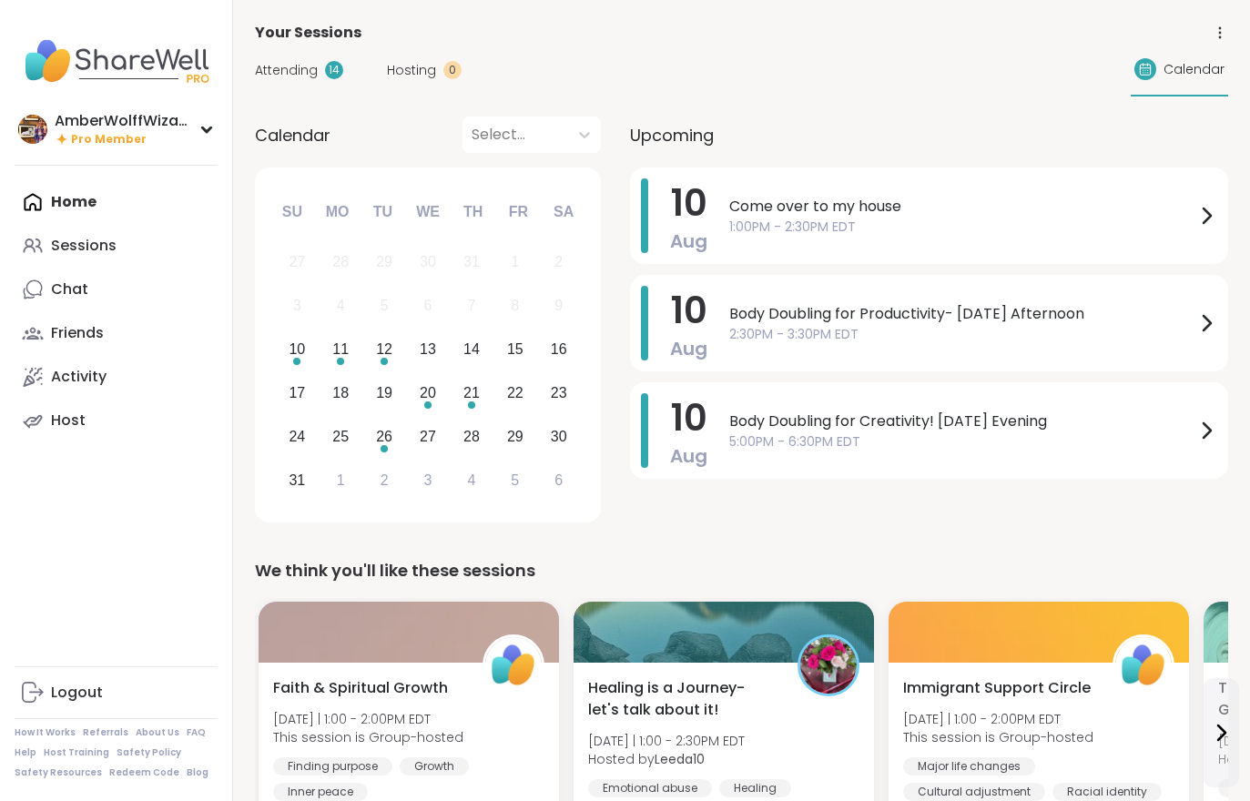
click at [299, 78] on span "Attending" at bounding box center [286, 70] width 63 height 19
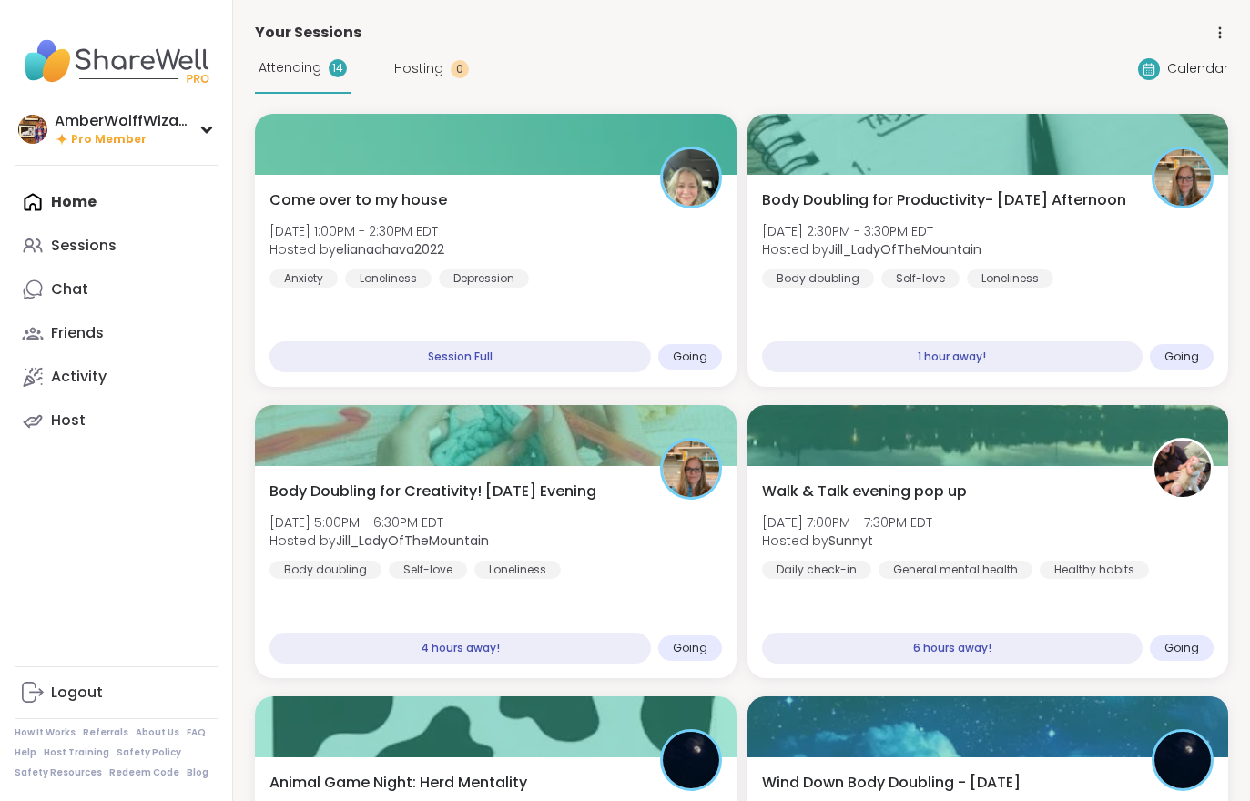
click at [634, 287] on div "Come over to my house [DATE] 1:00PM - 2:30PM EDT Hosted by elianaahava2022 Anxi…" at bounding box center [495, 238] width 452 height 98
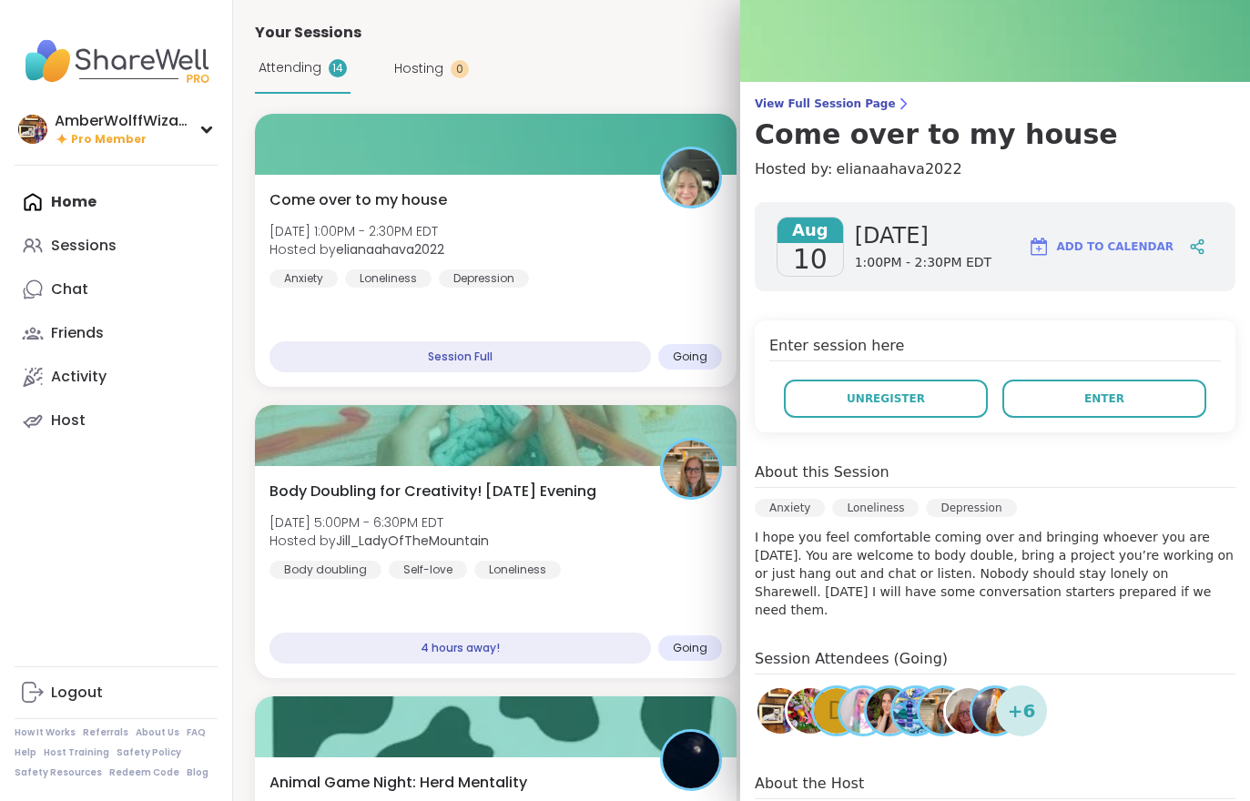
scroll to position [65, 0]
click at [1091, 394] on span "Enter" at bounding box center [1104, 398] width 40 height 16
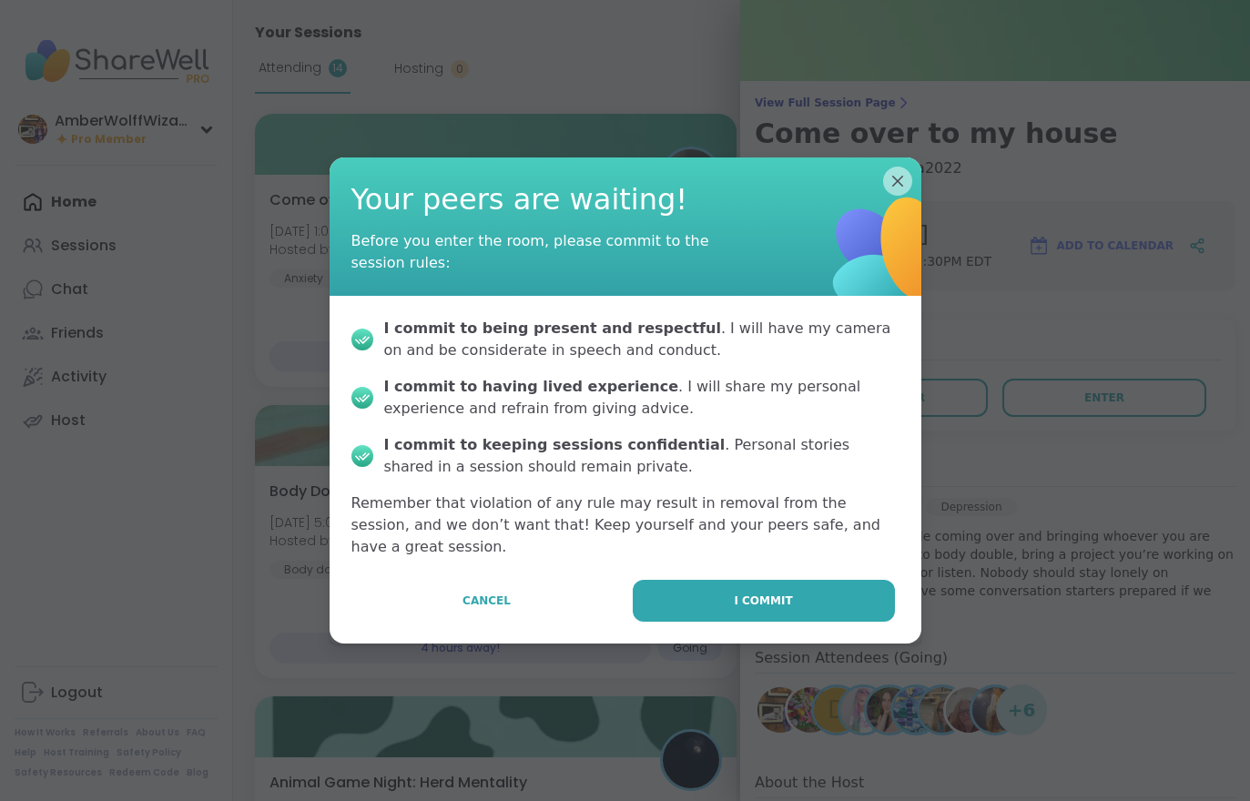
click at [811, 608] on button "I commit" at bounding box center [764, 601] width 262 height 42
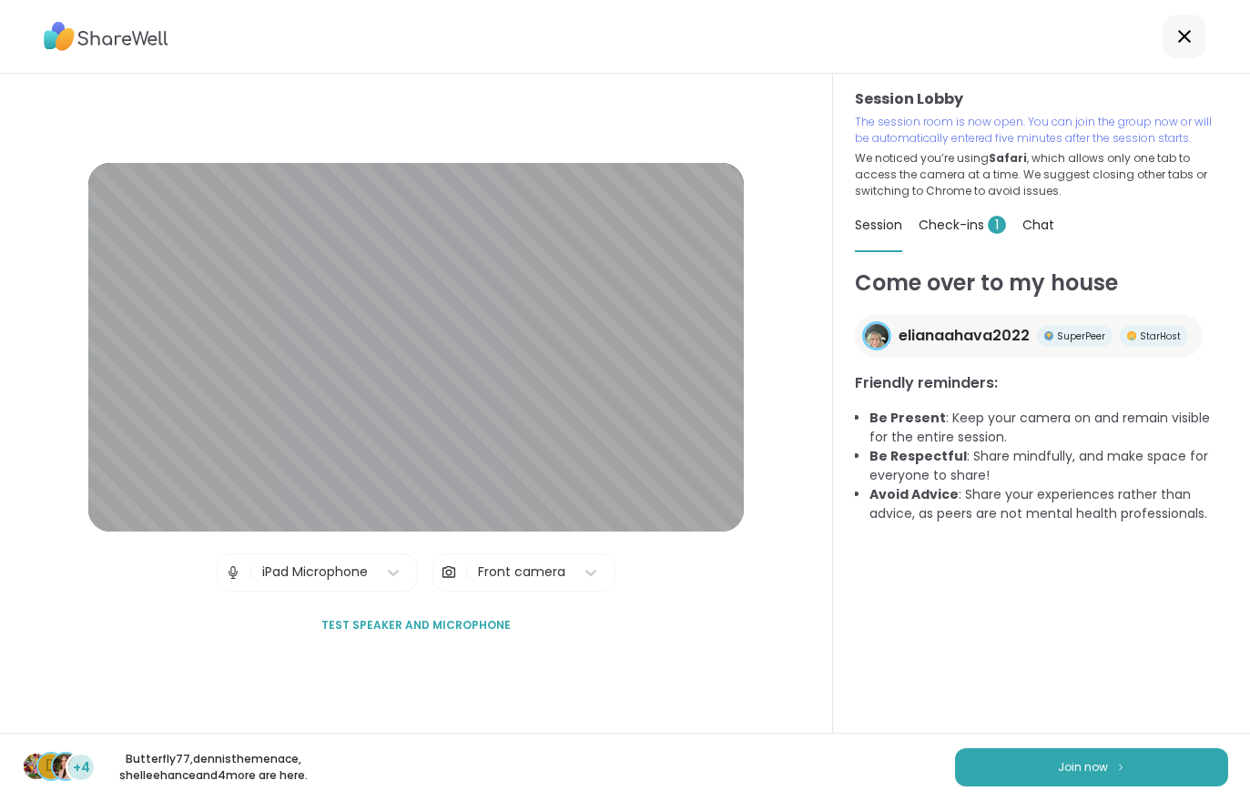
click at [1046, 755] on button "Join now" at bounding box center [1091, 767] width 273 height 38
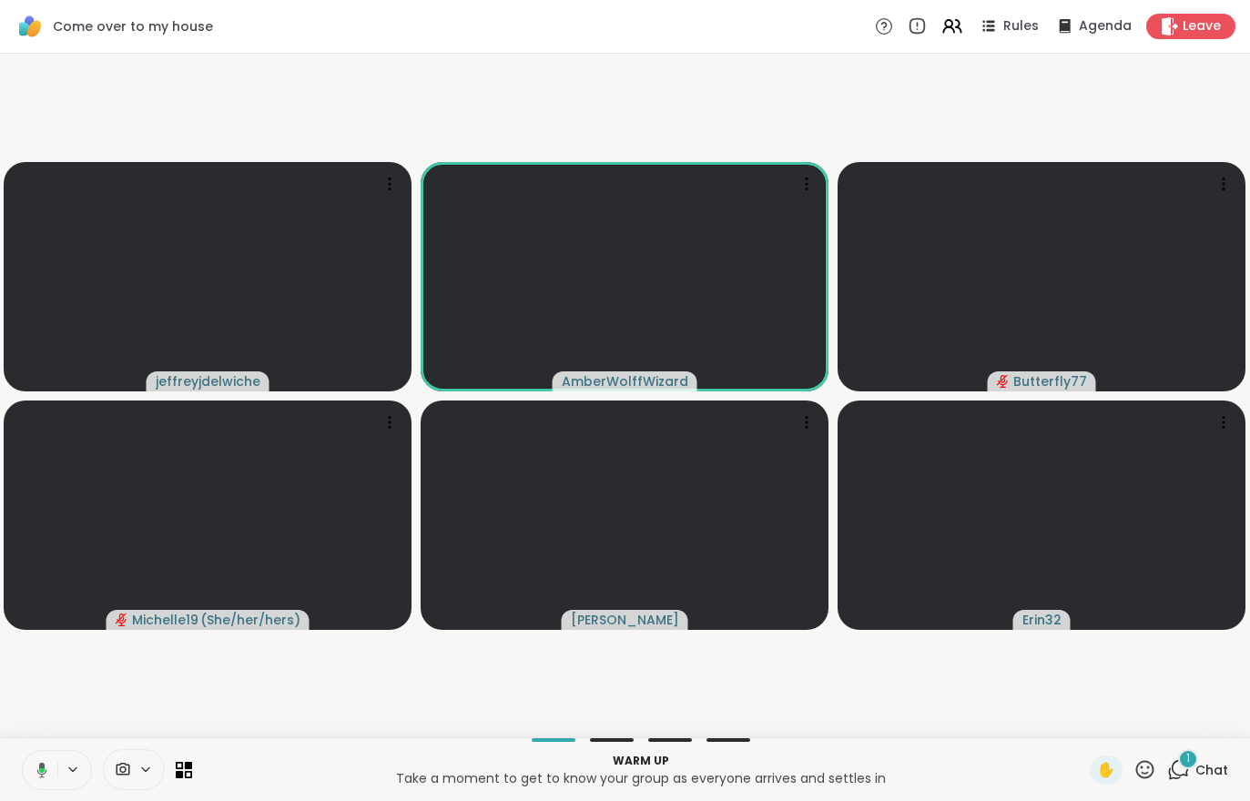
click at [1215, 769] on span "Chat" at bounding box center [1211, 770] width 33 height 18
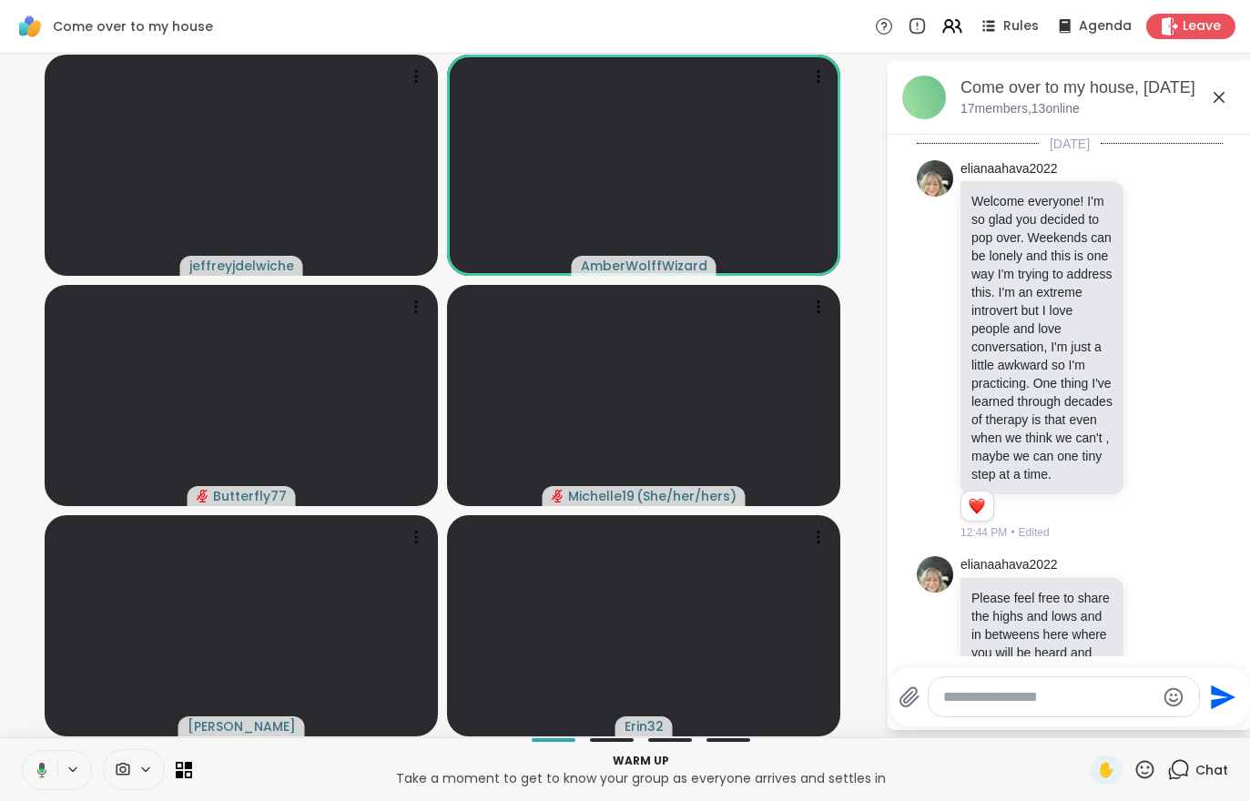
scroll to position [1107, 0]
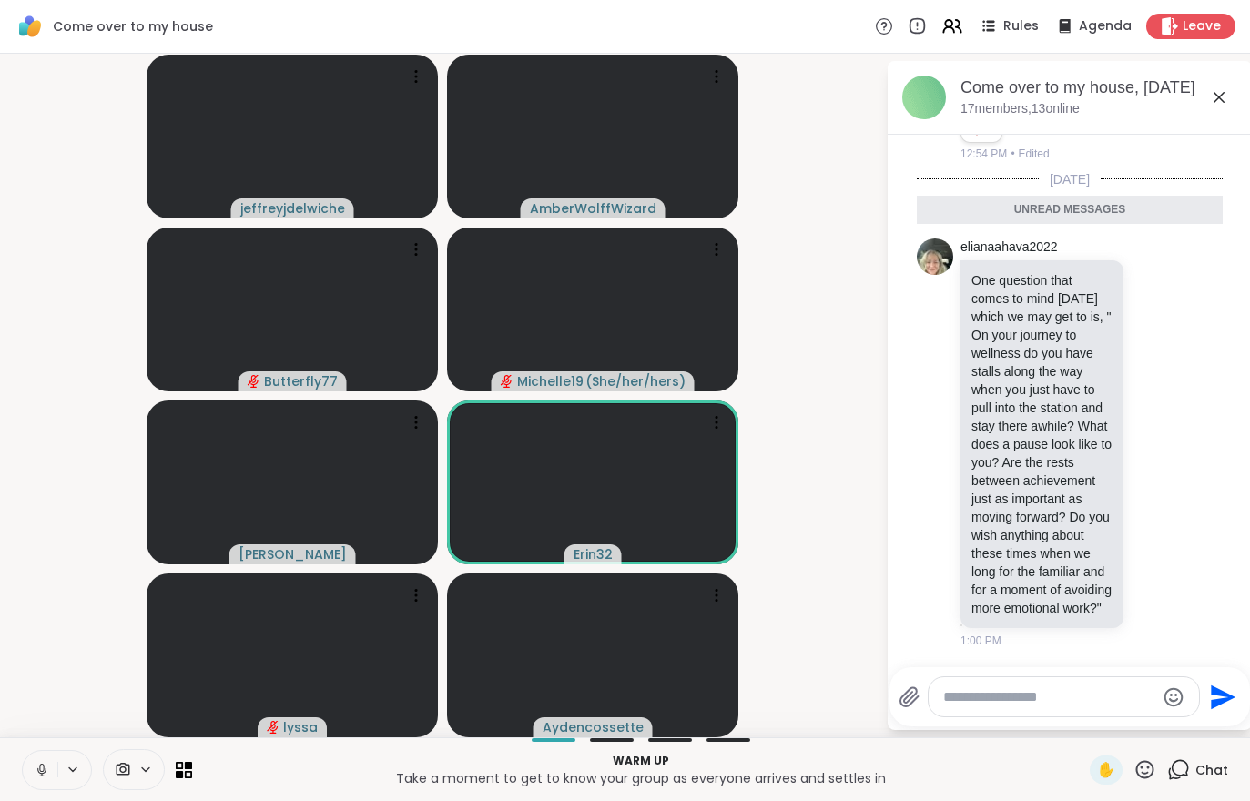
click at [6, 759] on div "Warm up Take a moment to get to know your group as everyone arrives and settles…" at bounding box center [625, 769] width 1250 height 64
click at [66, 764] on icon at bounding box center [73, 769] width 15 height 15
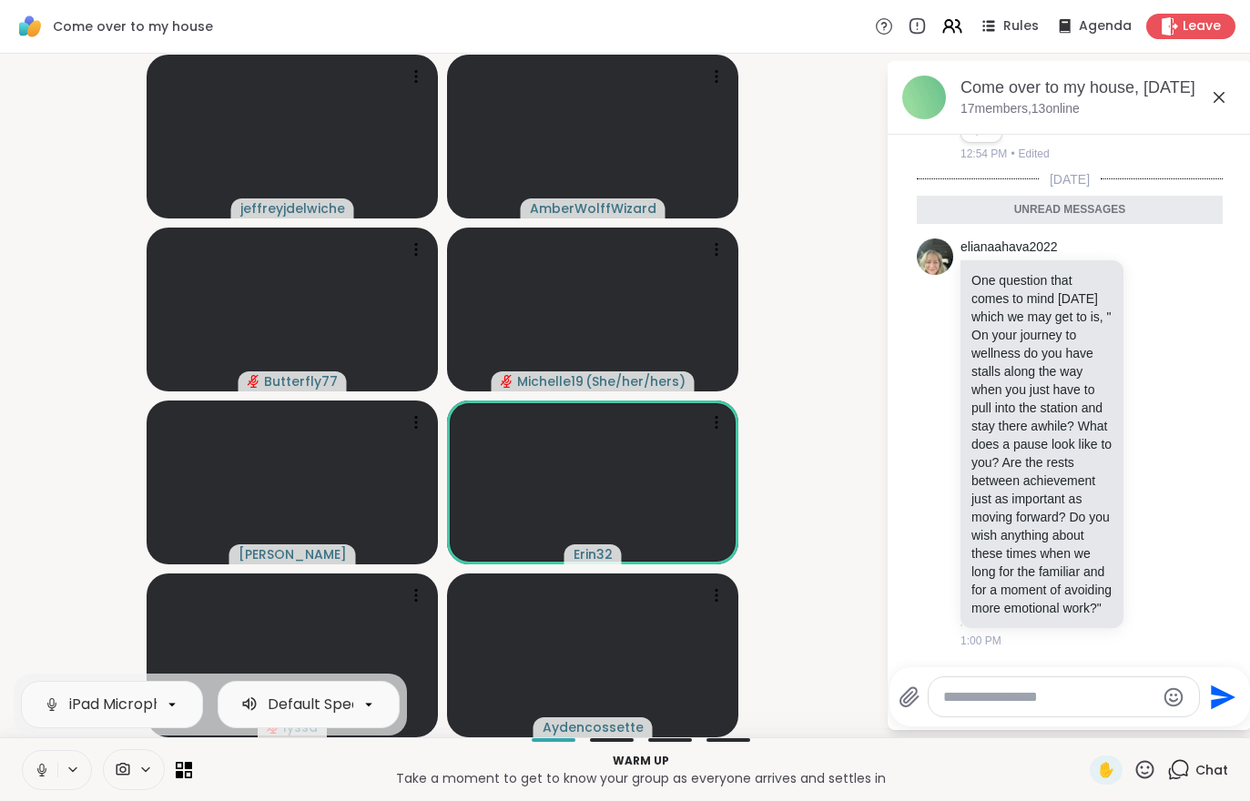
click at [53, 773] on button at bounding box center [40, 770] width 35 height 38
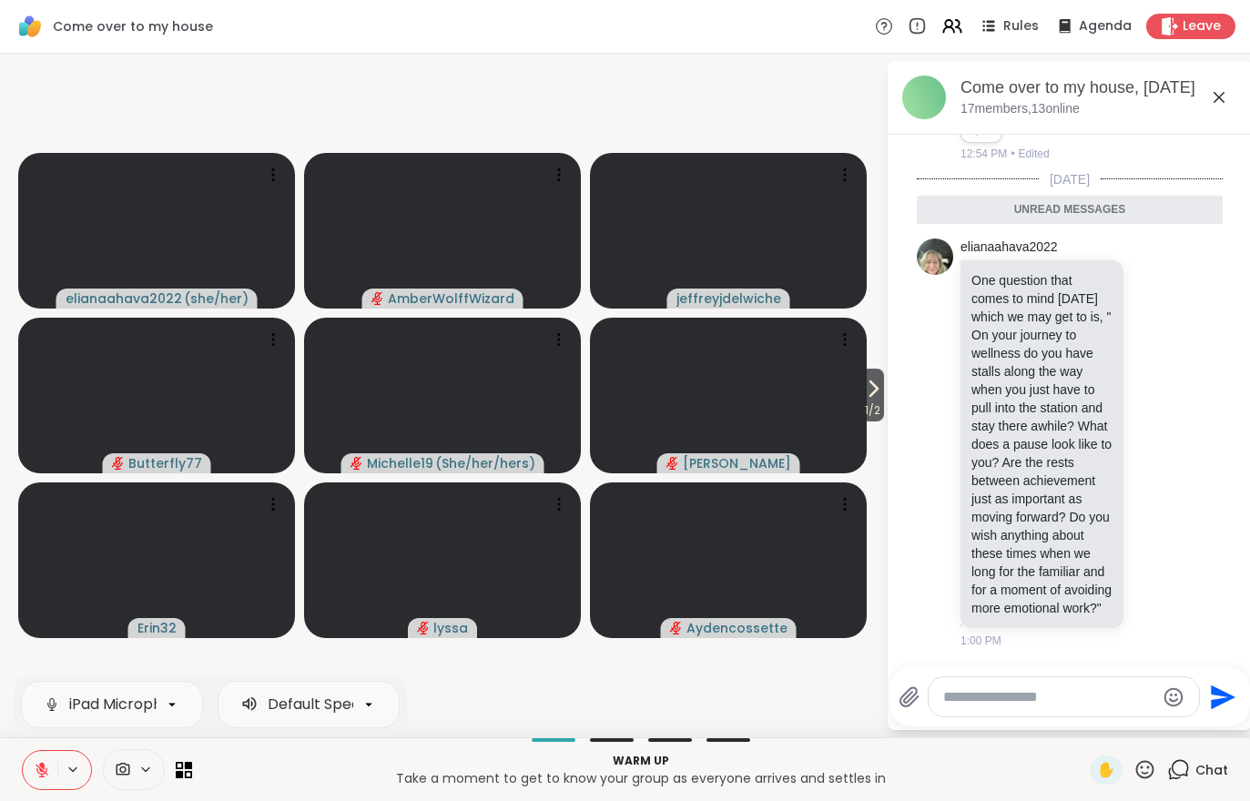
scroll to position [1161, 0]
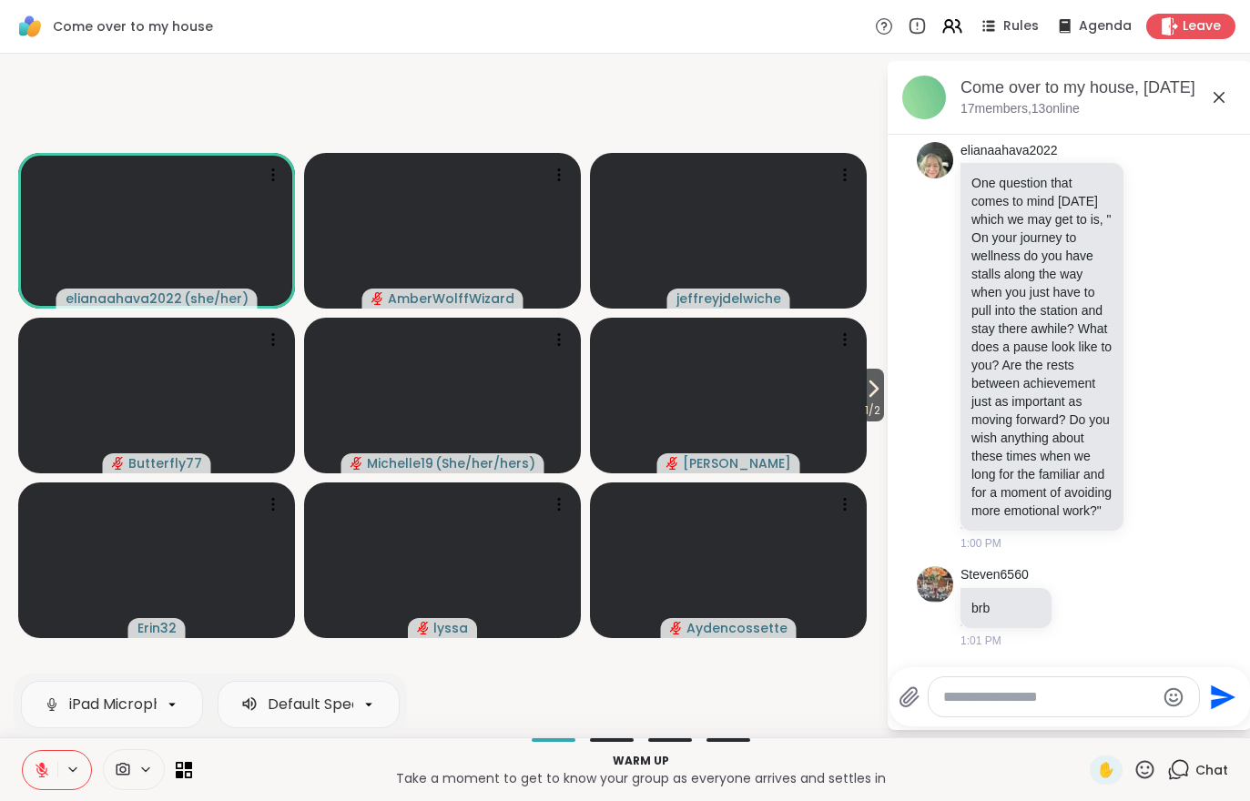
click at [882, 402] on span "1 / 2" at bounding box center [872, 411] width 23 height 22
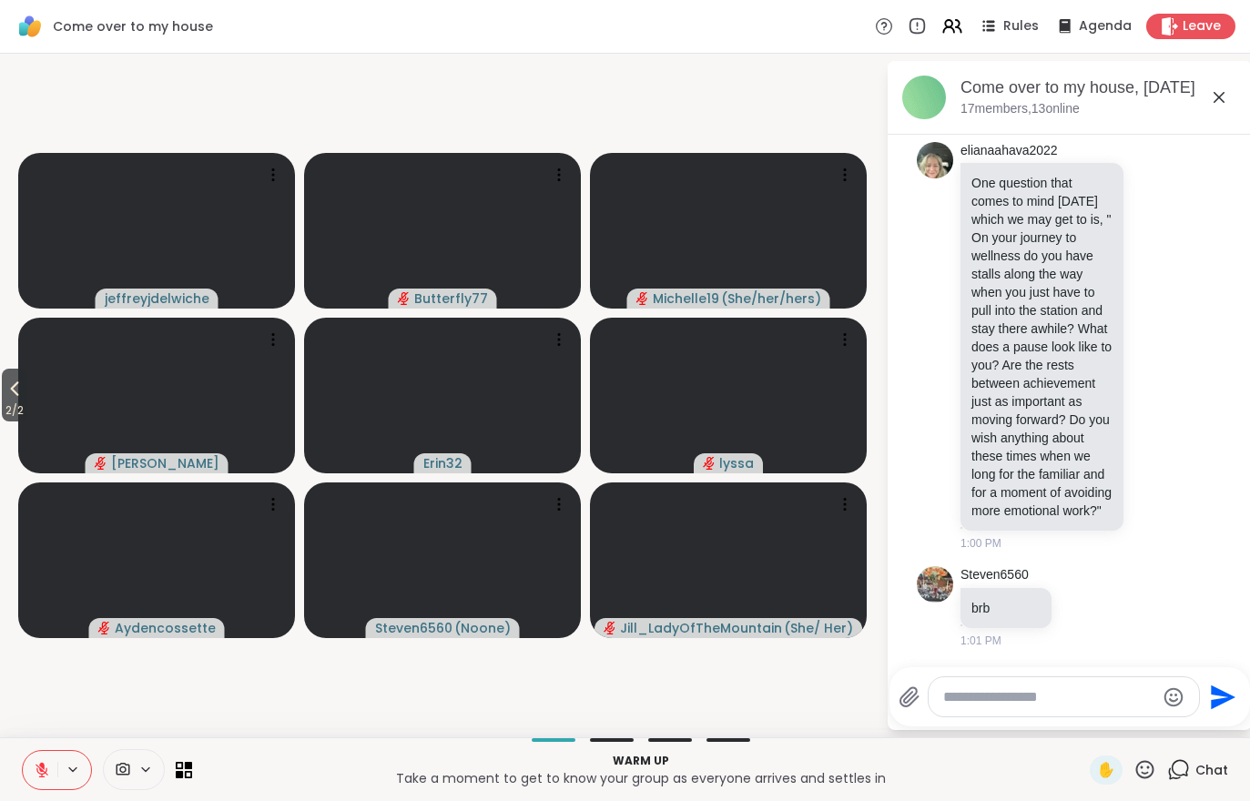
click at [22, 402] on span "2 / 2" at bounding box center [14, 411] width 25 height 22
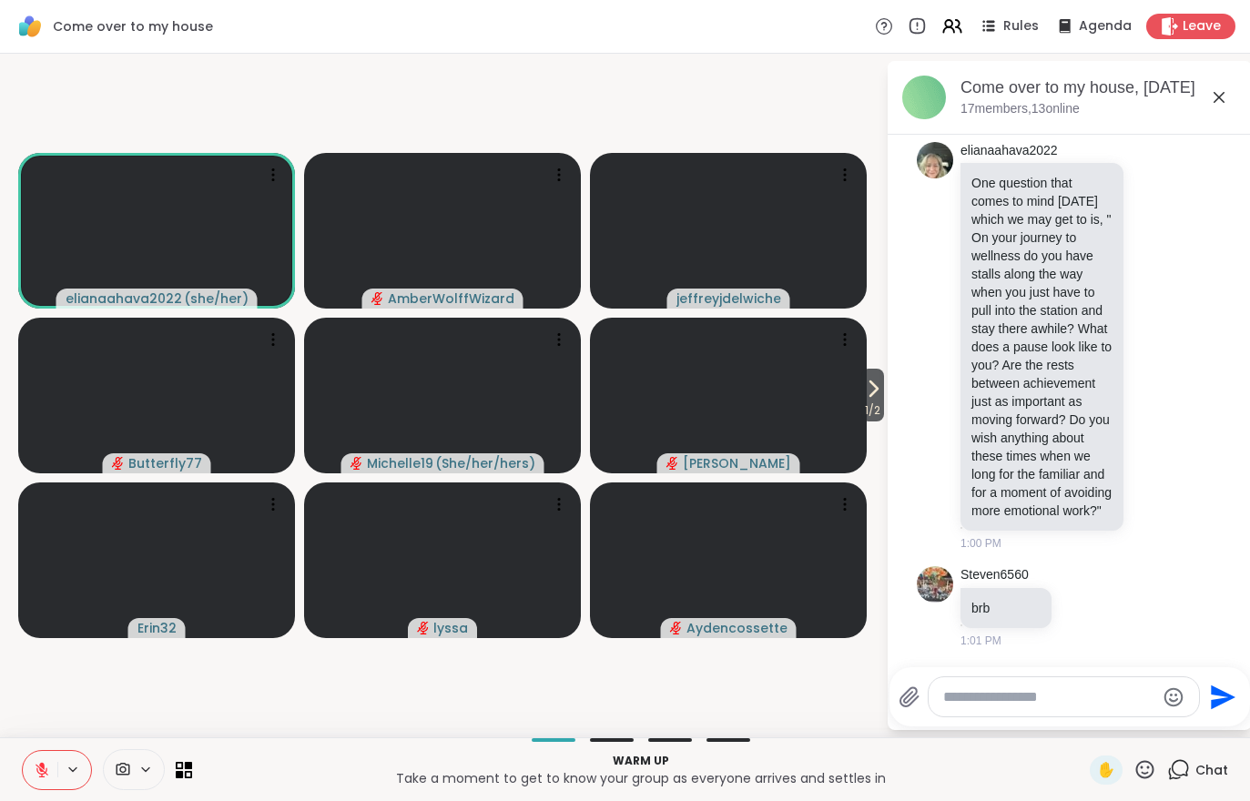
click at [34, 771] on icon at bounding box center [42, 770] width 16 height 16
click at [36, 782] on button at bounding box center [40, 770] width 35 height 38
click at [872, 421] on span "1 / 2" at bounding box center [872, 411] width 23 height 22
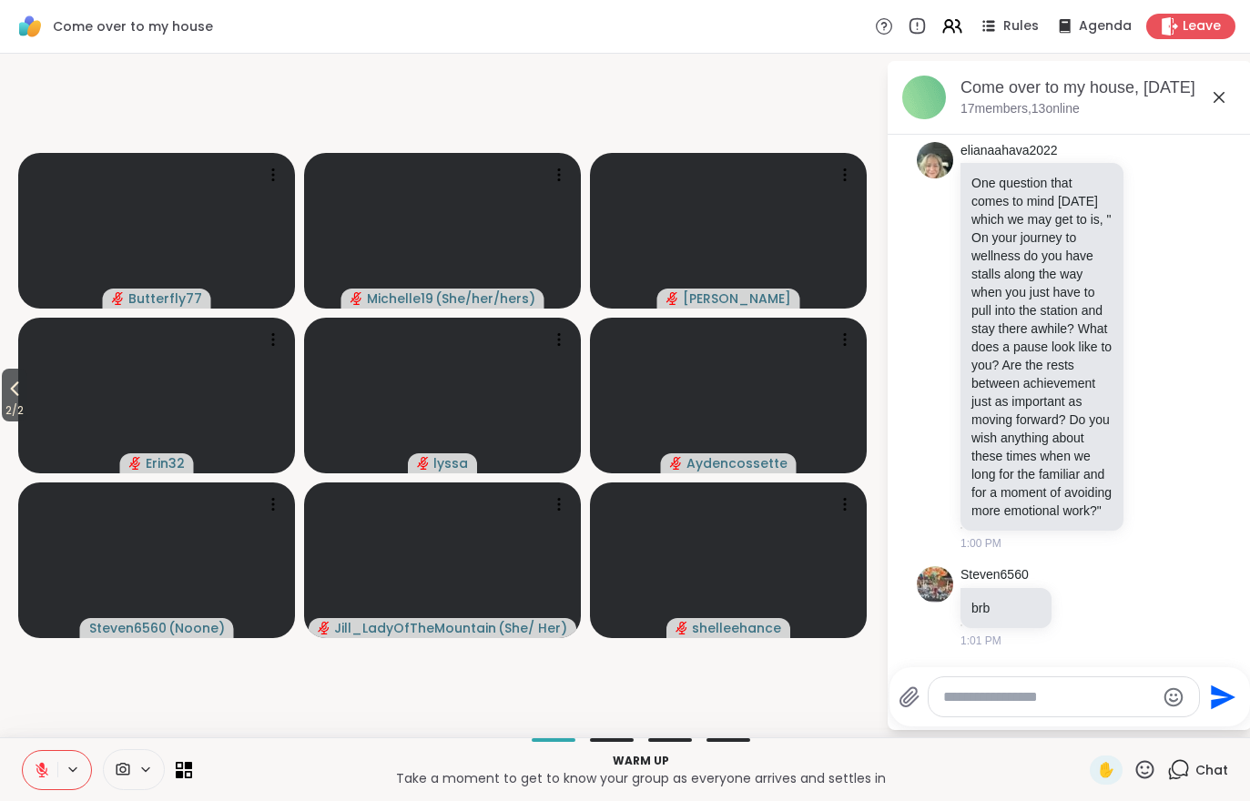
click at [12, 411] on span "2 / 2" at bounding box center [14, 411] width 25 height 22
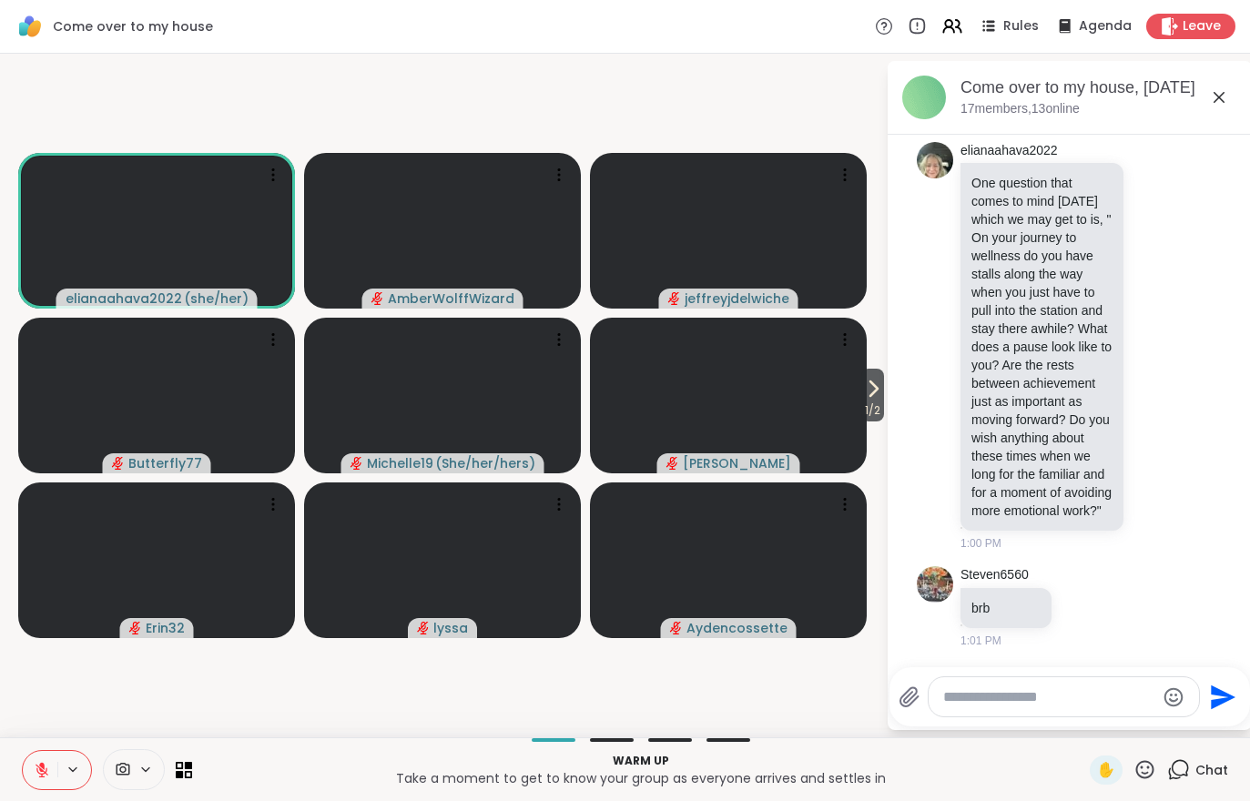
click at [881, 404] on span "1 / 2" at bounding box center [872, 411] width 23 height 22
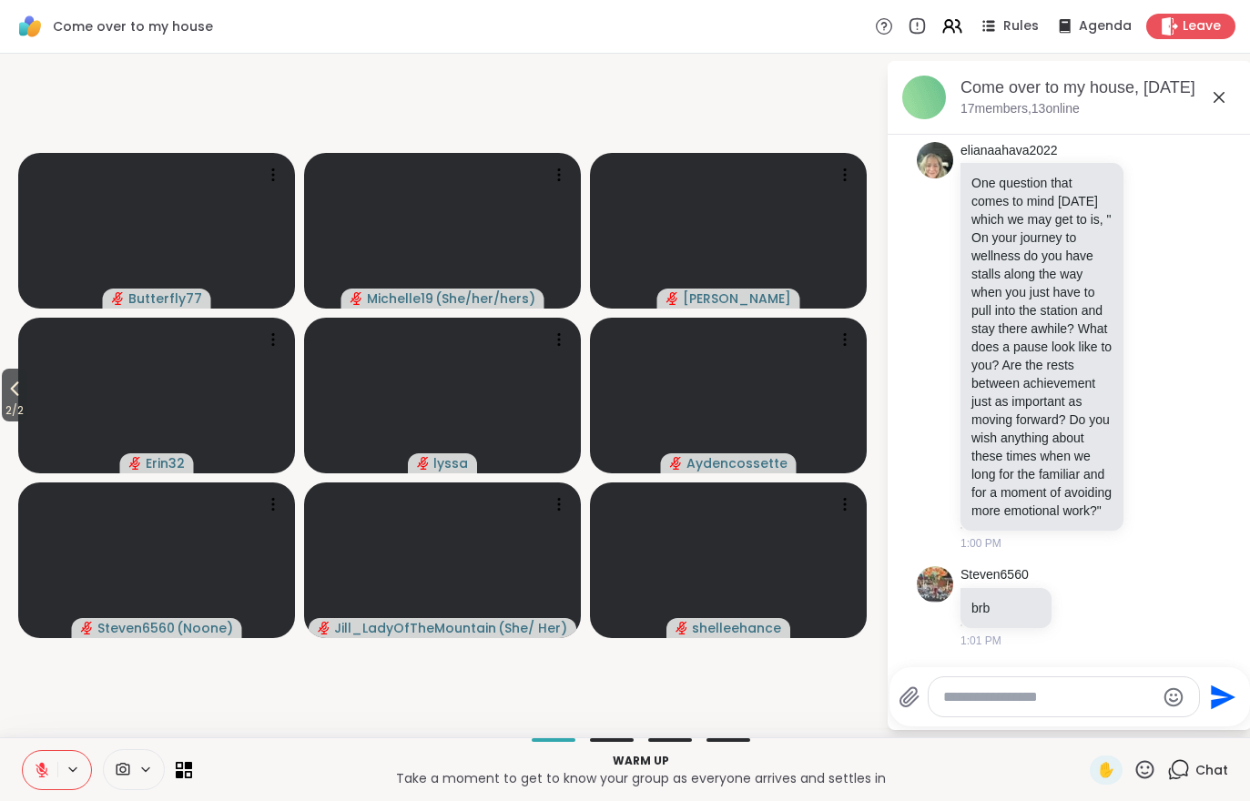
click at [23, 403] on span "2 / 2" at bounding box center [14, 411] width 25 height 22
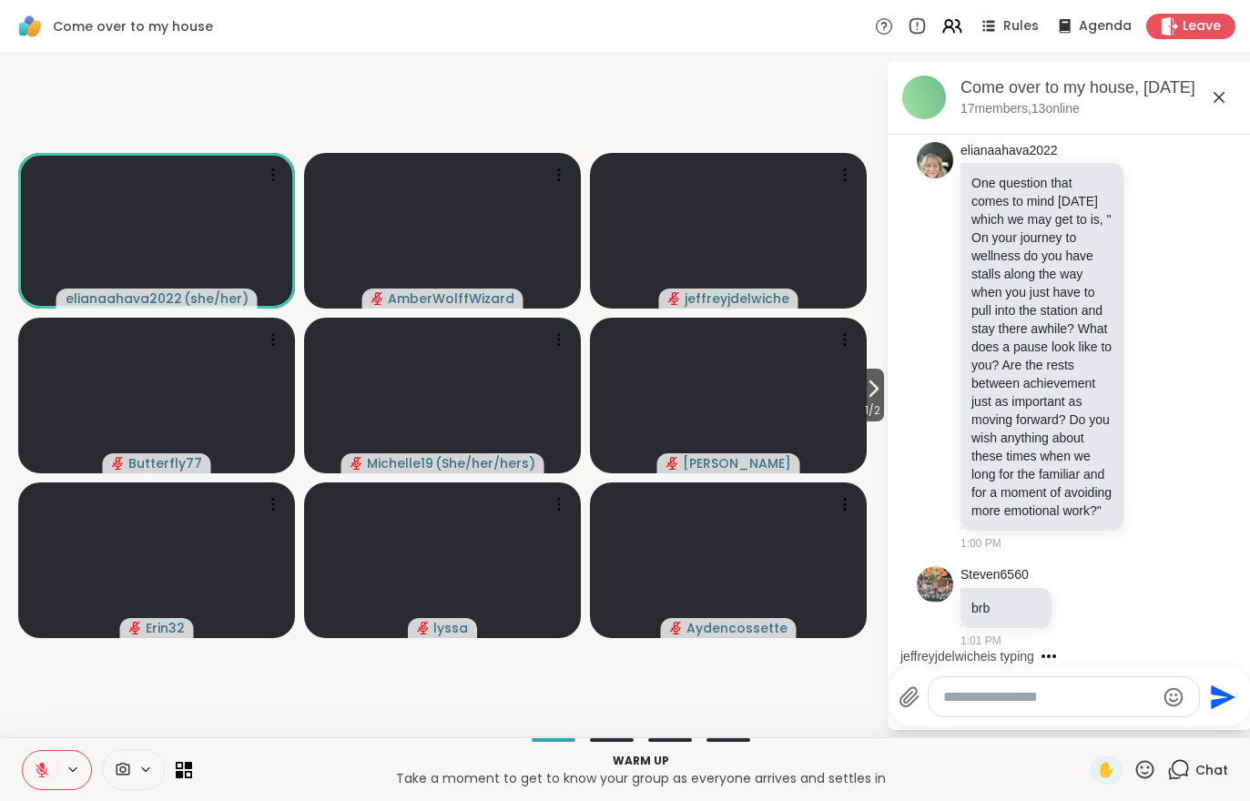
scroll to position [1257, 0]
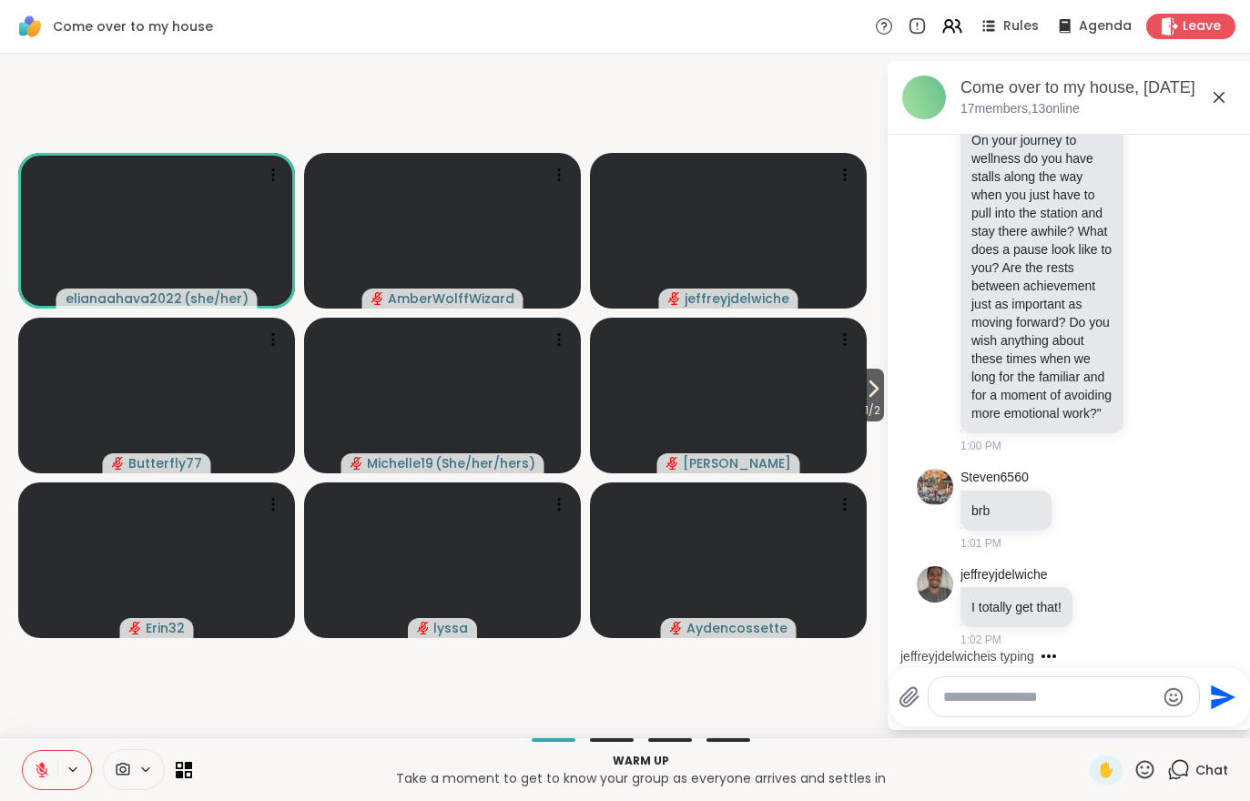
click at [35, 770] on icon at bounding box center [42, 770] width 16 height 16
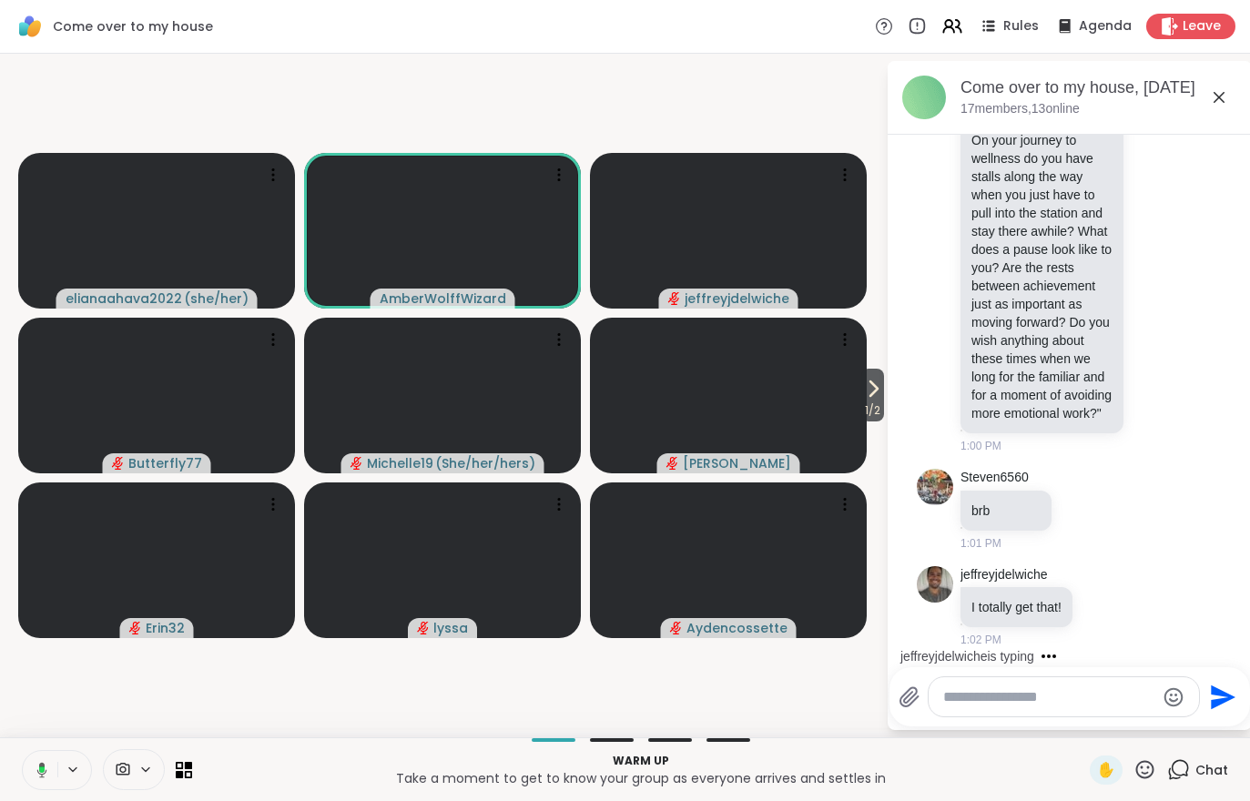
click at [872, 396] on icon at bounding box center [873, 389] width 22 height 22
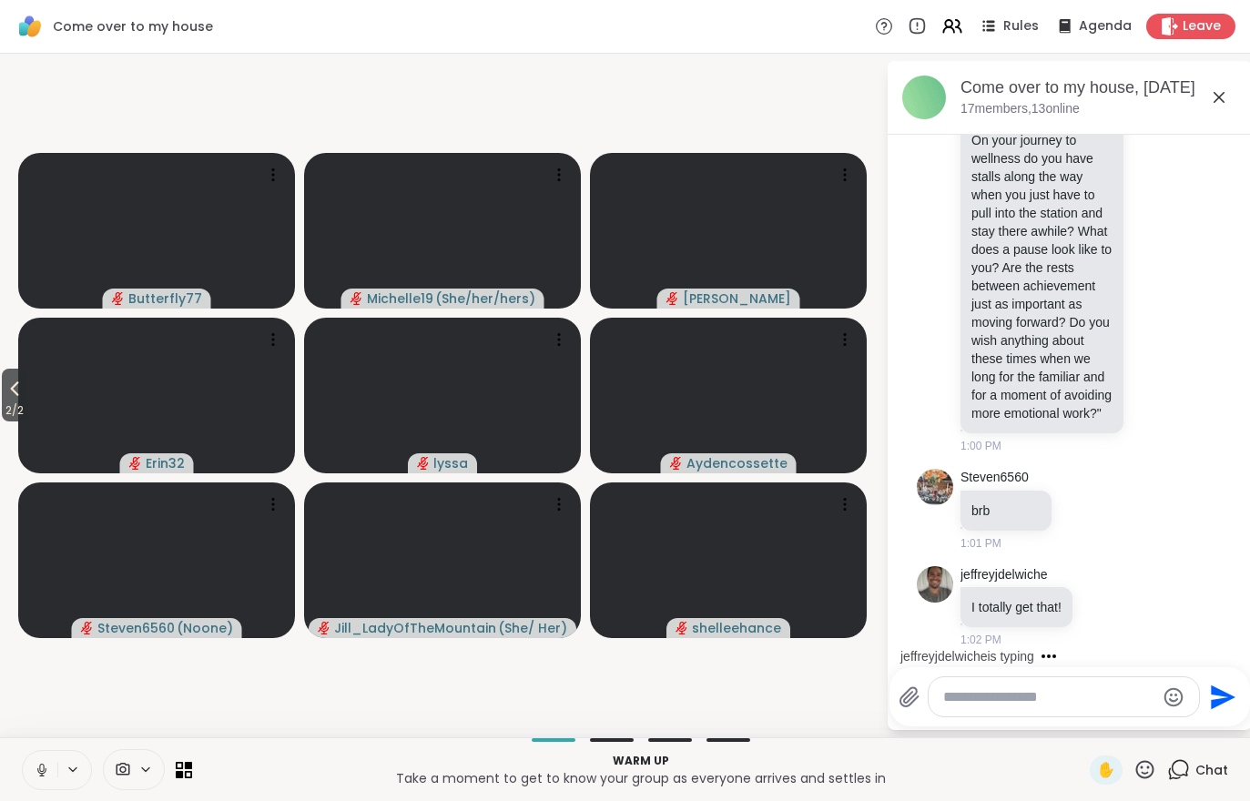
click at [6, 404] on span "2 / 2" at bounding box center [14, 411] width 25 height 22
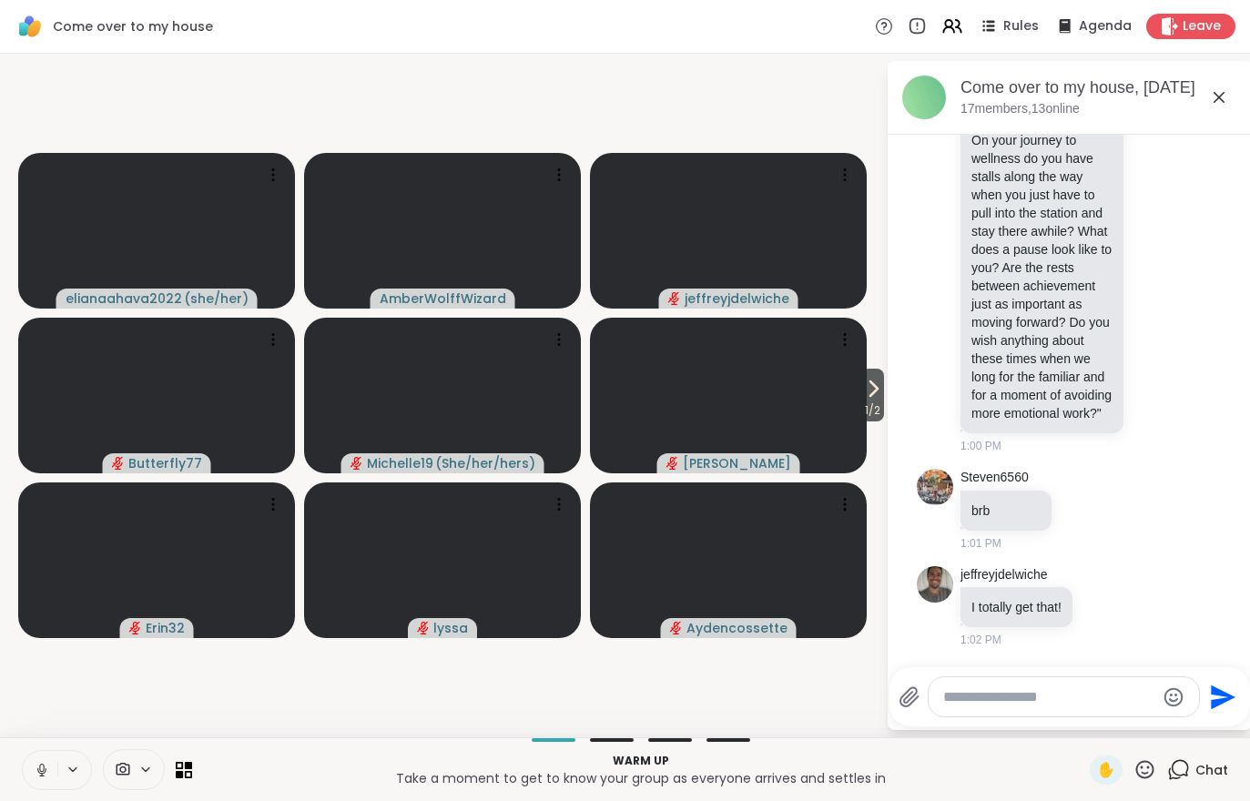
click at [879, 401] on span "1 / 2" at bounding box center [872, 411] width 23 height 22
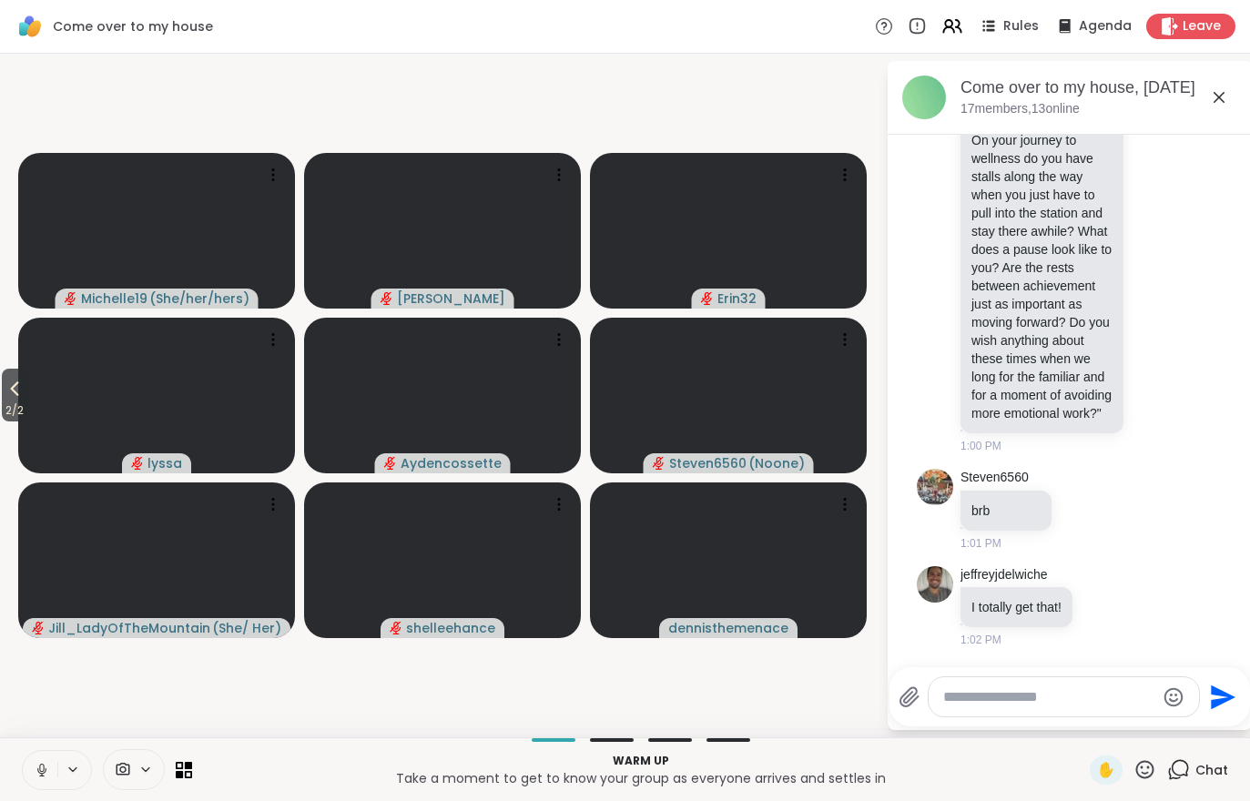
scroll to position [1372, 0]
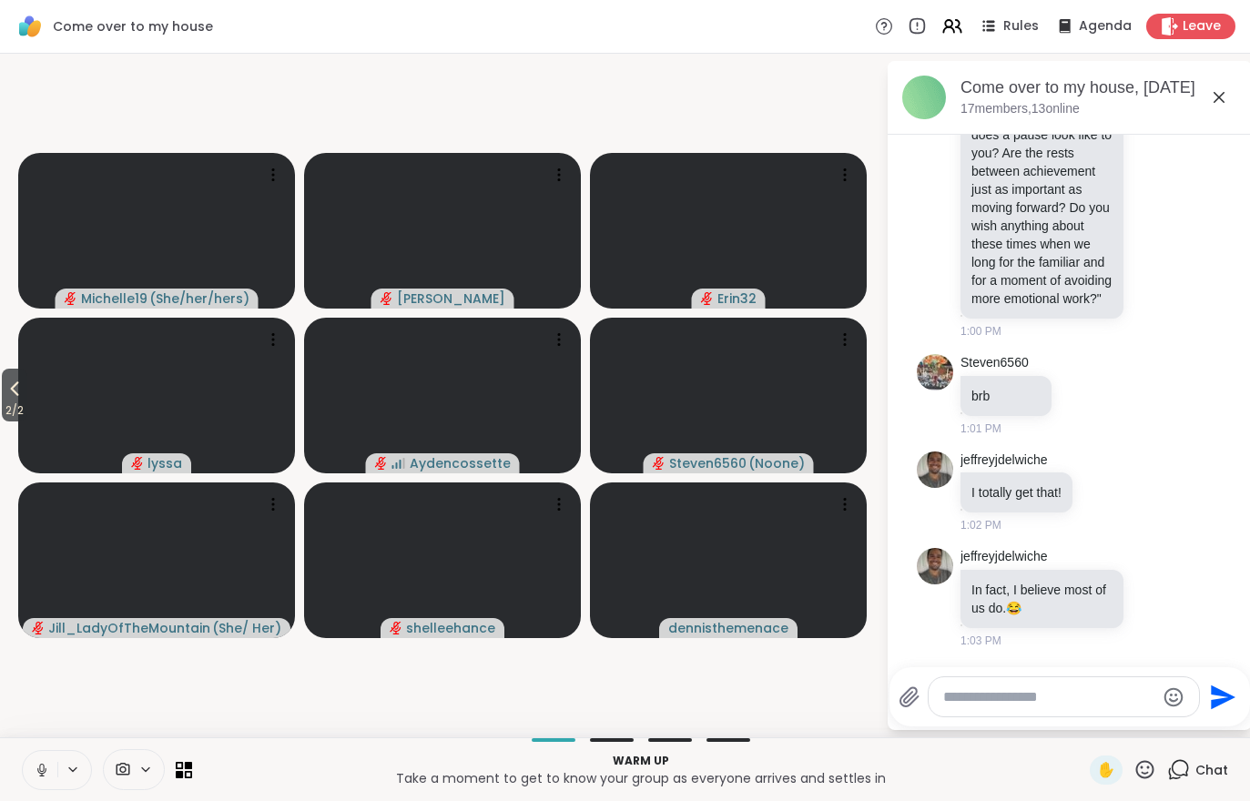
click at [18, 394] on icon at bounding box center [15, 389] width 8 height 15
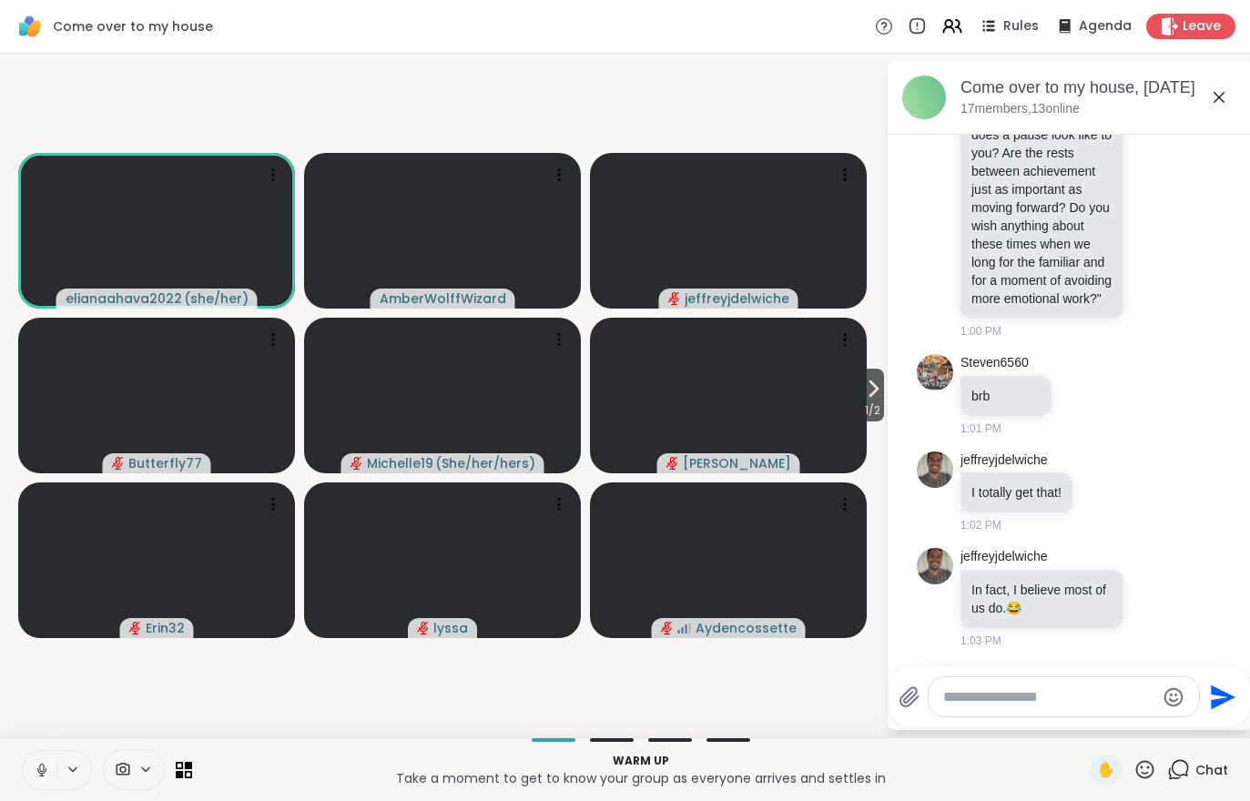
click at [1152, 768] on icon at bounding box center [1144, 769] width 23 height 23
click at [1082, 718] on span "❤️" at bounding box center [1091, 722] width 18 height 22
click at [33, 785] on button at bounding box center [40, 770] width 35 height 38
click at [876, 394] on icon at bounding box center [873, 389] width 22 height 22
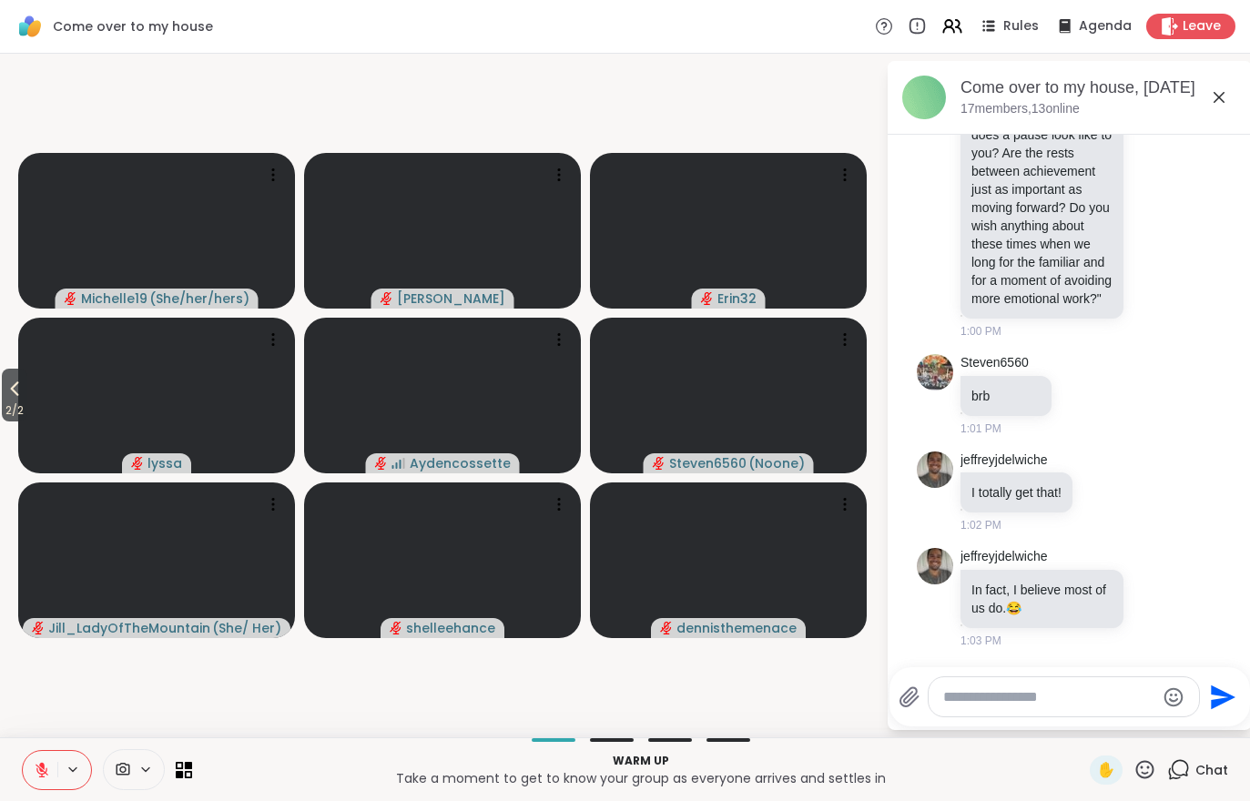
click at [27, 411] on span "2 / 2" at bounding box center [14, 411] width 25 height 22
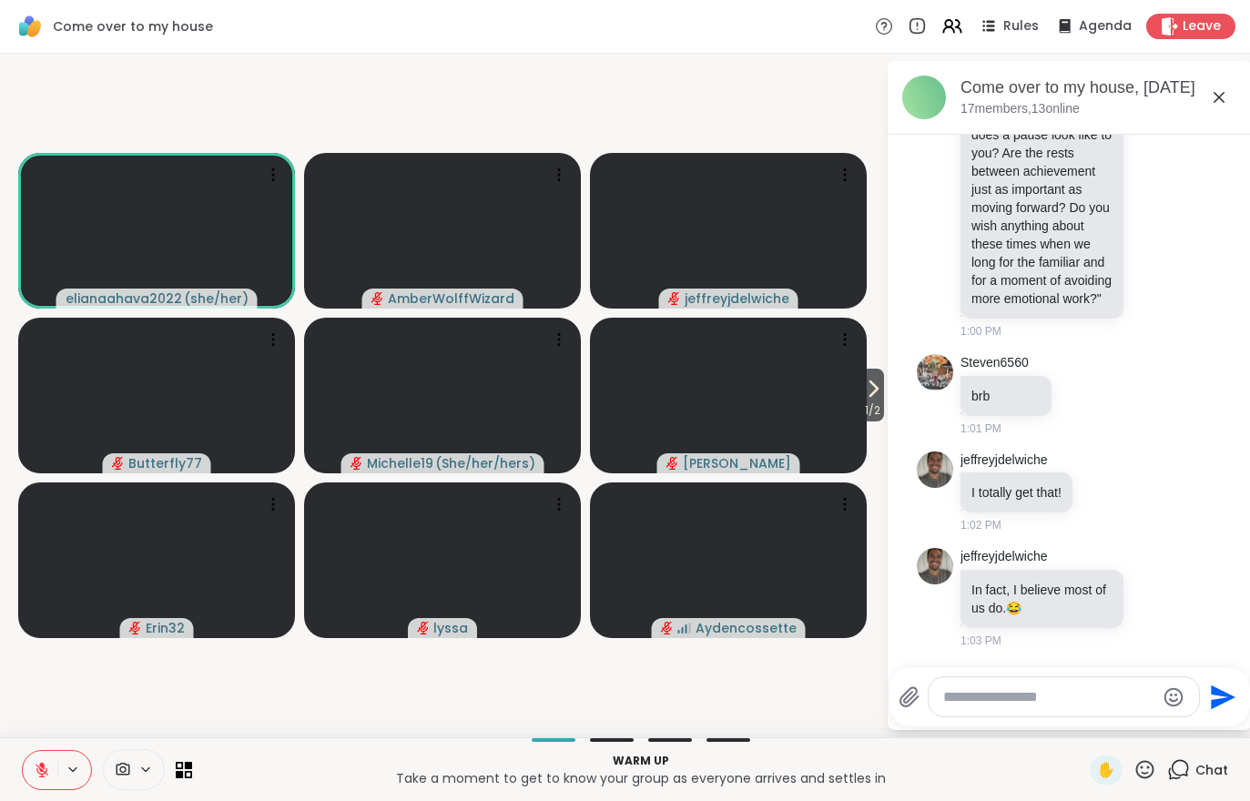
click at [44, 767] on icon at bounding box center [41, 765] width 5 height 7
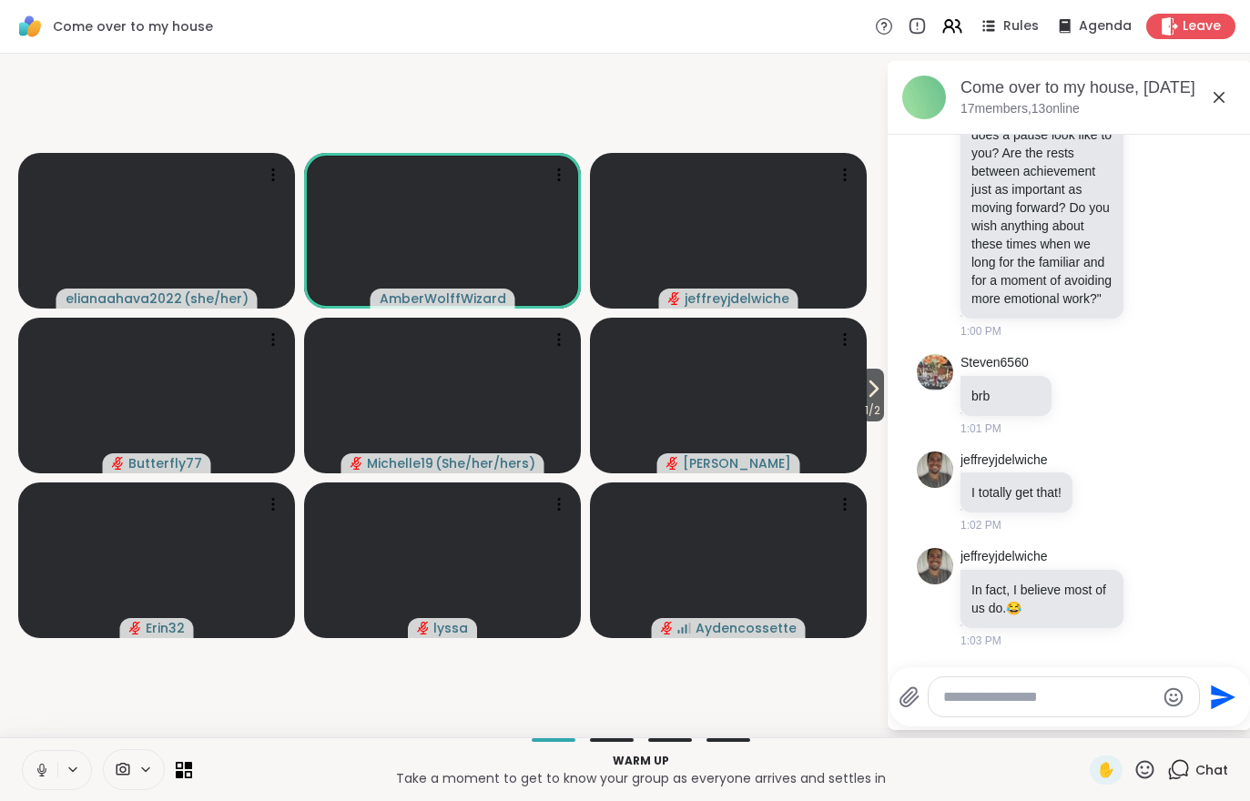
click at [40, 772] on icon at bounding box center [42, 770] width 16 height 16
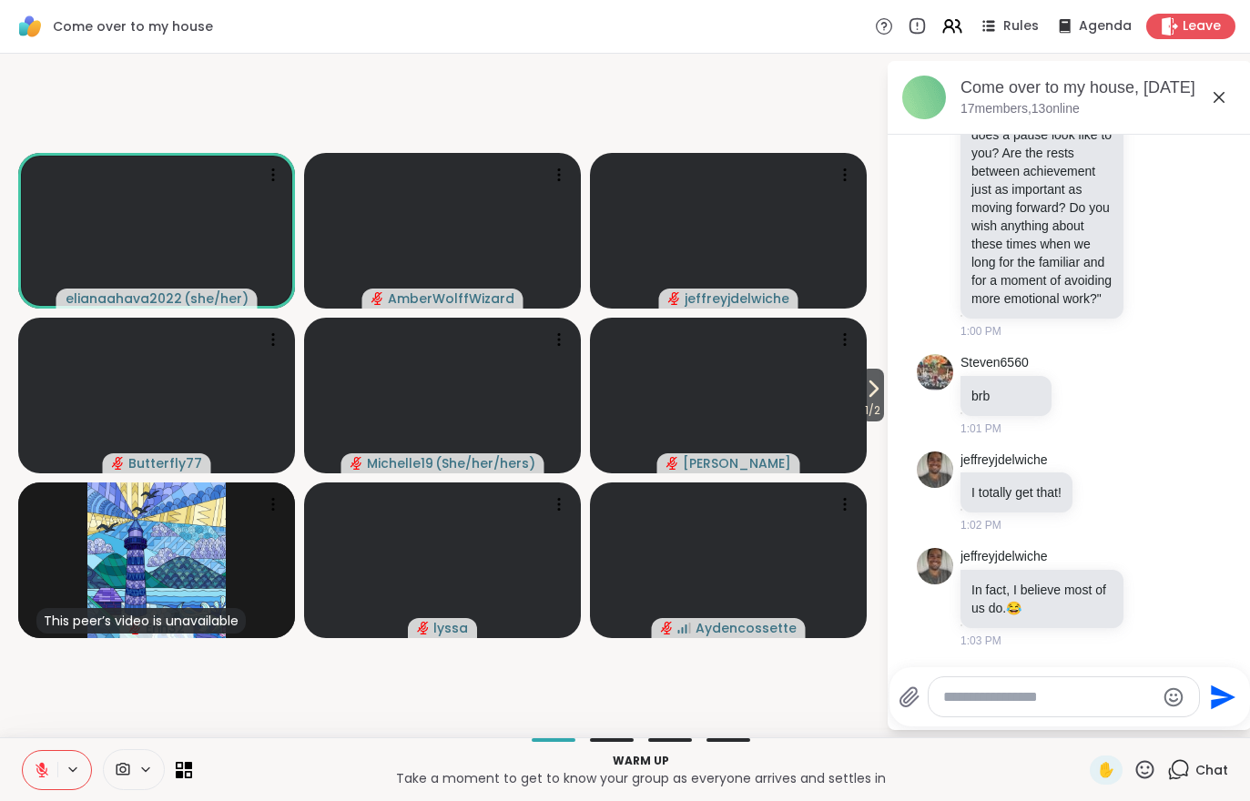
click at [870, 401] on span "1 / 2" at bounding box center [872, 411] width 23 height 22
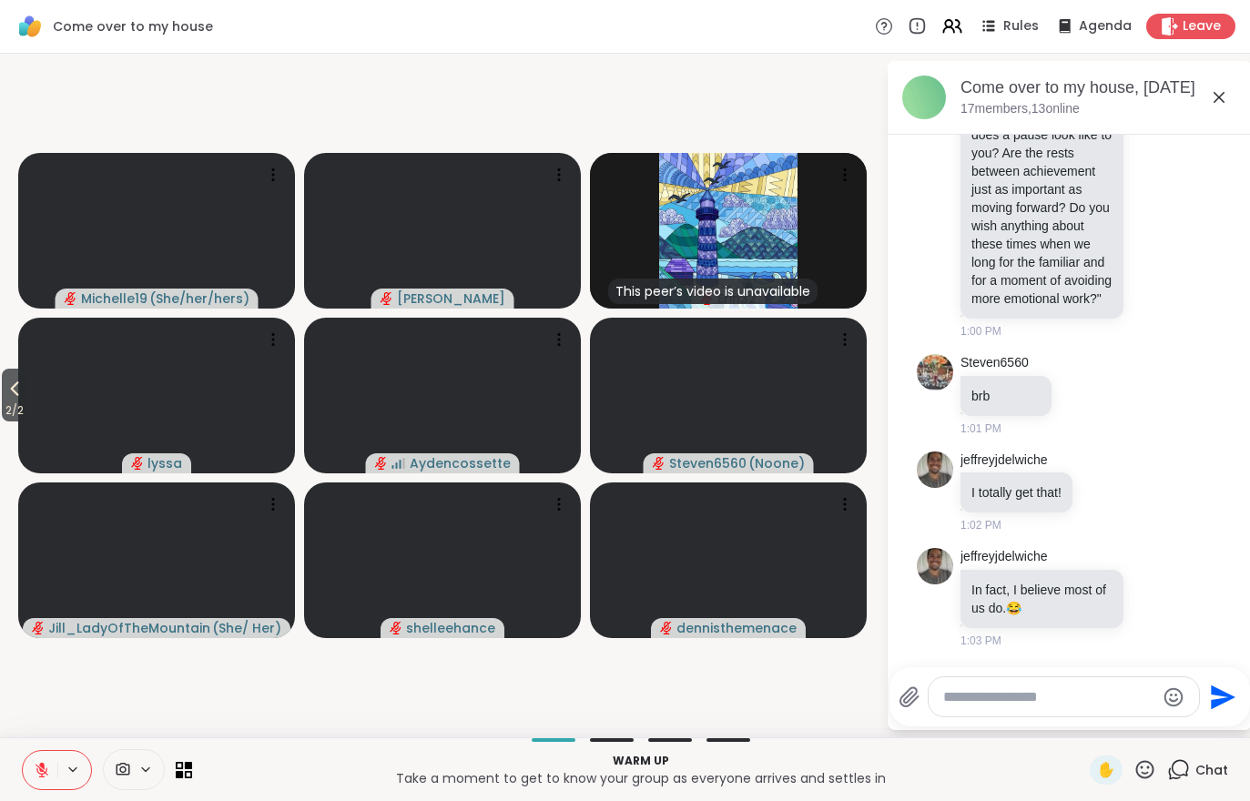
click at [9, 402] on span "2 / 2" at bounding box center [14, 411] width 25 height 22
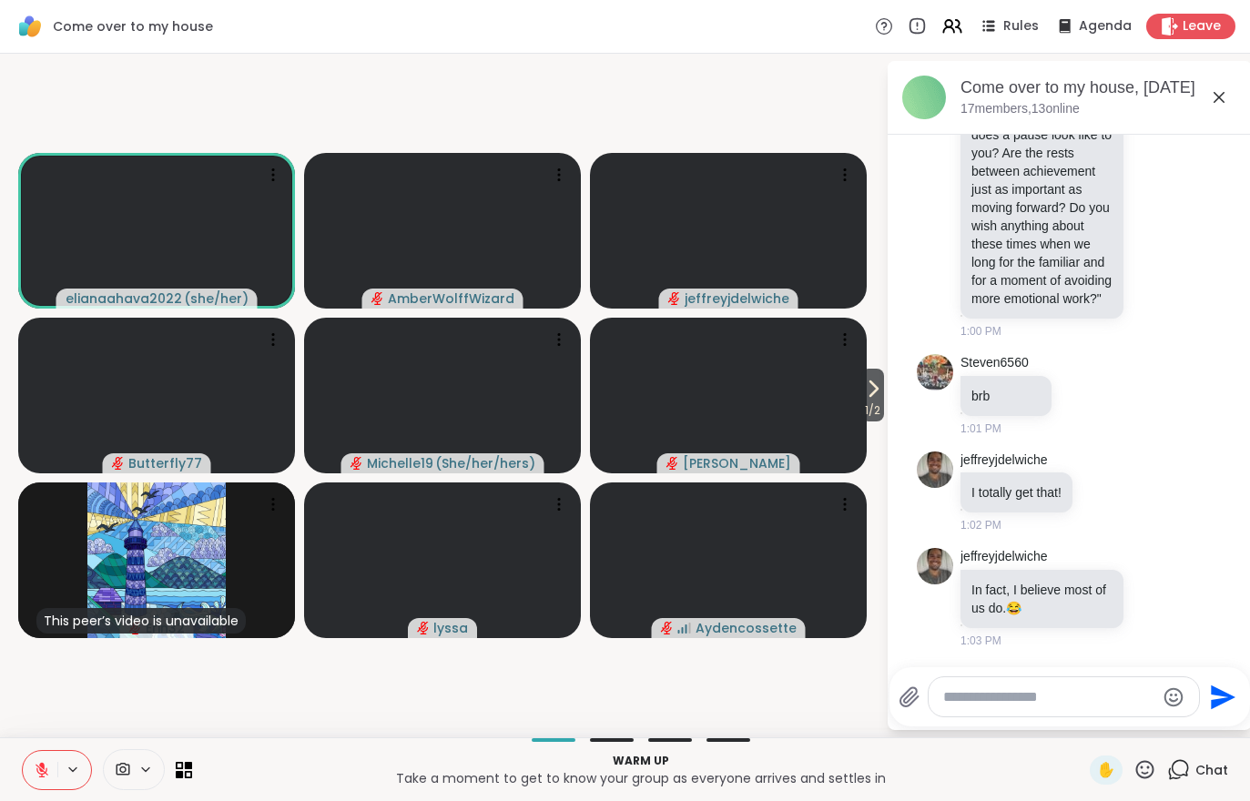
click at [869, 412] on span "1 / 2" at bounding box center [872, 411] width 23 height 22
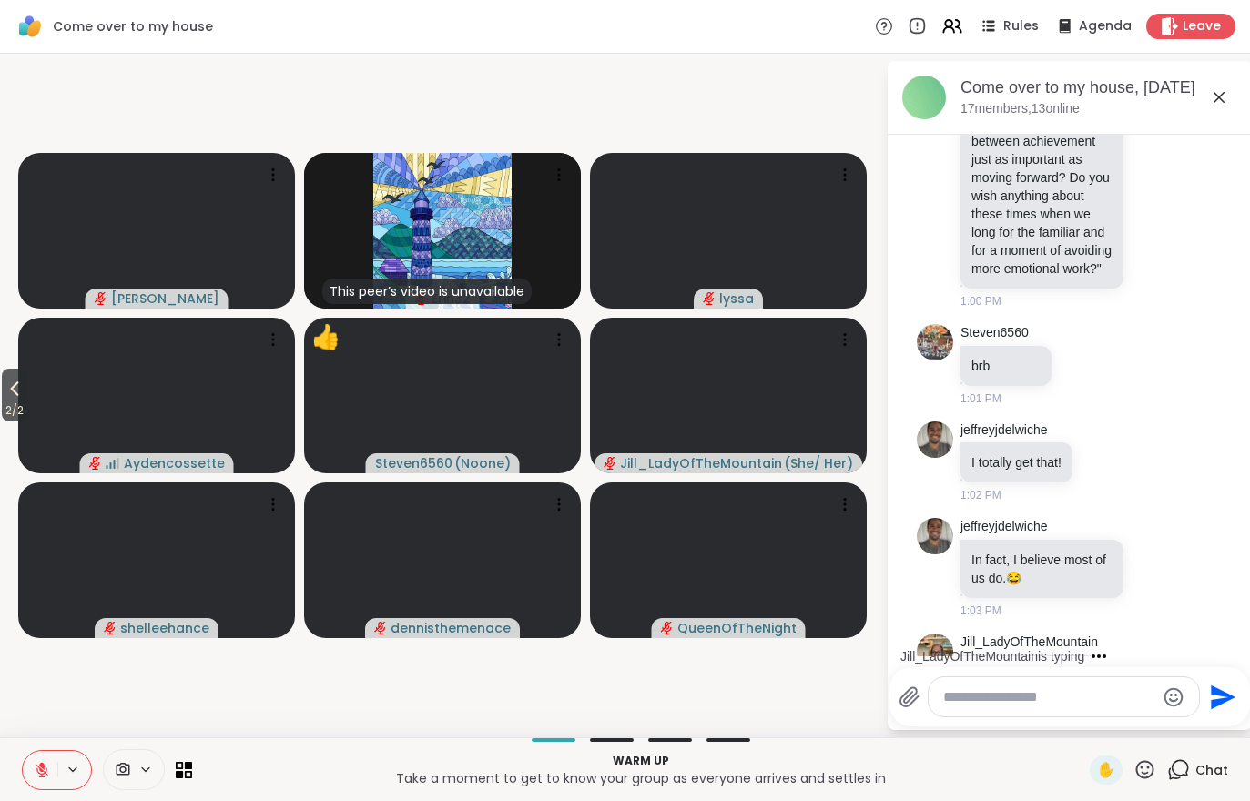
scroll to position [1468, 0]
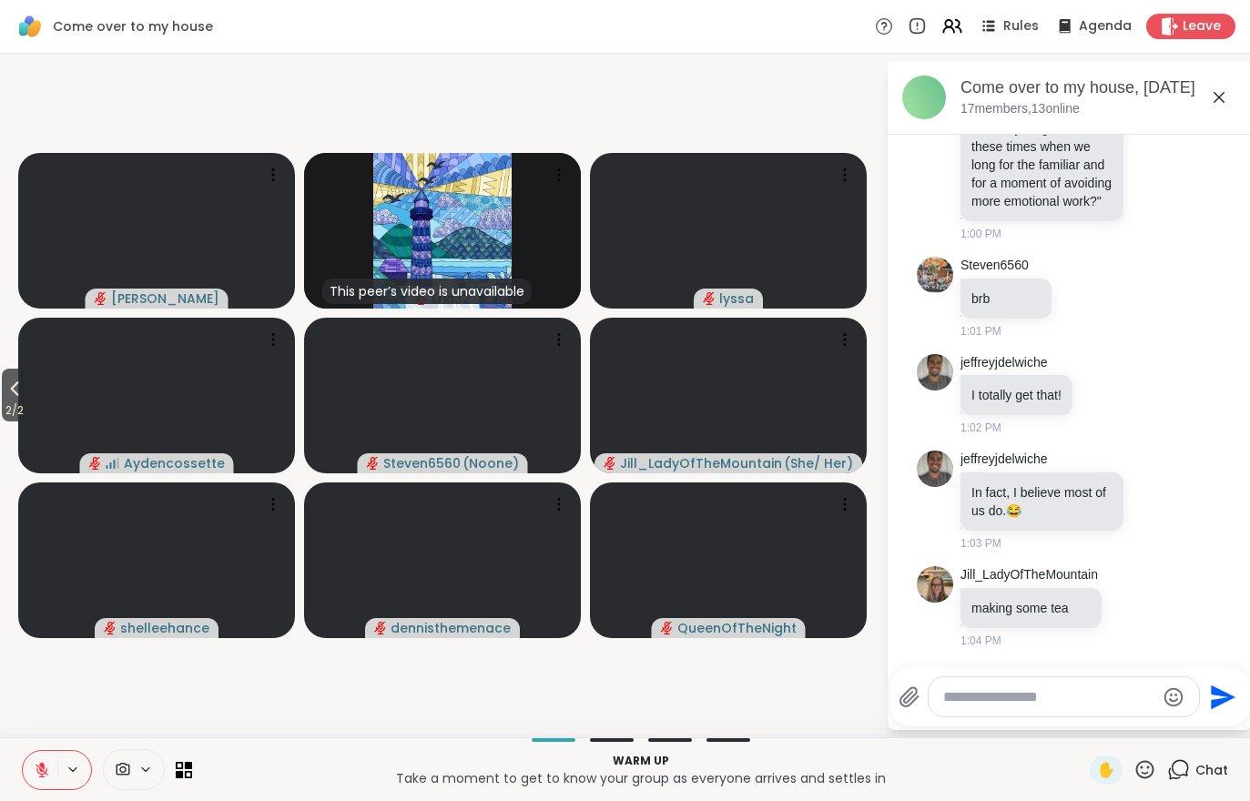
click at [21, 401] on span "2 / 2" at bounding box center [14, 411] width 25 height 22
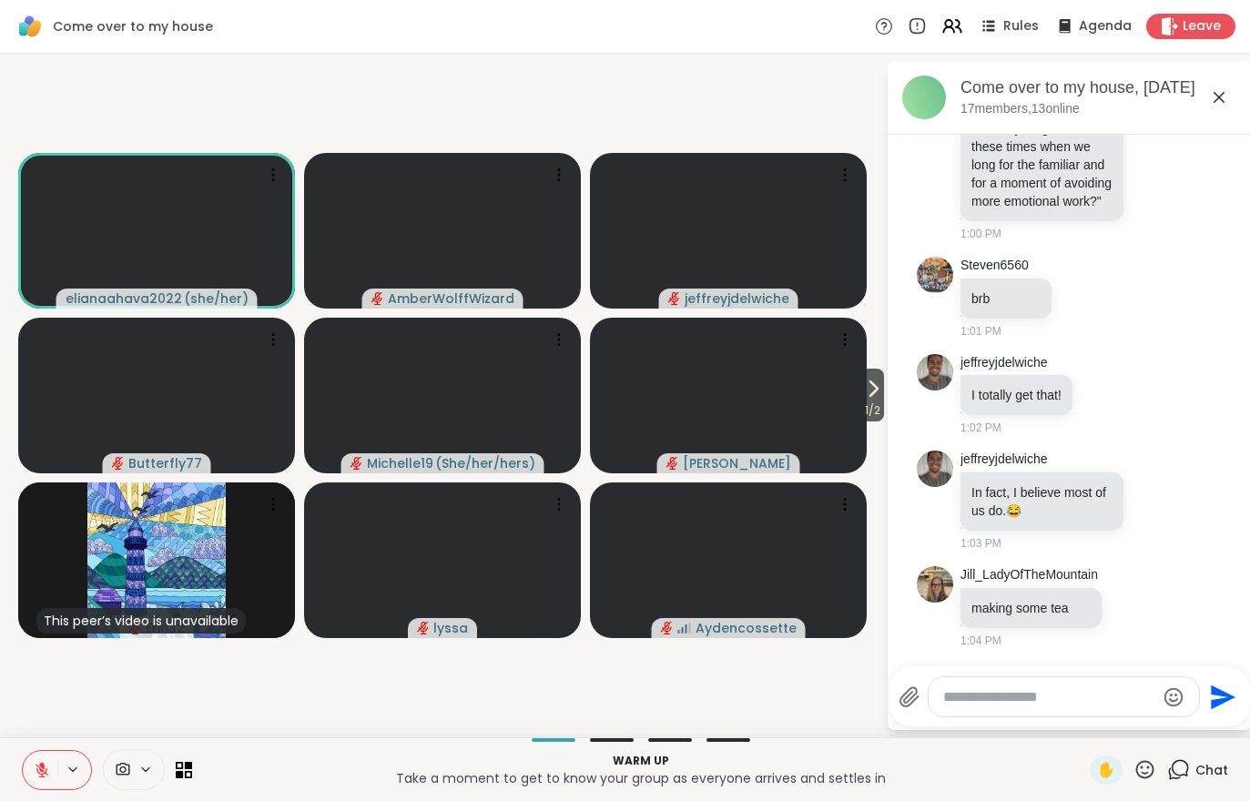
click at [43, 766] on icon at bounding box center [41, 765] width 5 height 7
click at [1189, 761] on icon at bounding box center [1178, 769] width 23 height 23
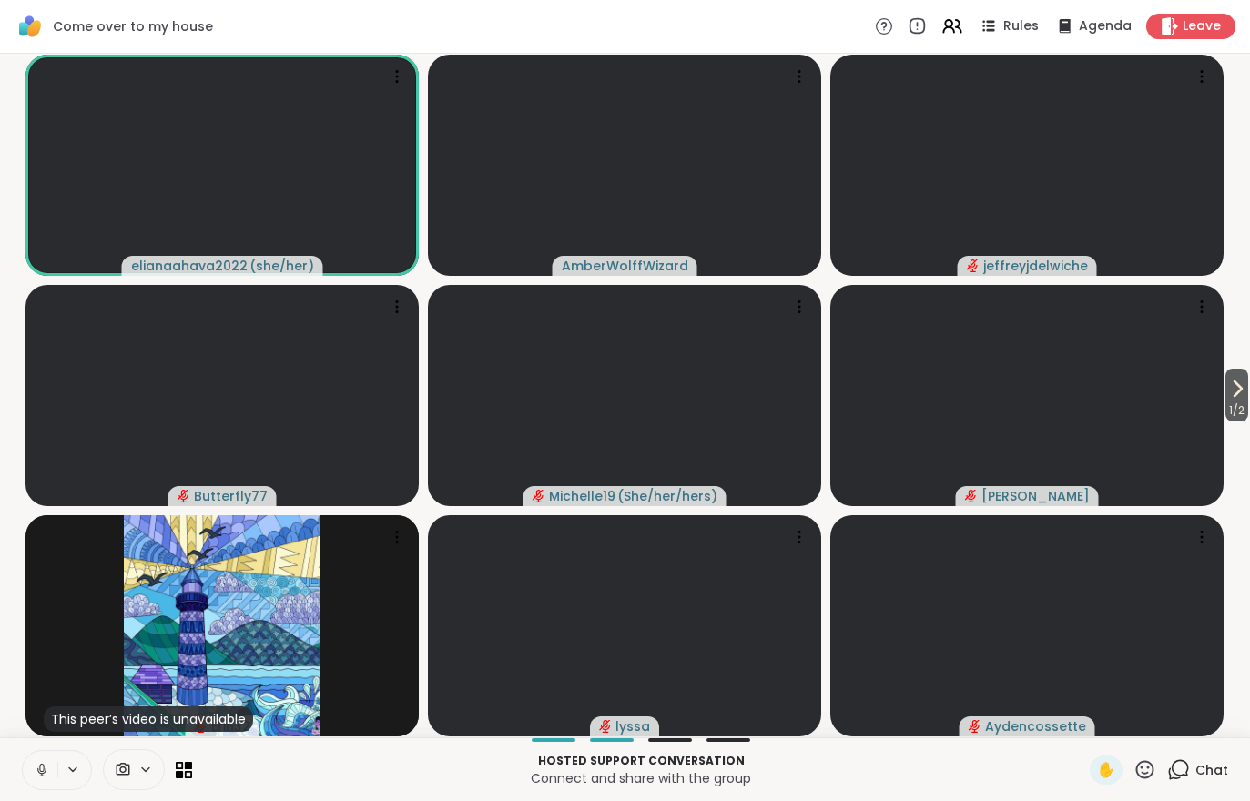
click at [46, 783] on button at bounding box center [40, 770] width 35 height 38
click at [1247, 398] on button "1 / 2" at bounding box center [1236, 395] width 23 height 53
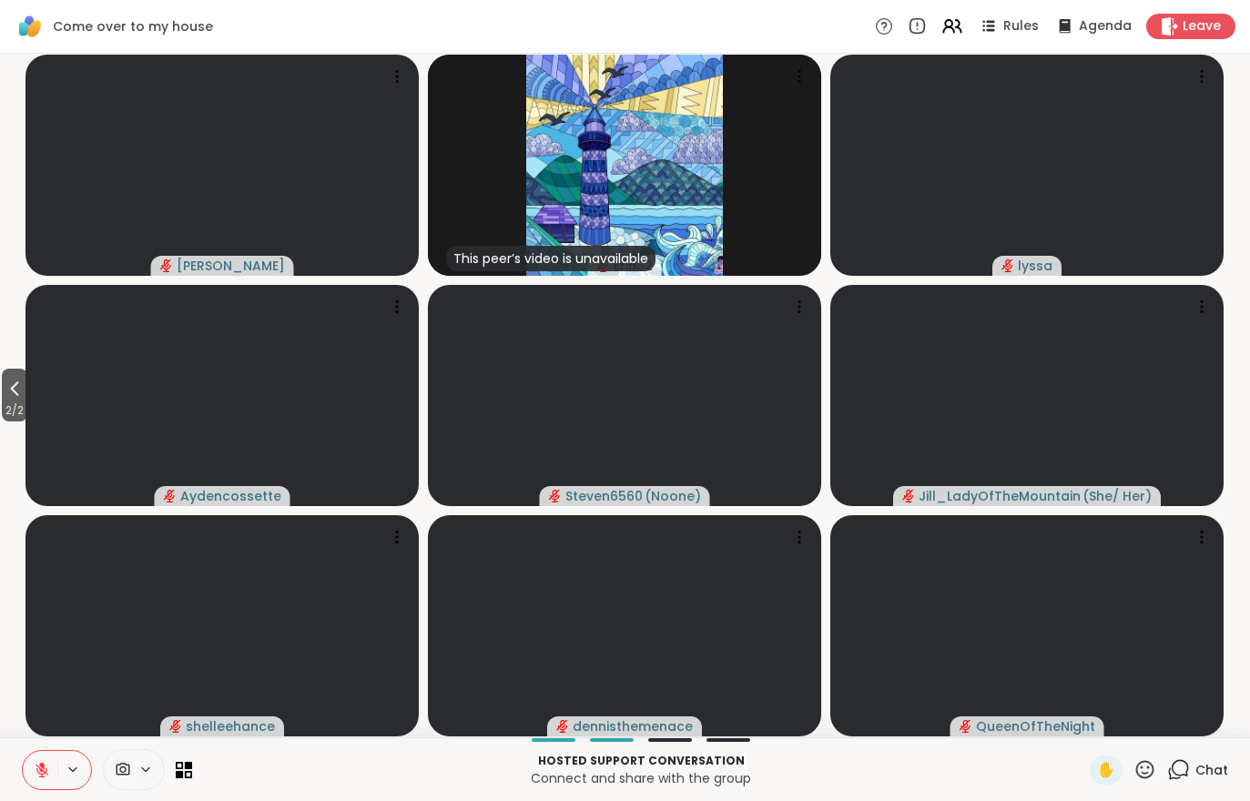
click at [19, 400] on icon at bounding box center [15, 389] width 22 height 22
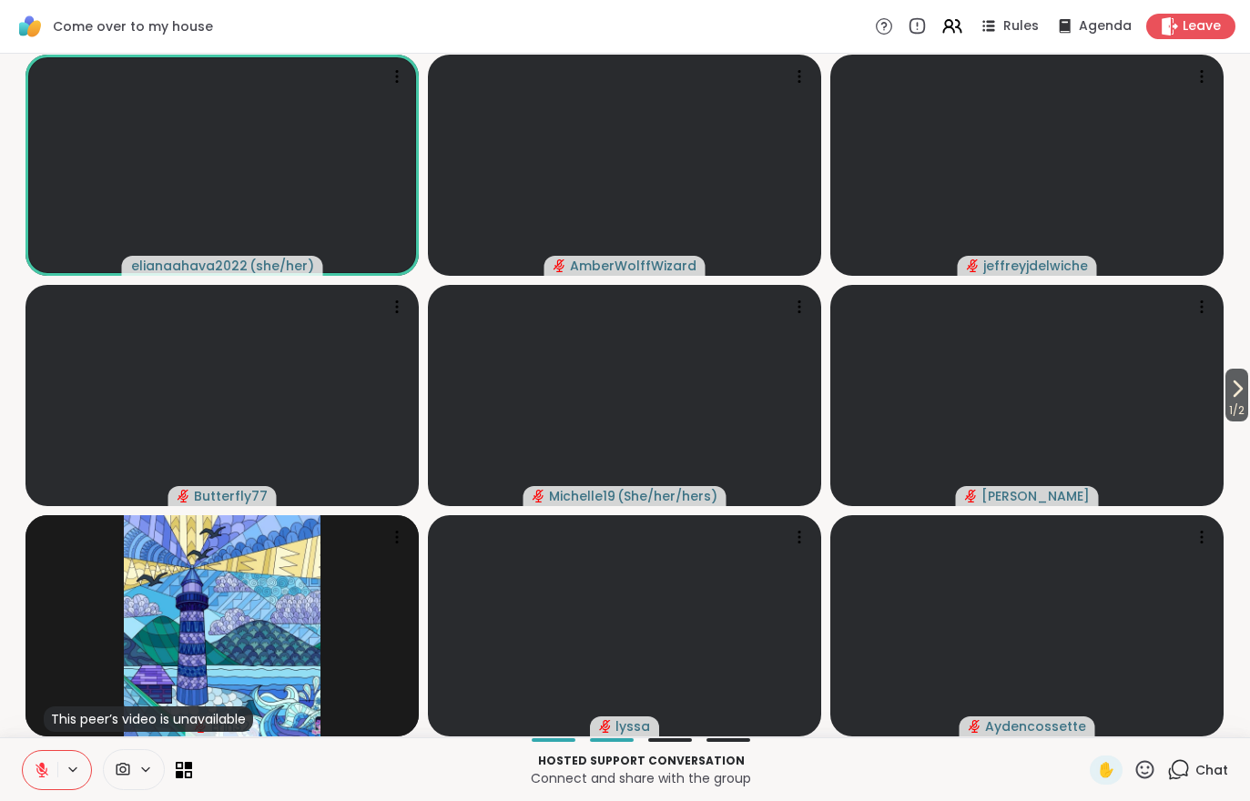
click at [18, 785] on div "Hosted support conversation Connect and share with the group ✋ Chat" at bounding box center [625, 769] width 1250 height 64
click at [47, 779] on button at bounding box center [40, 770] width 35 height 38
click at [1246, 394] on button "1 / 2" at bounding box center [1236, 395] width 23 height 53
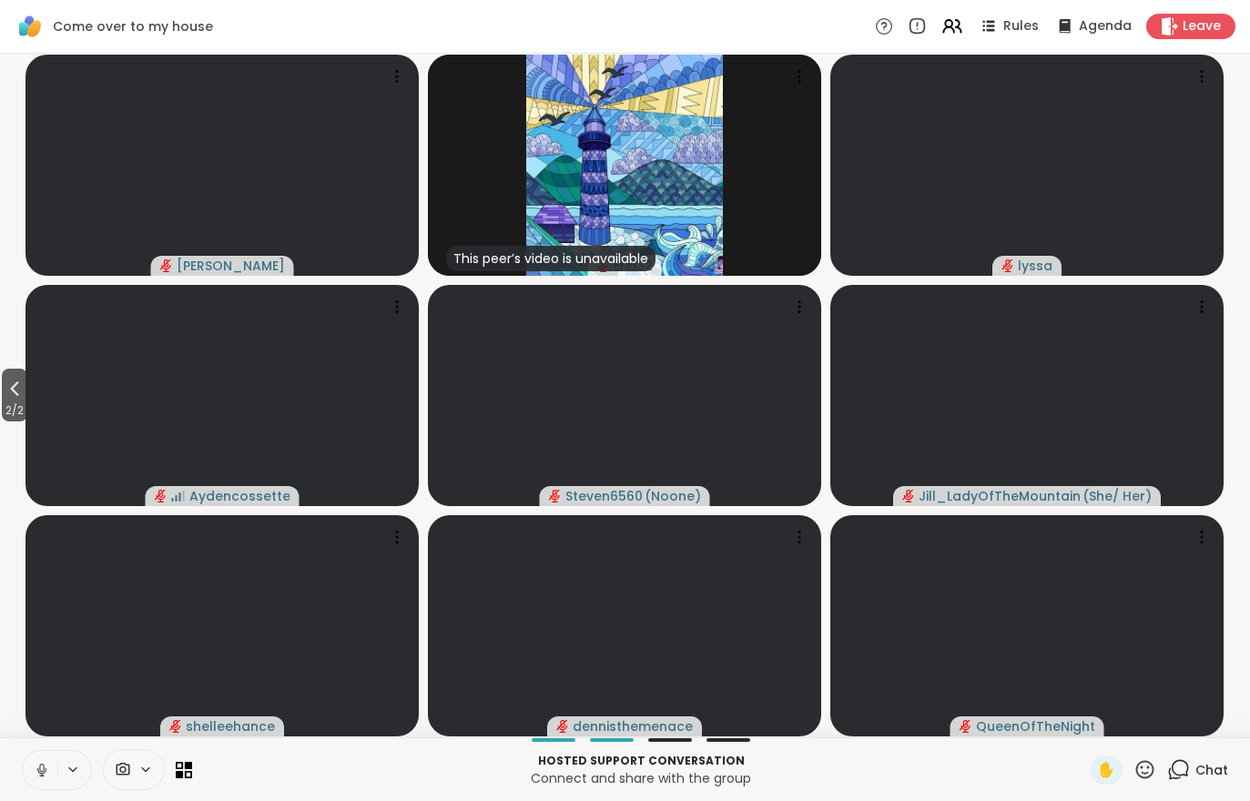
click at [15, 395] on icon at bounding box center [15, 389] width 22 height 22
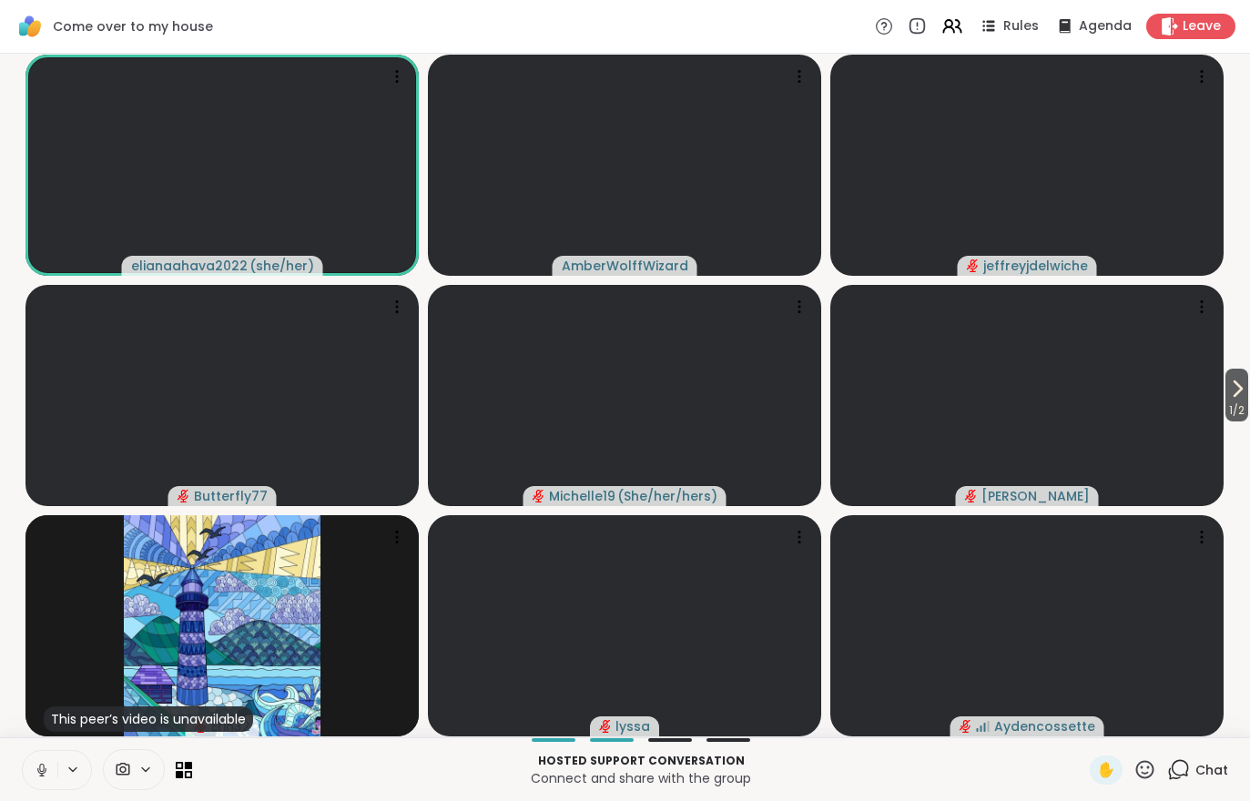
click at [1225, 414] on span "1 / 2" at bounding box center [1236, 411] width 23 height 22
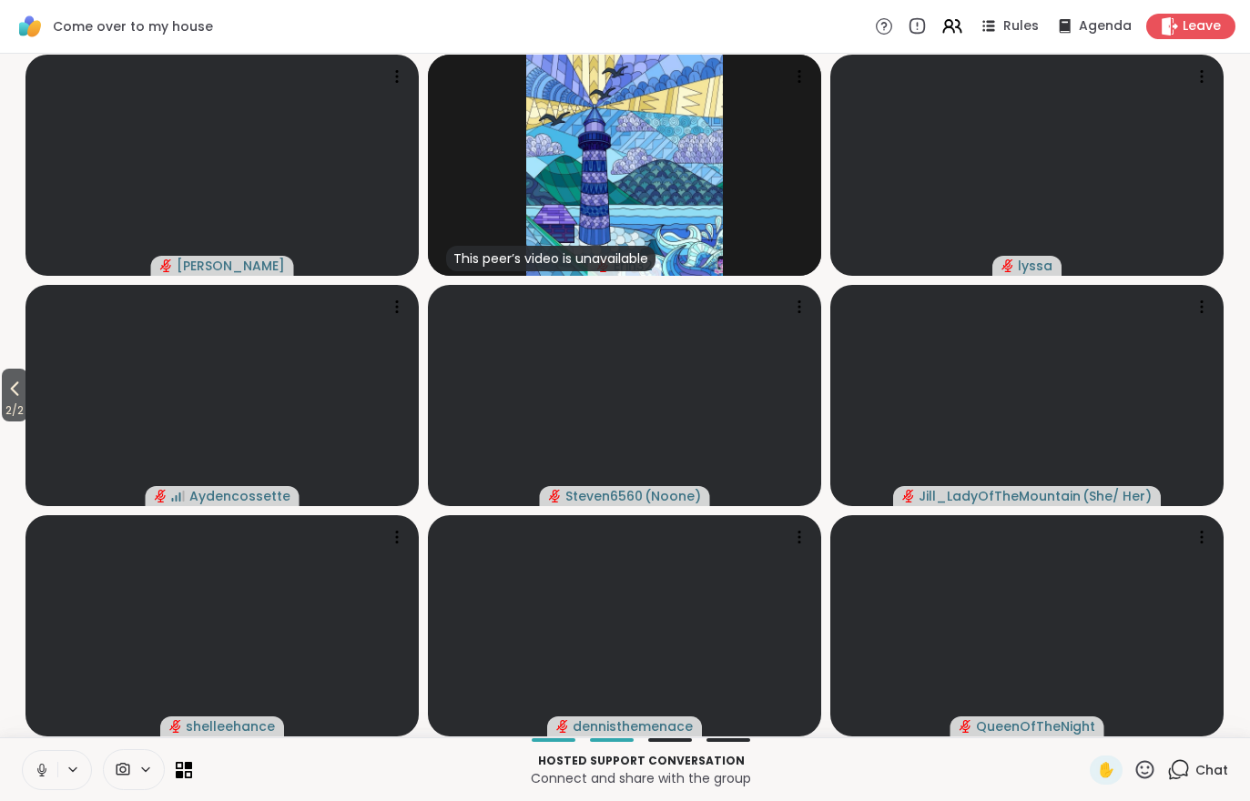
click at [33, 766] on button at bounding box center [40, 770] width 35 height 38
click at [17, 402] on span "2 / 2" at bounding box center [14, 411] width 25 height 22
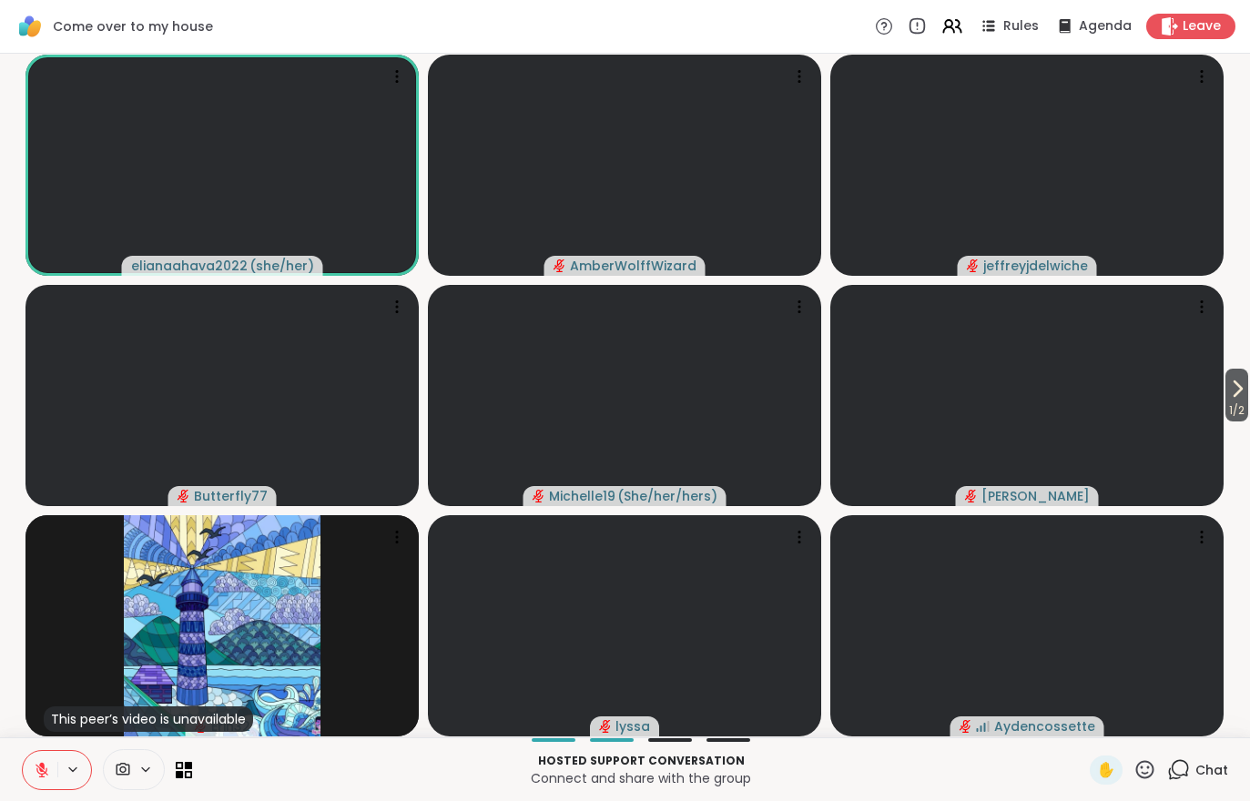
click at [1202, 780] on div "Chat" at bounding box center [1197, 770] width 61 height 29
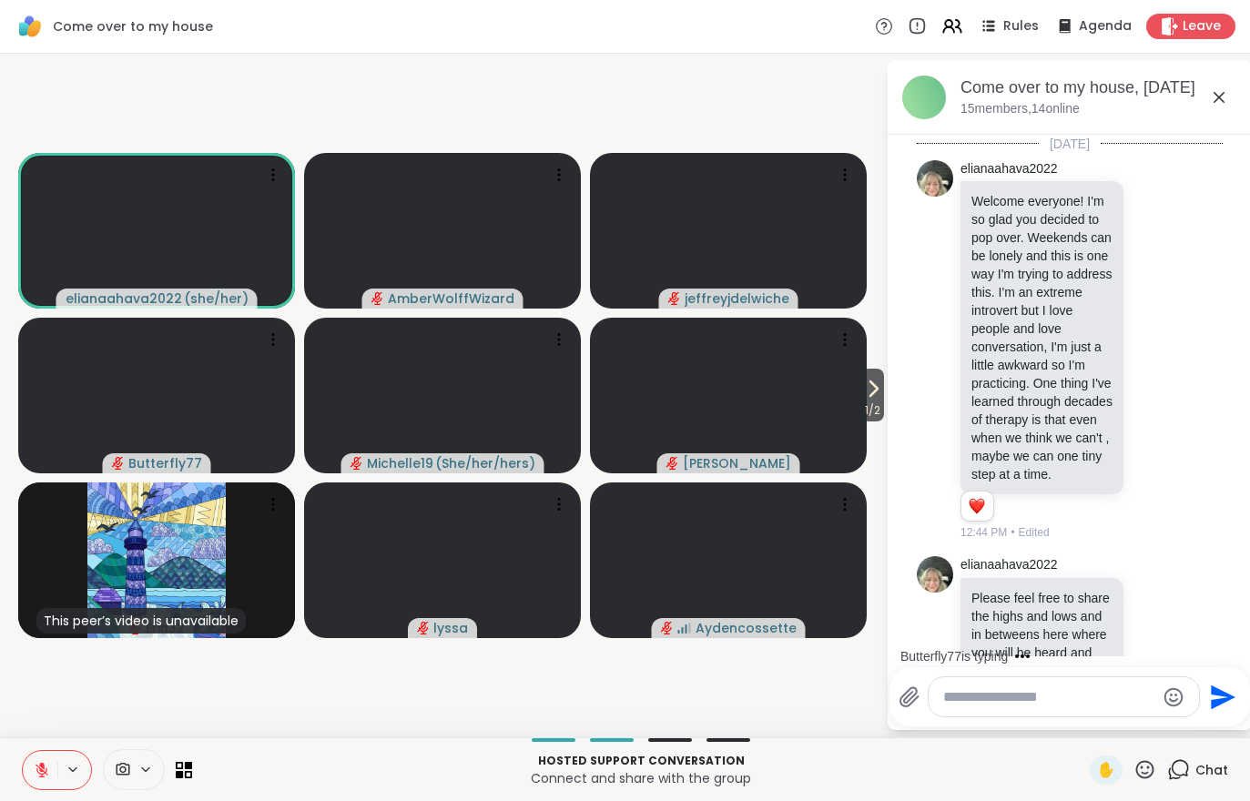
scroll to position [1547, 0]
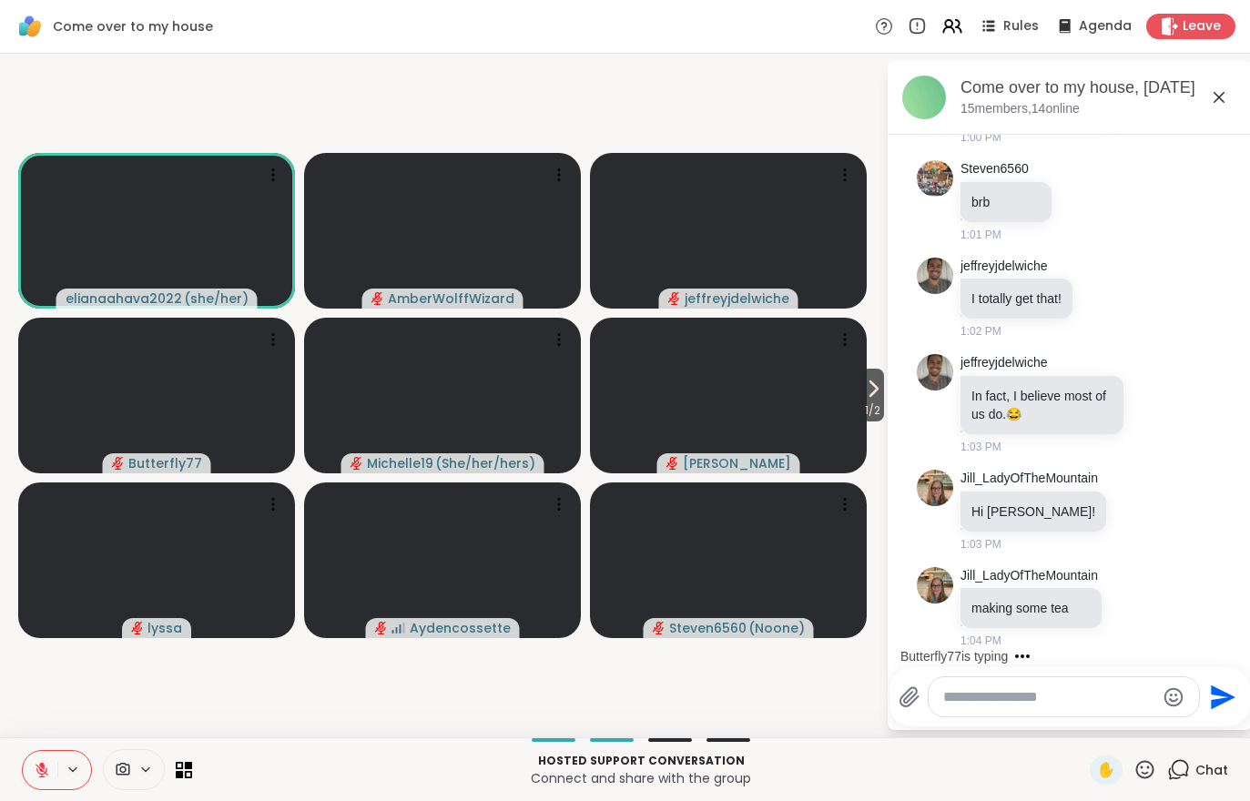
click at [870, 386] on icon at bounding box center [873, 388] width 7 height 15
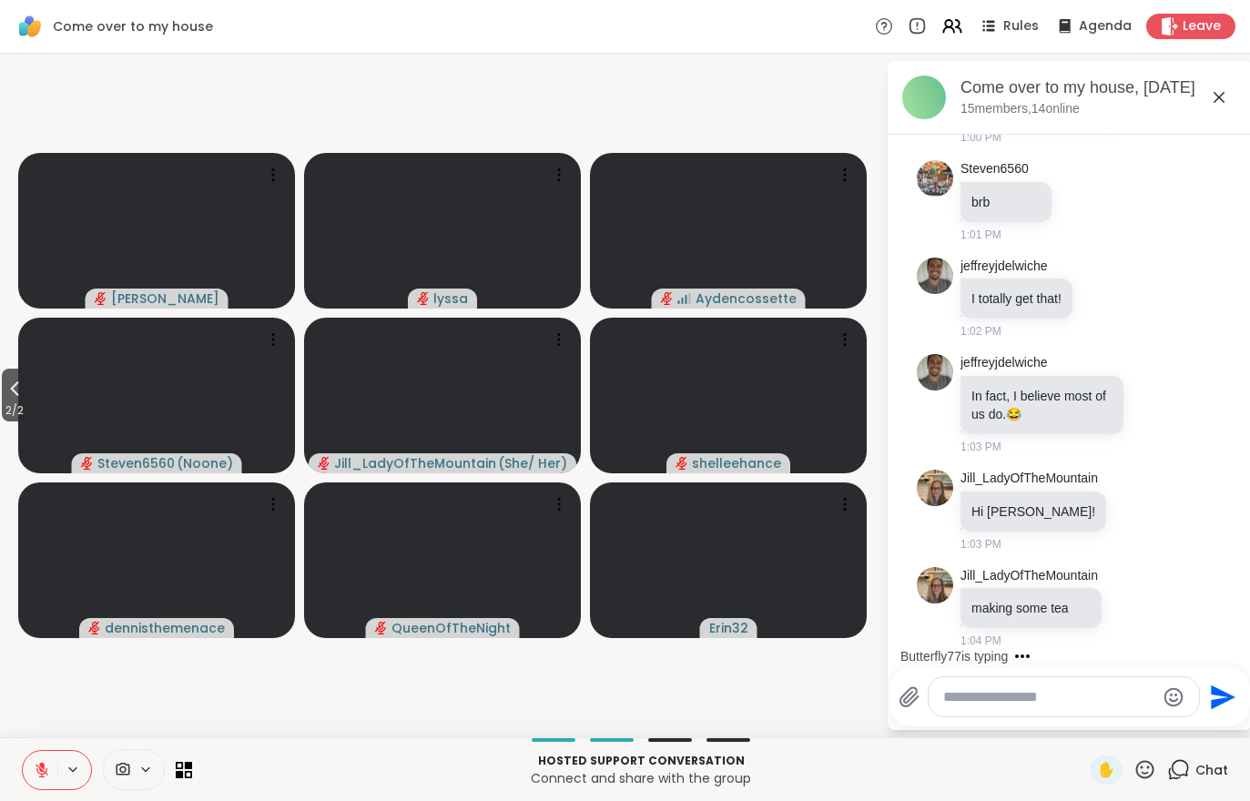
click at [8, 419] on span "2 / 2" at bounding box center [14, 411] width 25 height 22
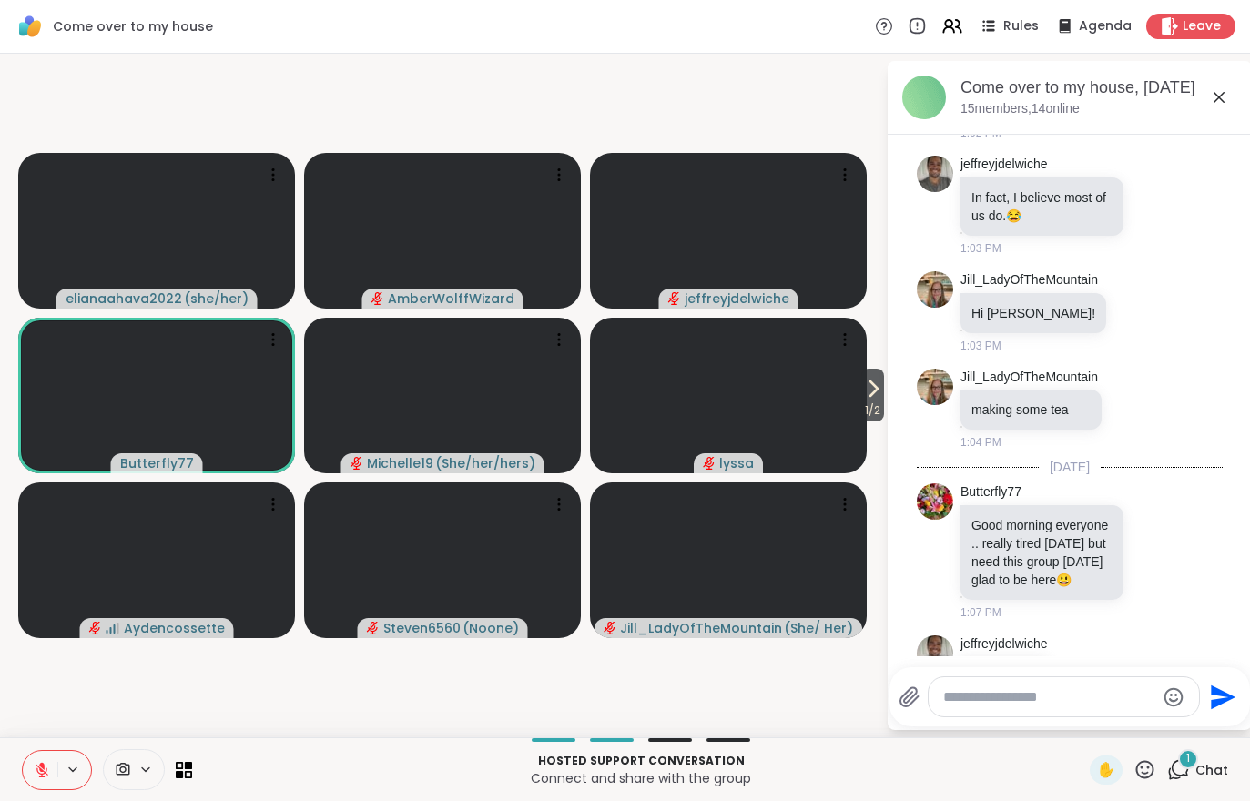
scroll to position [1812, 0]
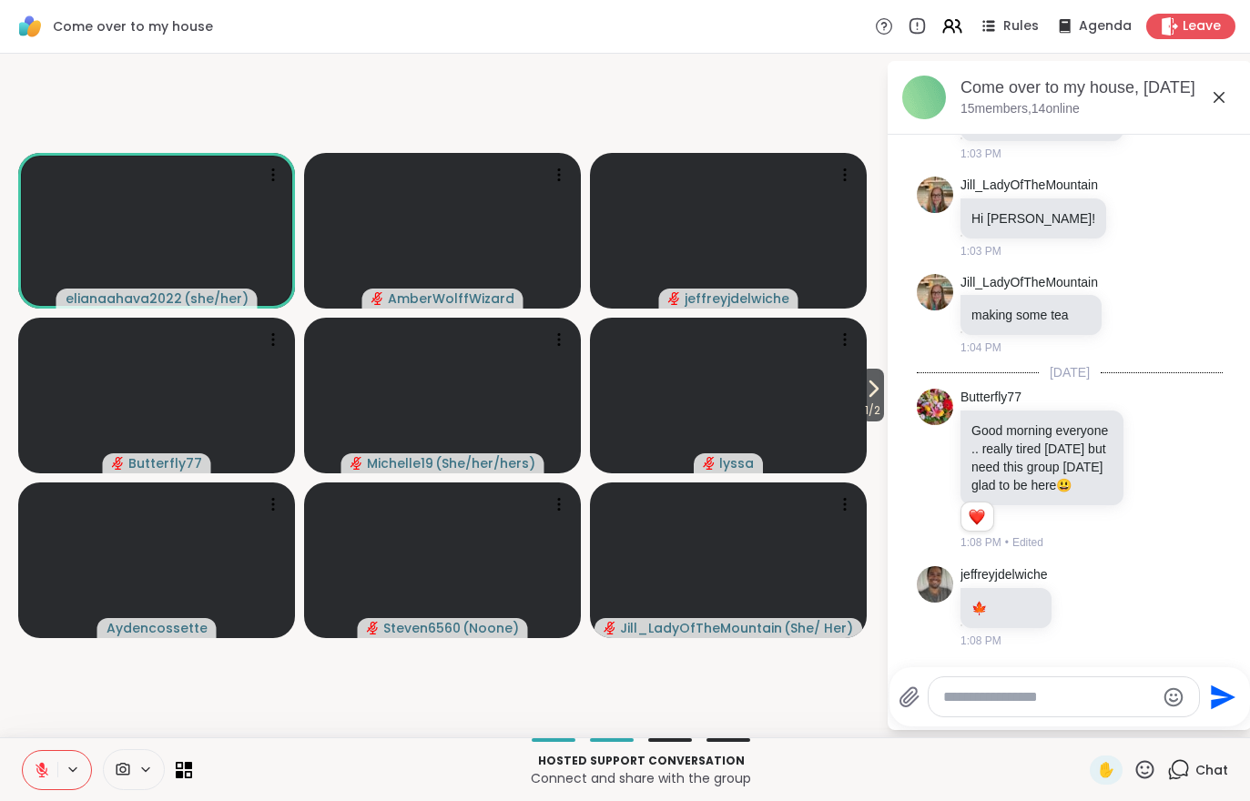
click at [945, 36] on icon at bounding box center [952, 26] width 22 height 22
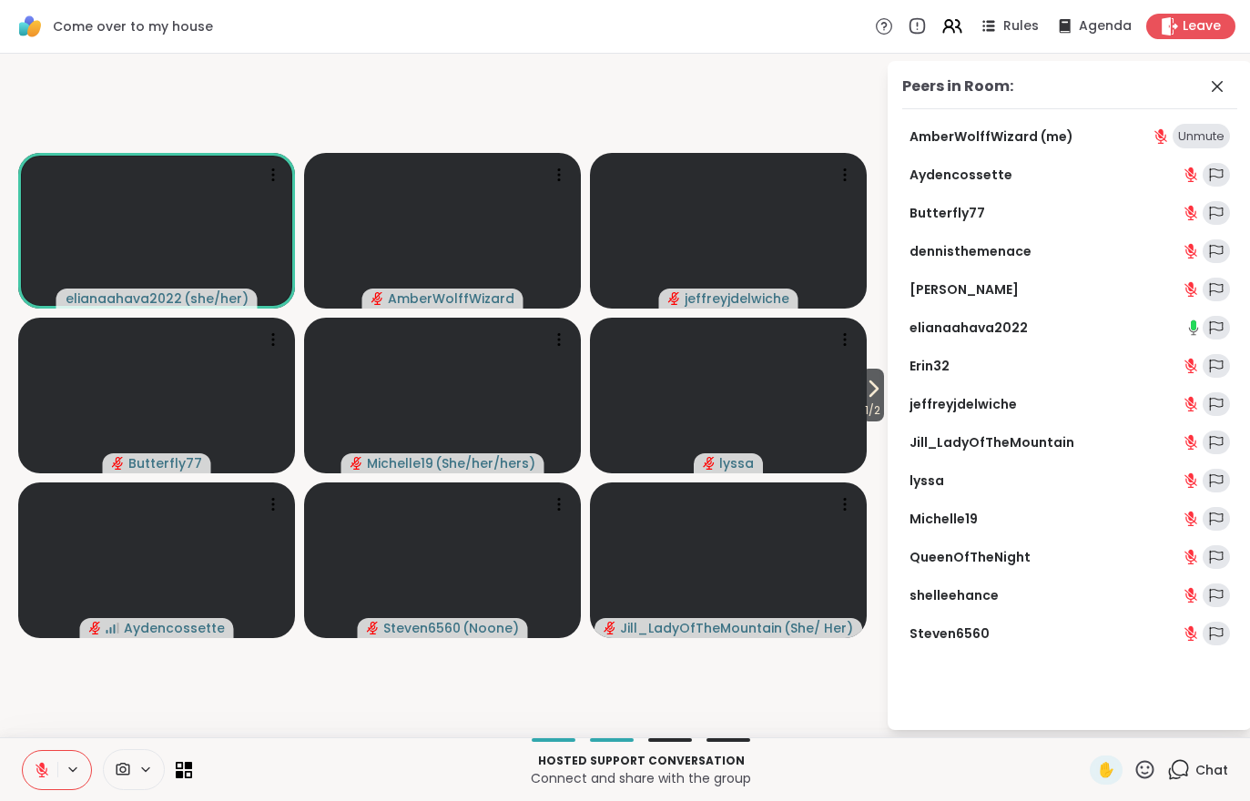
click at [38, 770] on icon at bounding box center [42, 770] width 16 height 16
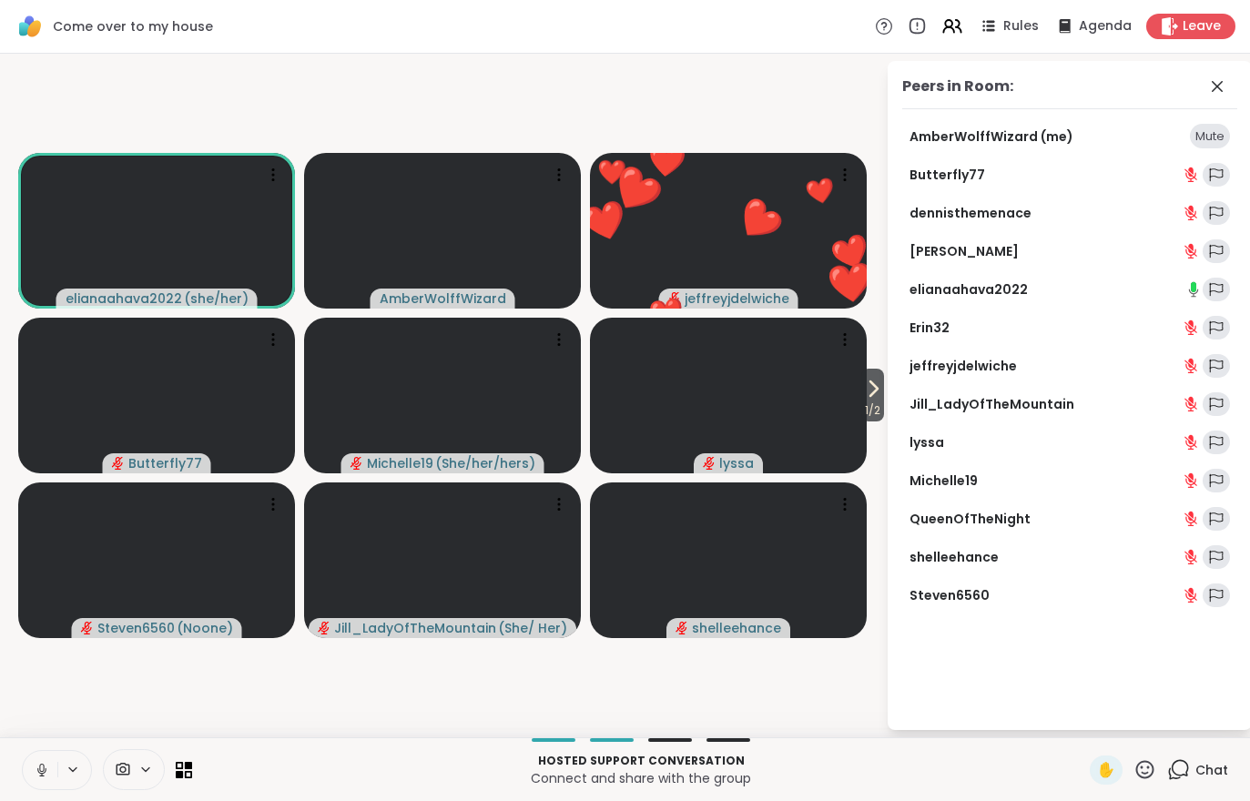
click at [50, 771] on button at bounding box center [40, 770] width 35 height 38
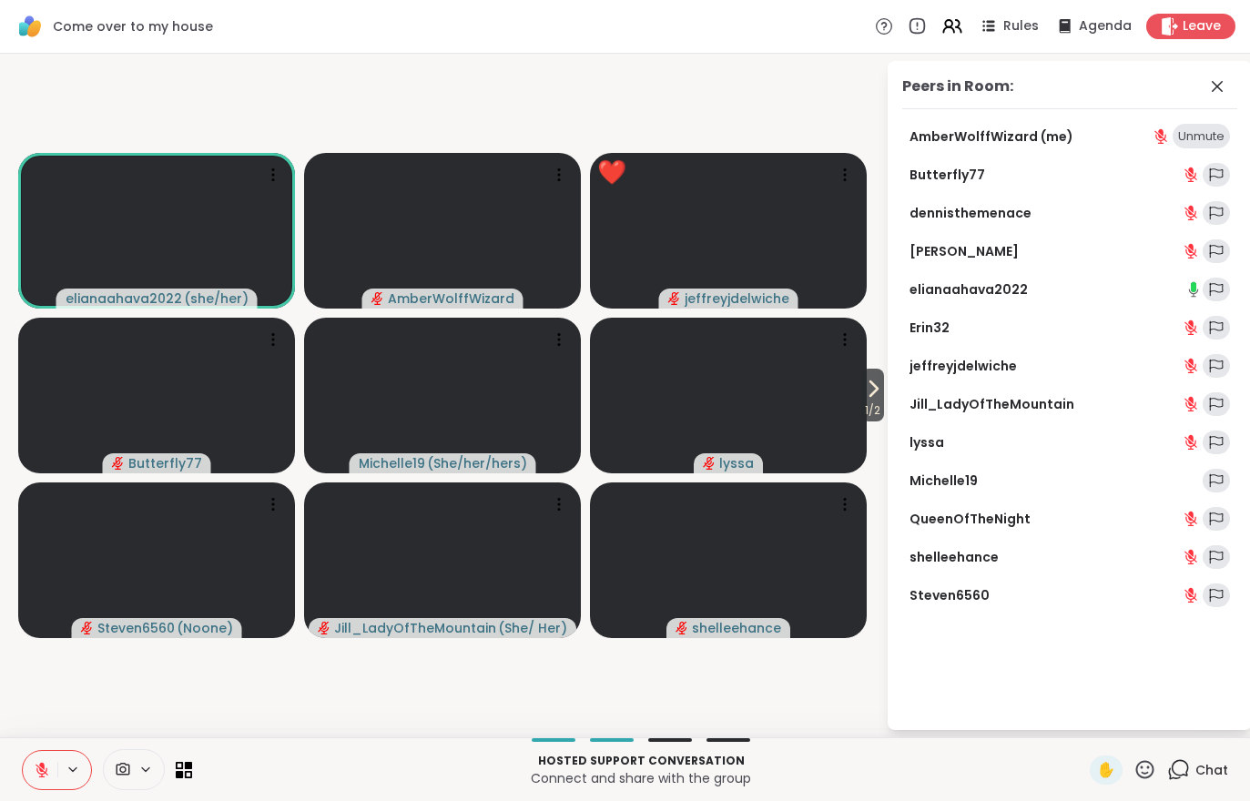
click at [1196, 782] on div "Chat" at bounding box center [1197, 770] width 61 height 29
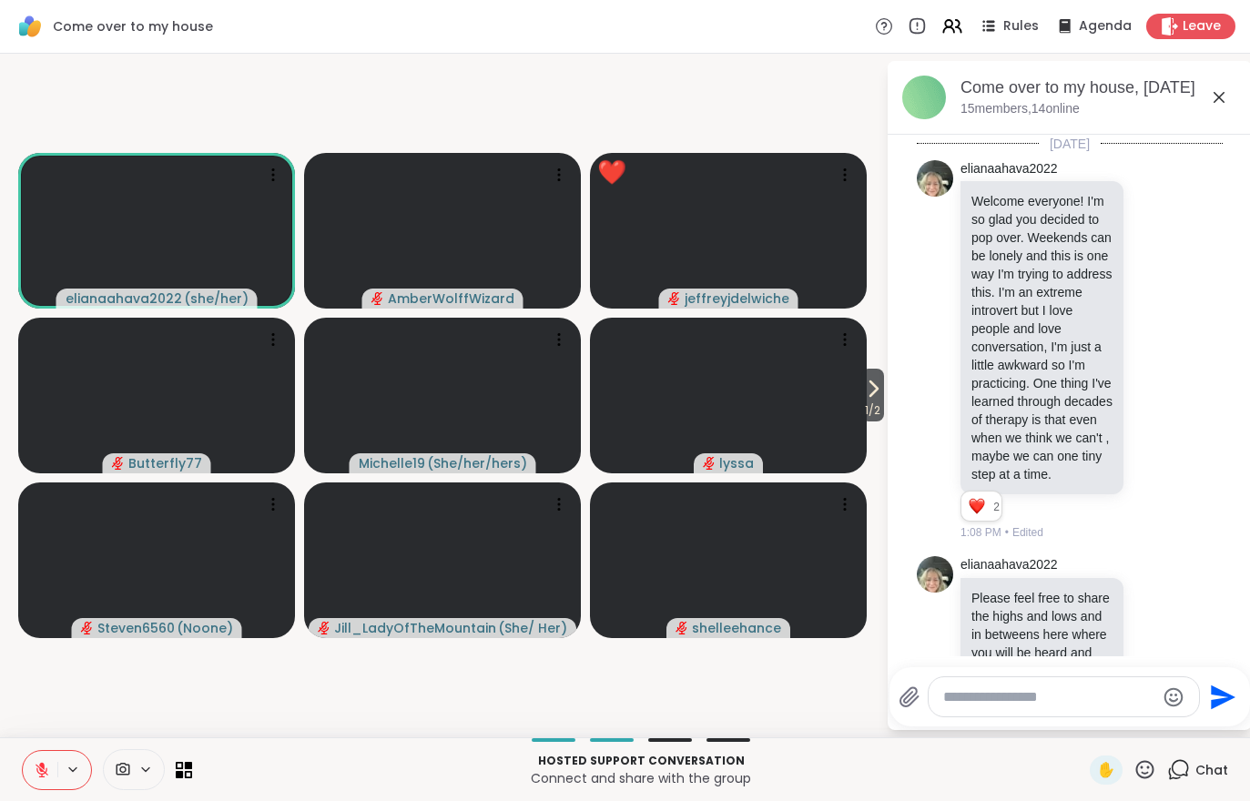
scroll to position [1820, 0]
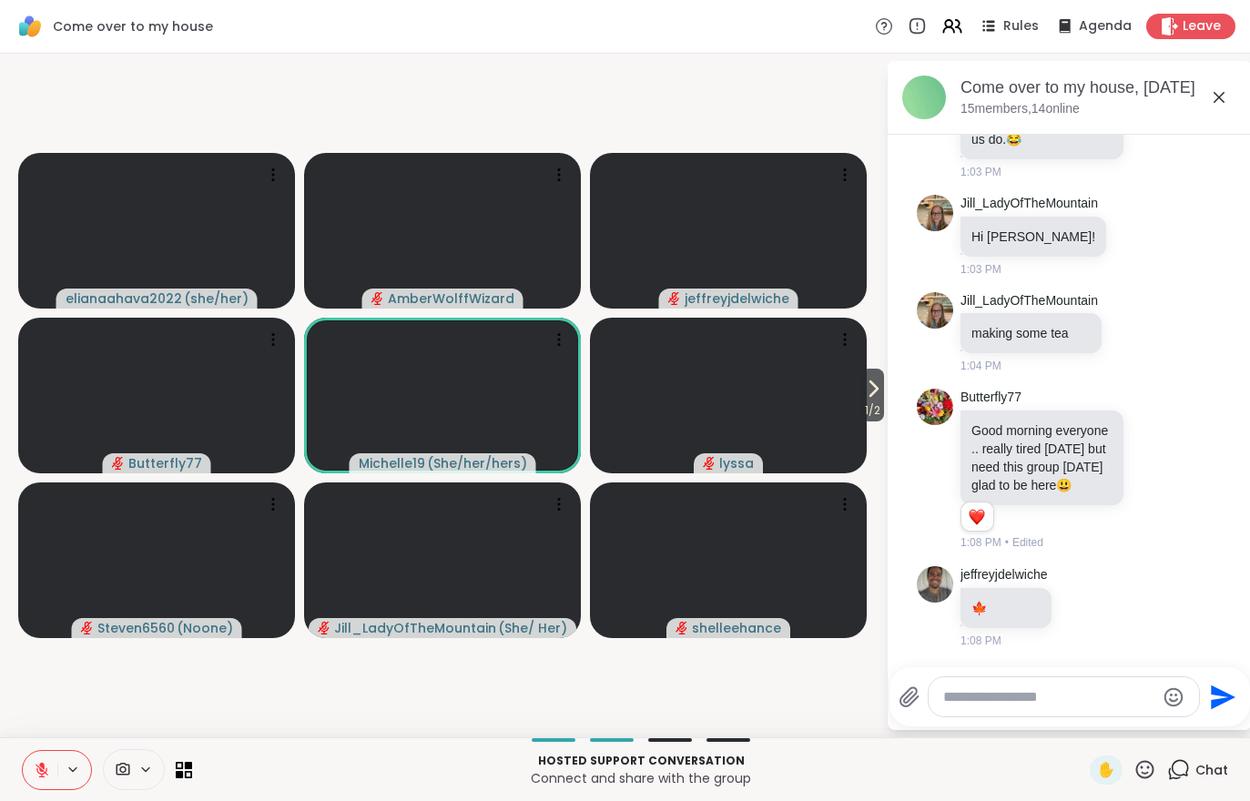
click at [1215, 768] on span "Chat" at bounding box center [1211, 770] width 33 height 18
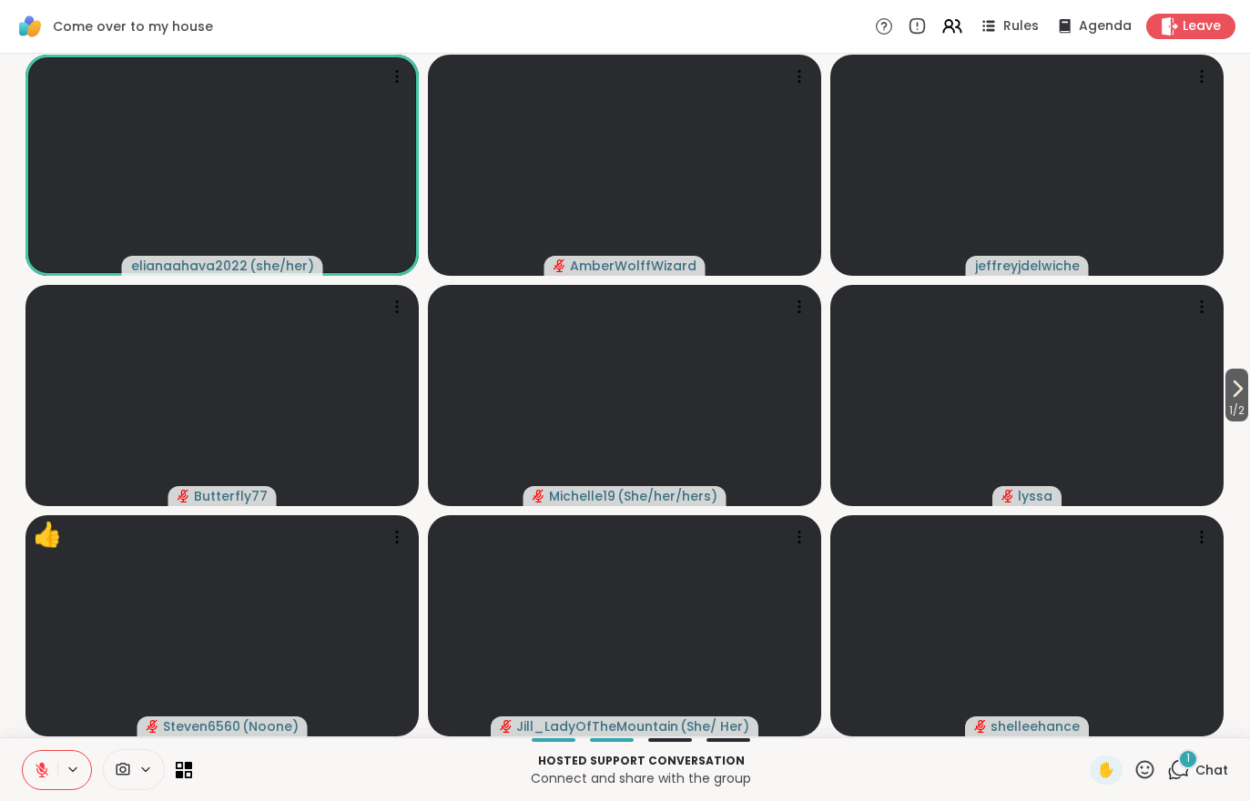
click at [527, 786] on p "Connect and share with the group" at bounding box center [641, 778] width 876 height 18
click at [1247, 394] on button "1 / 2" at bounding box center [1236, 395] width 23 height 53
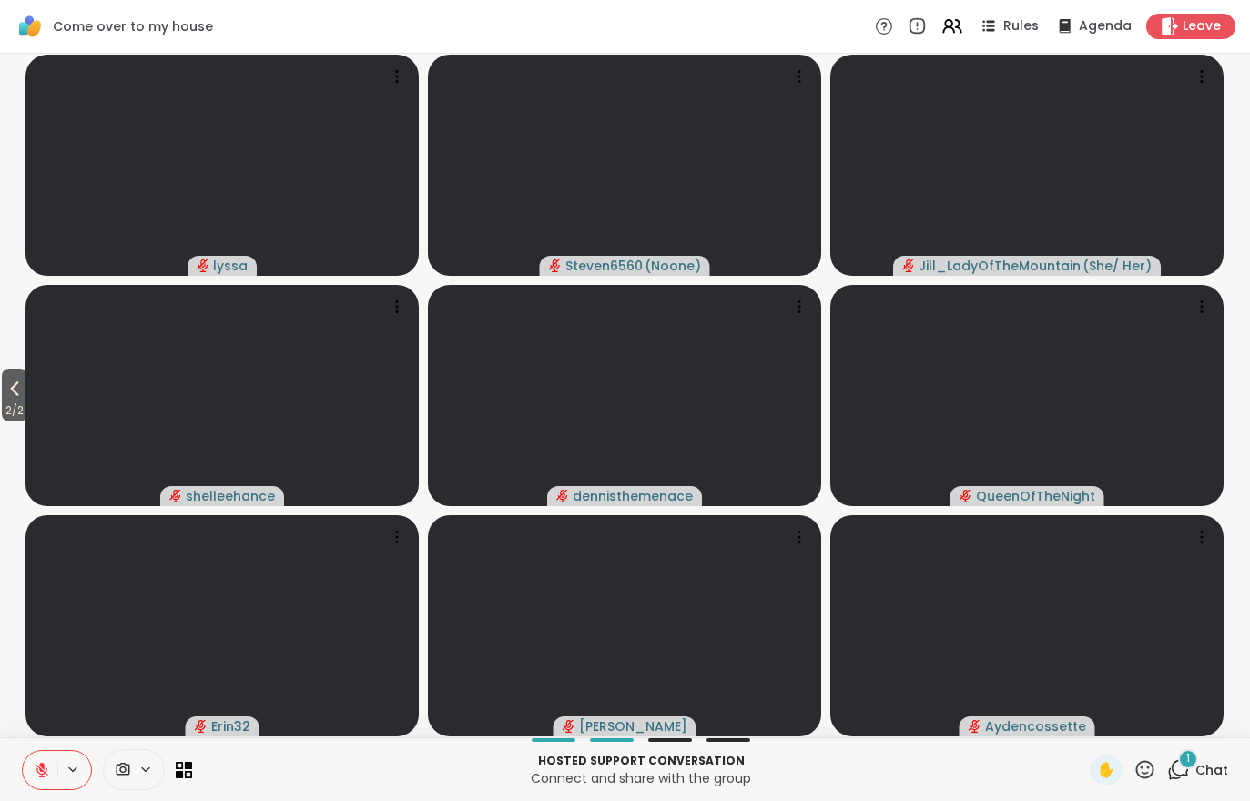
click at [1216, 771] on span "Chat" at bounding box center [1211, 770] width 33 height 18
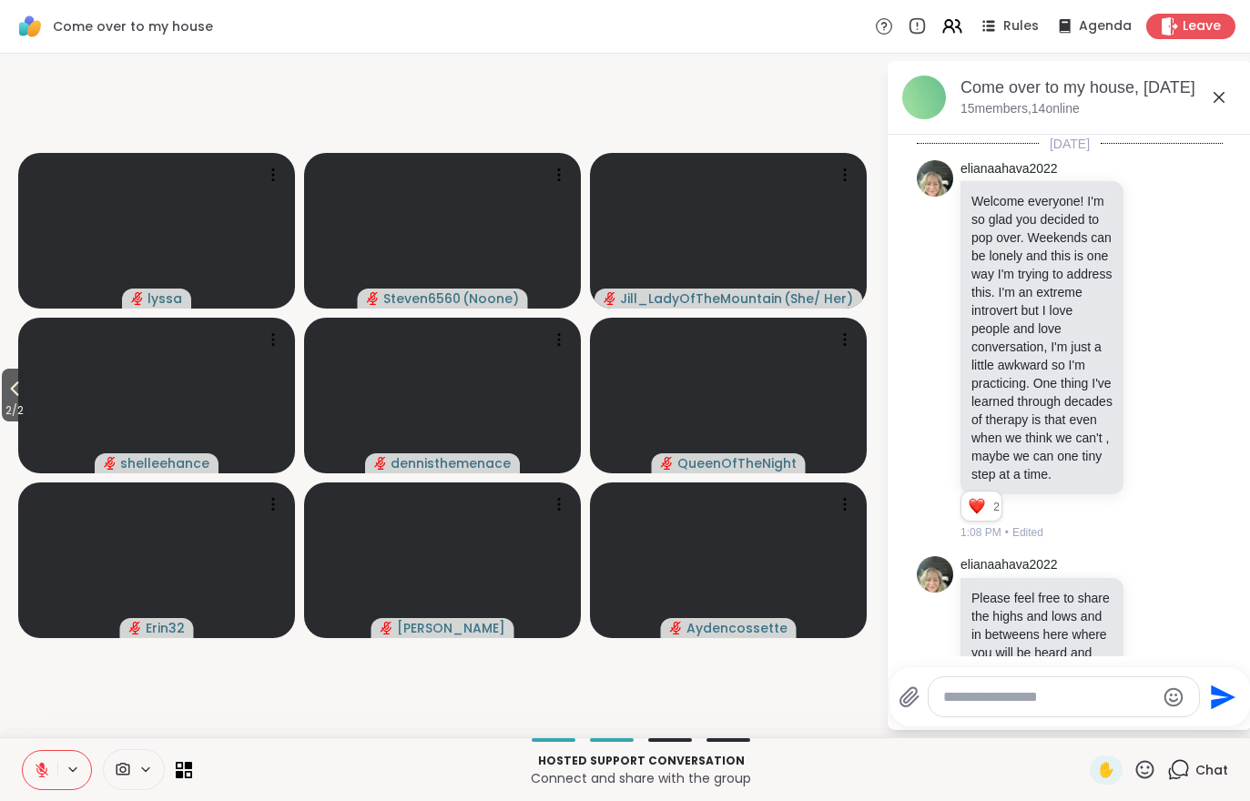
scroll to position [2014, 0]
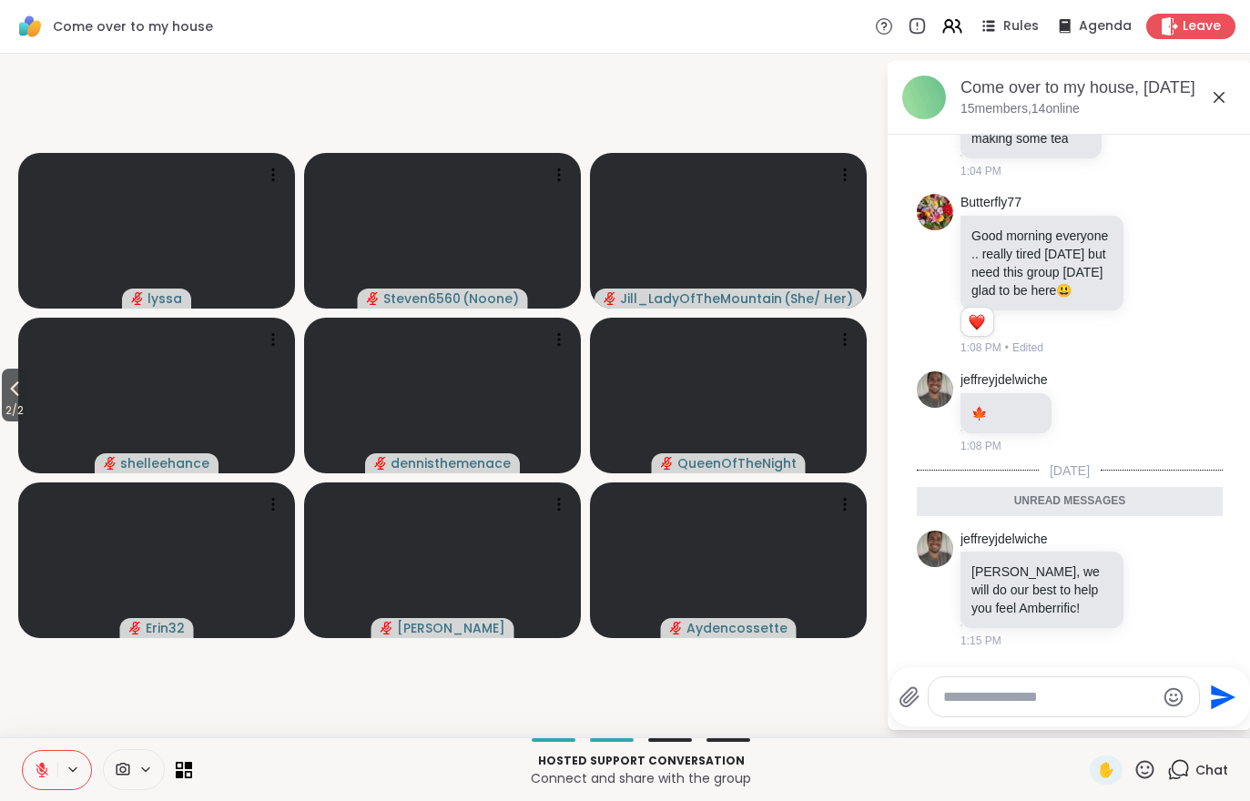
click at [1162, 591] on icon at bounding box center [1156, 589] width 14 height 14
click at [1014, 567] on div "Select Reaction: Heart" at bounding box center [1010, 560] width 16 height 16
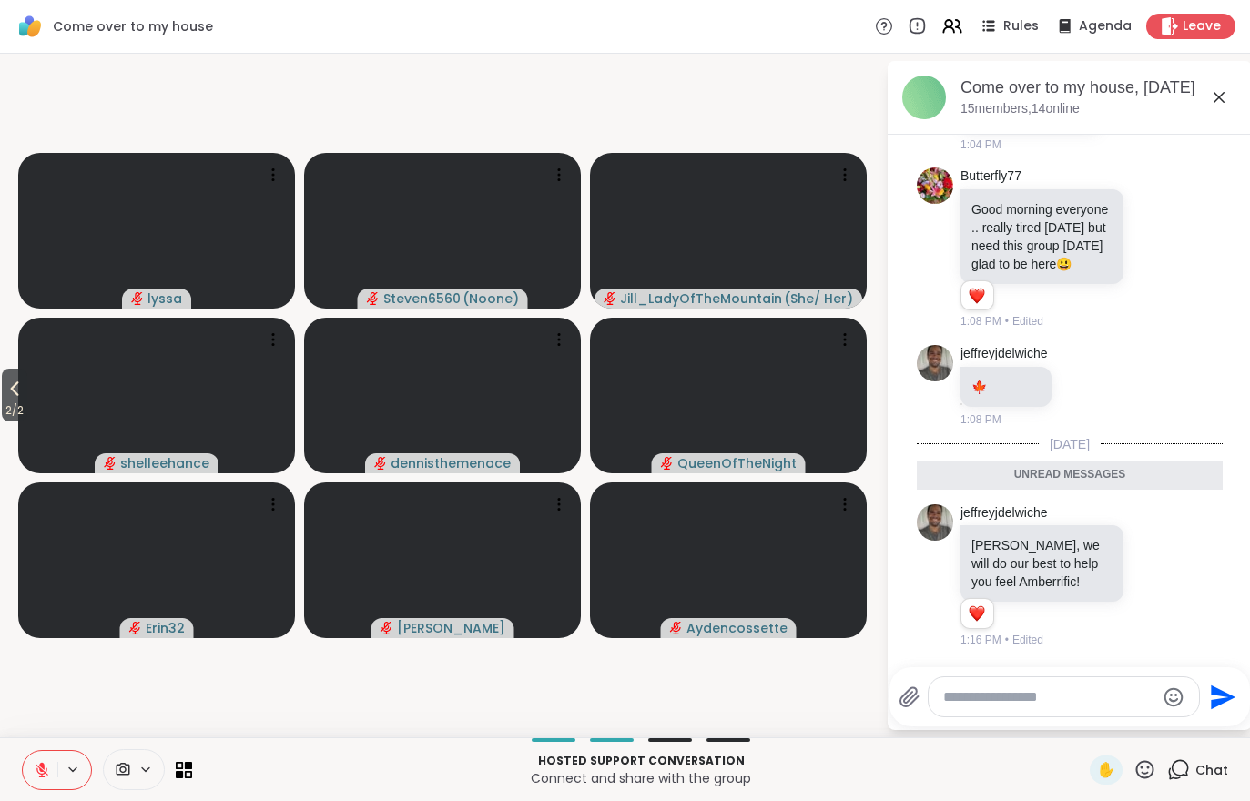
scroll to position [2039, 0]
click at [1182, 582] on icon at bounding box center [1175, 575] width 16 height 22
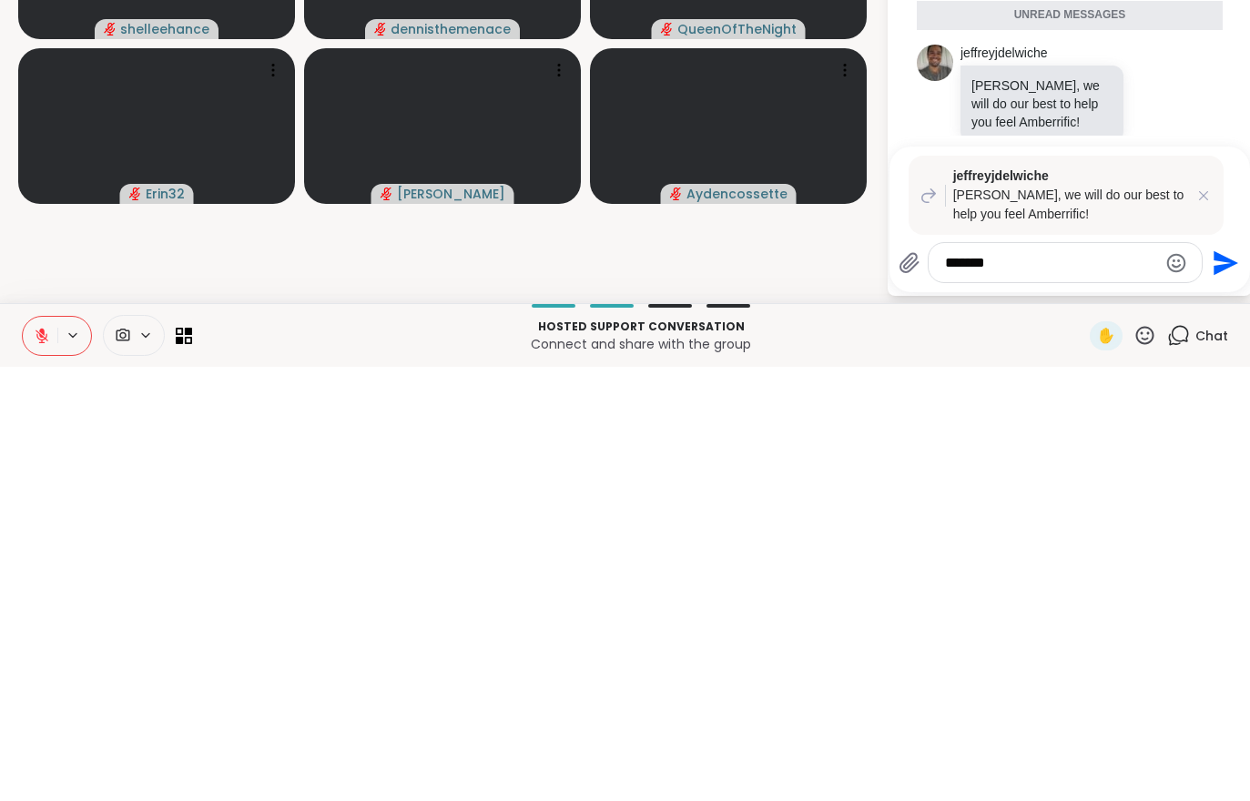
type textarea "*******"
click at [1210, 683] on icon "Send" at bounding box center [1223, 697] width 29 height 29
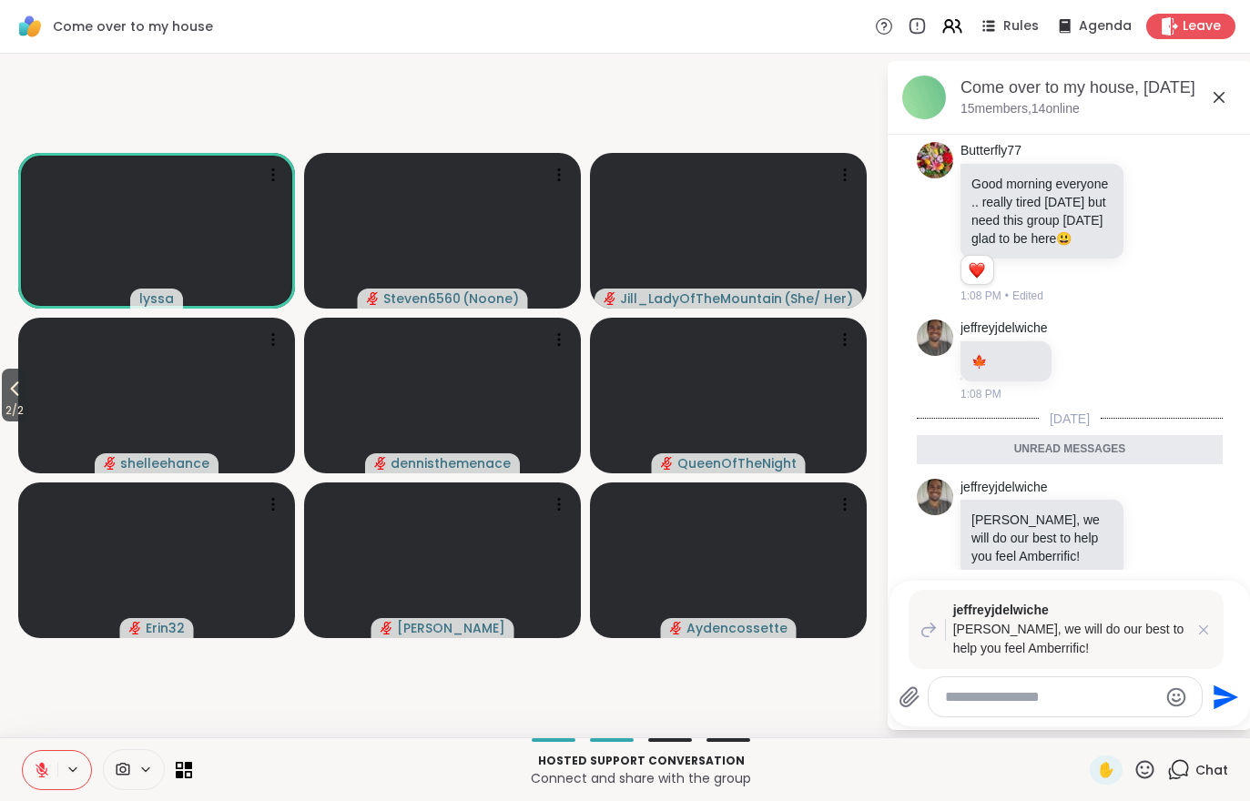
scroll to position [2198, 0]
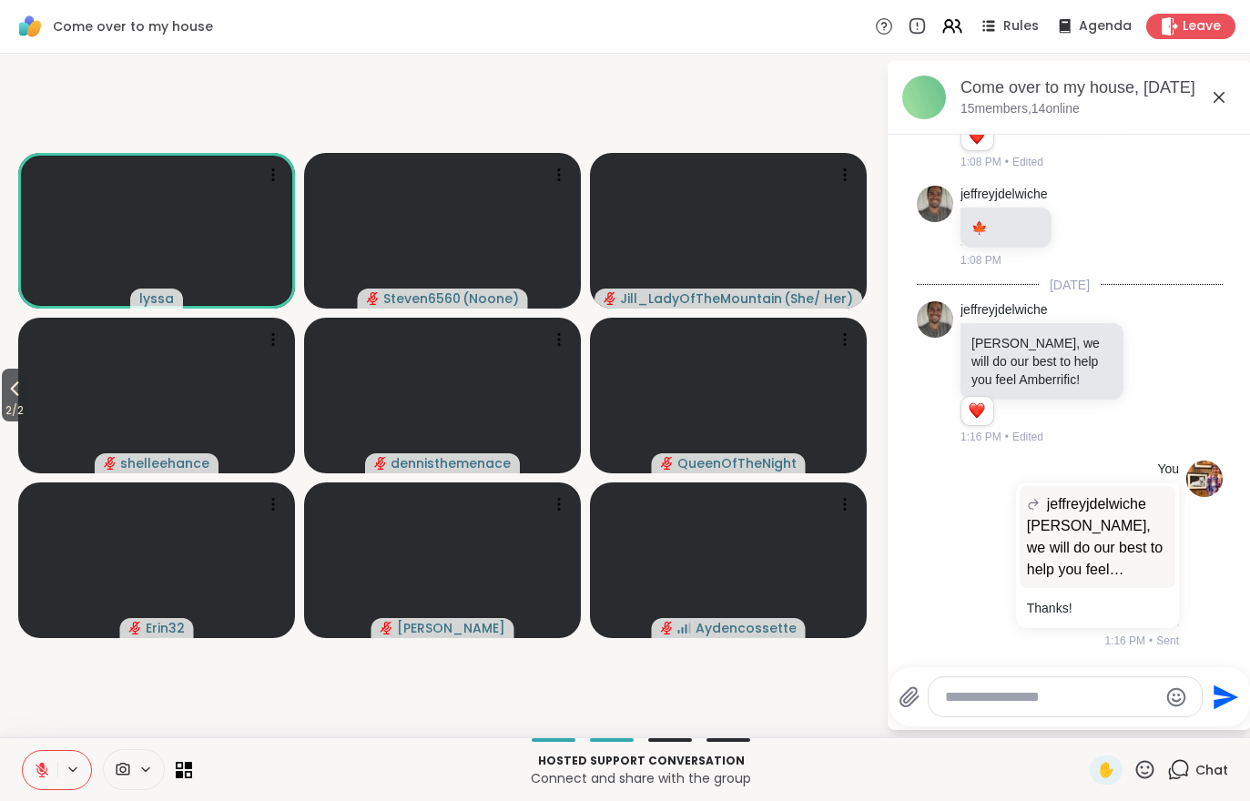
click at [27, 398] on button "2 / 2" at bounding box center [14, 395] width 25 height 53
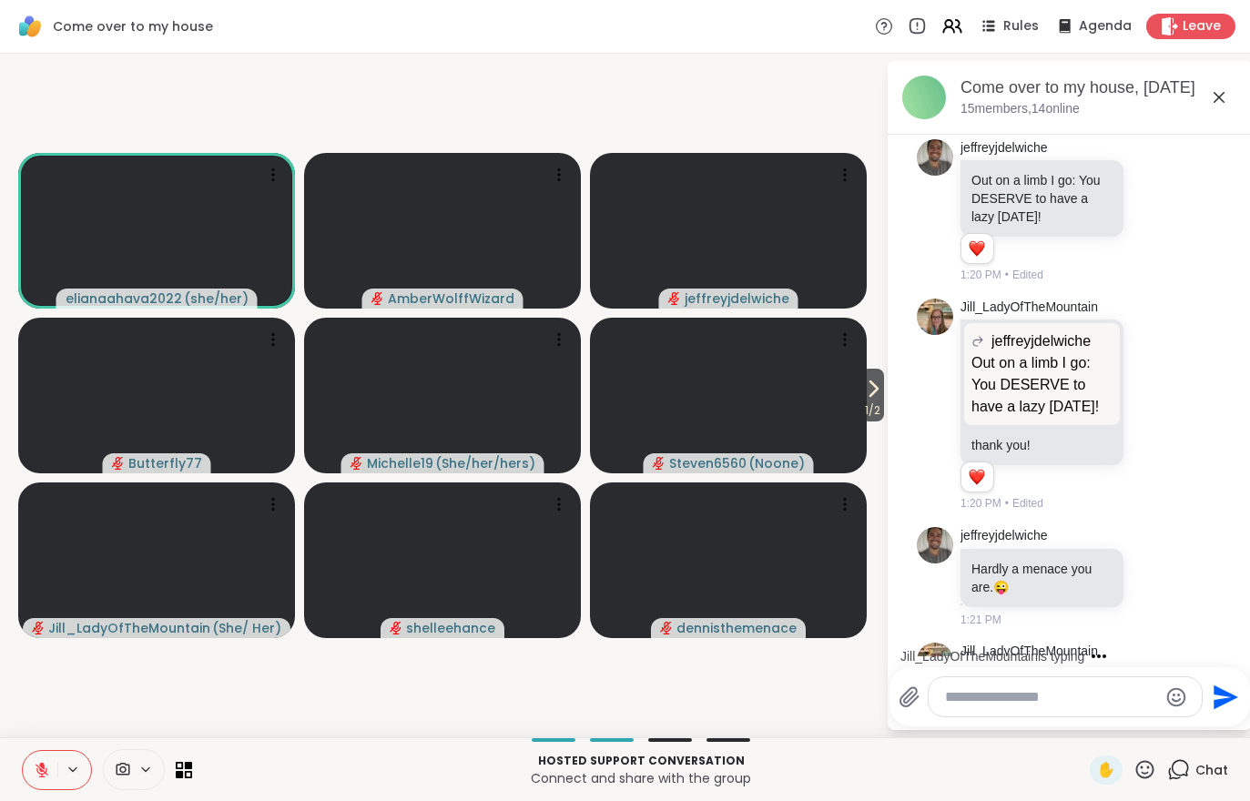
scroll to position [3287, 0]
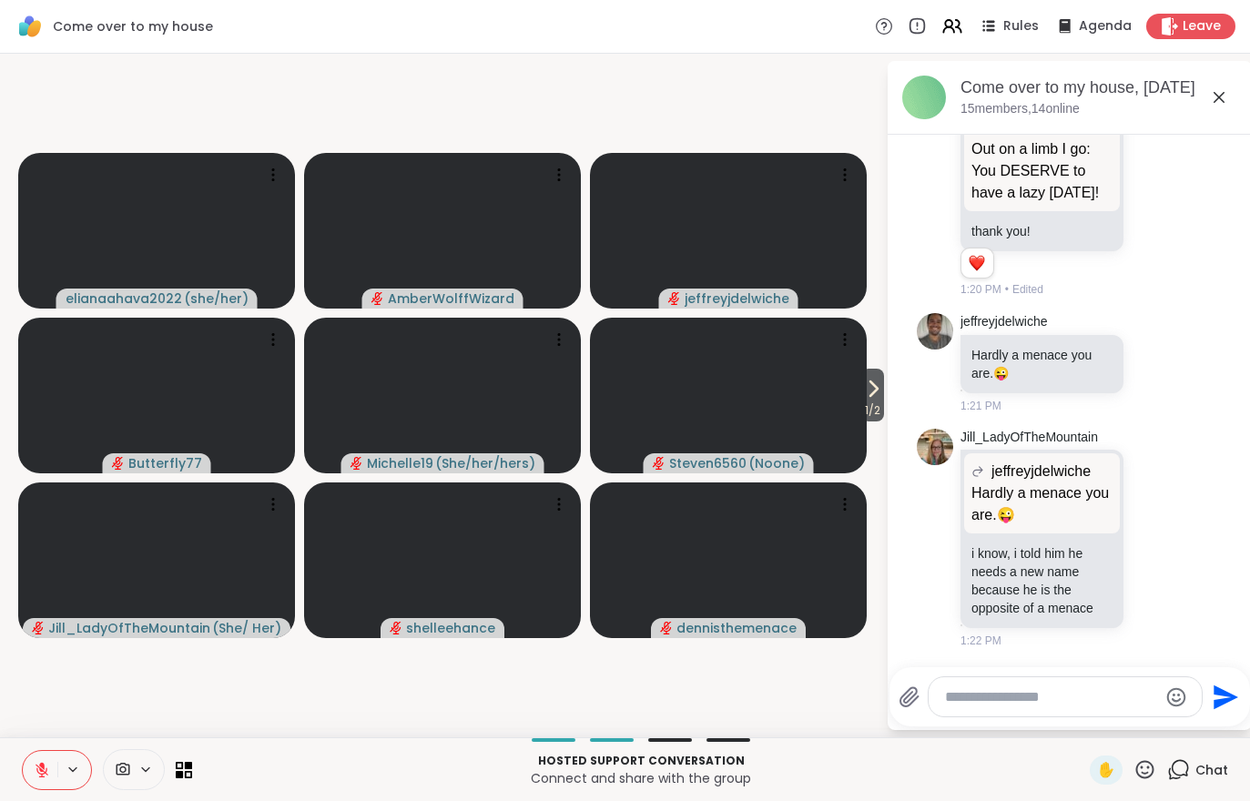
click at [878, 409] on span "1 / 2" at bounding box center [872, 411] width 23 height 22
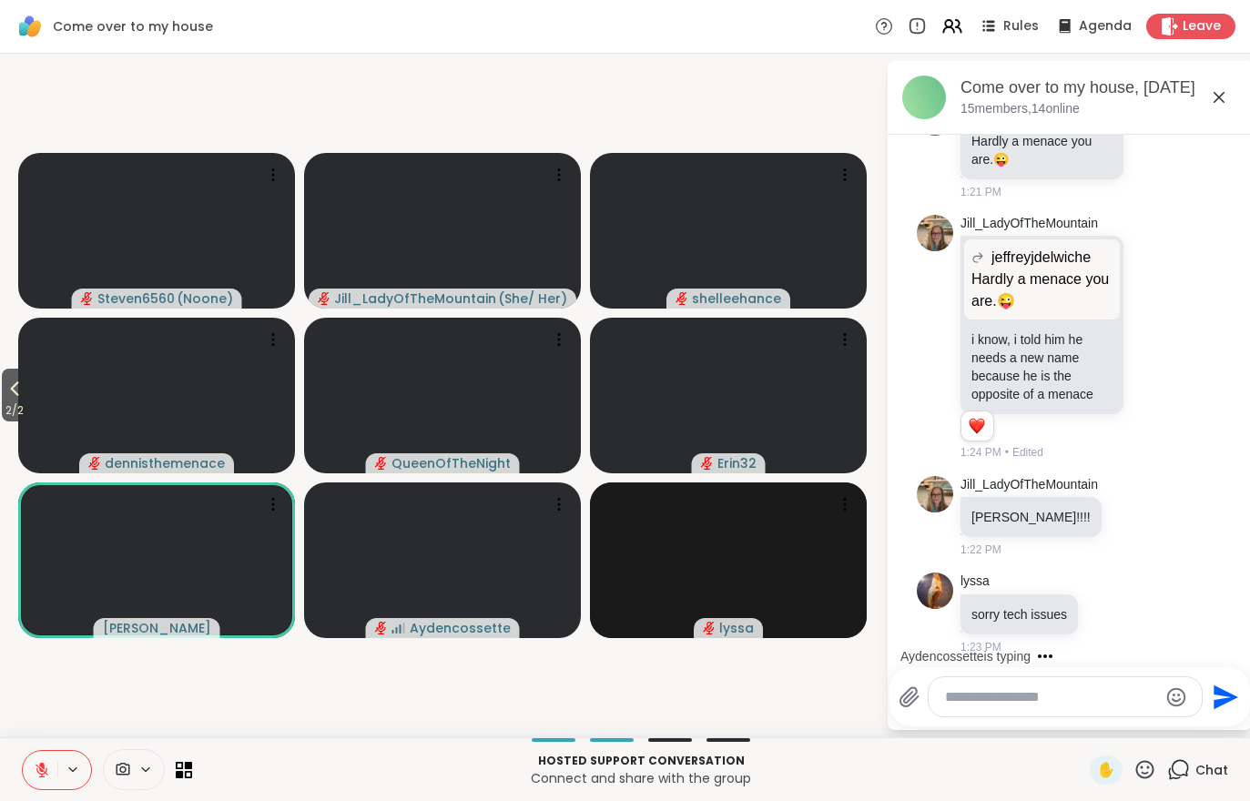
scroll to position [3602, 0]
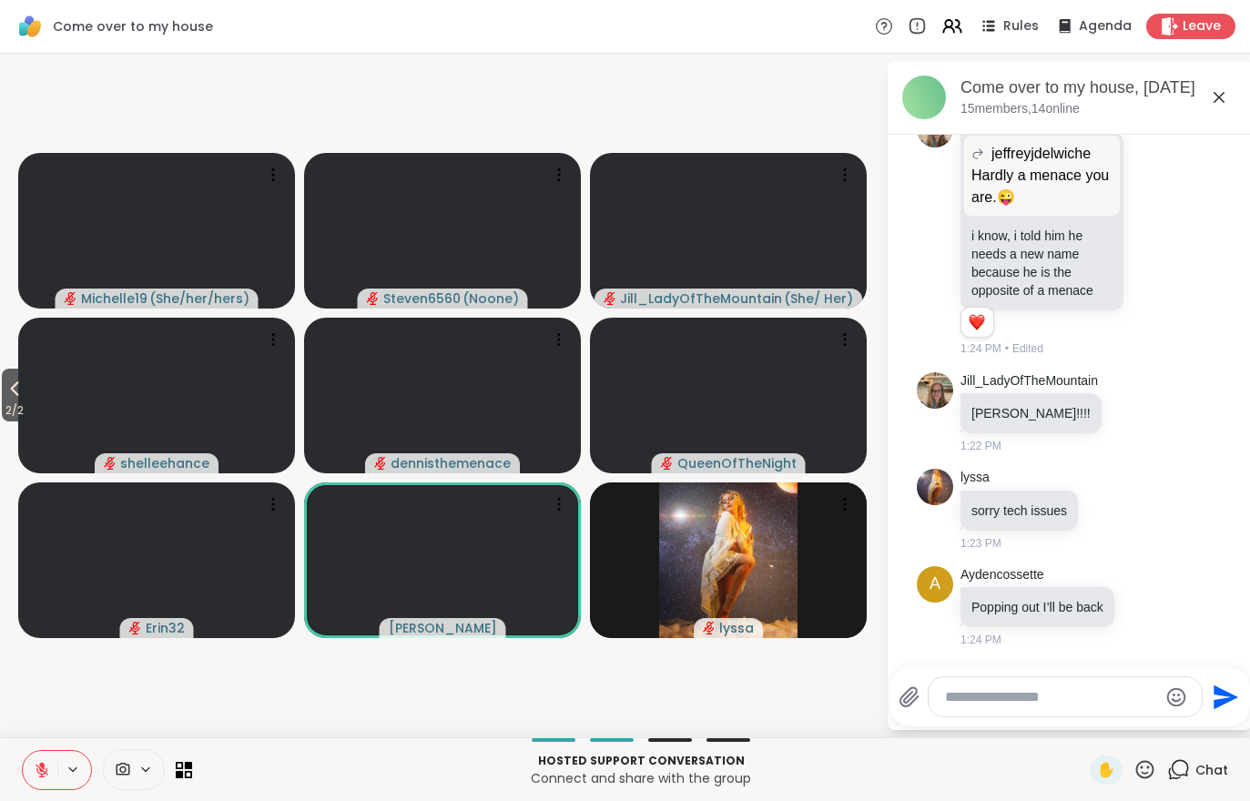
click at [6, 413] on span "2 / 2" at bounding box center [14, 411] width 25 height 22
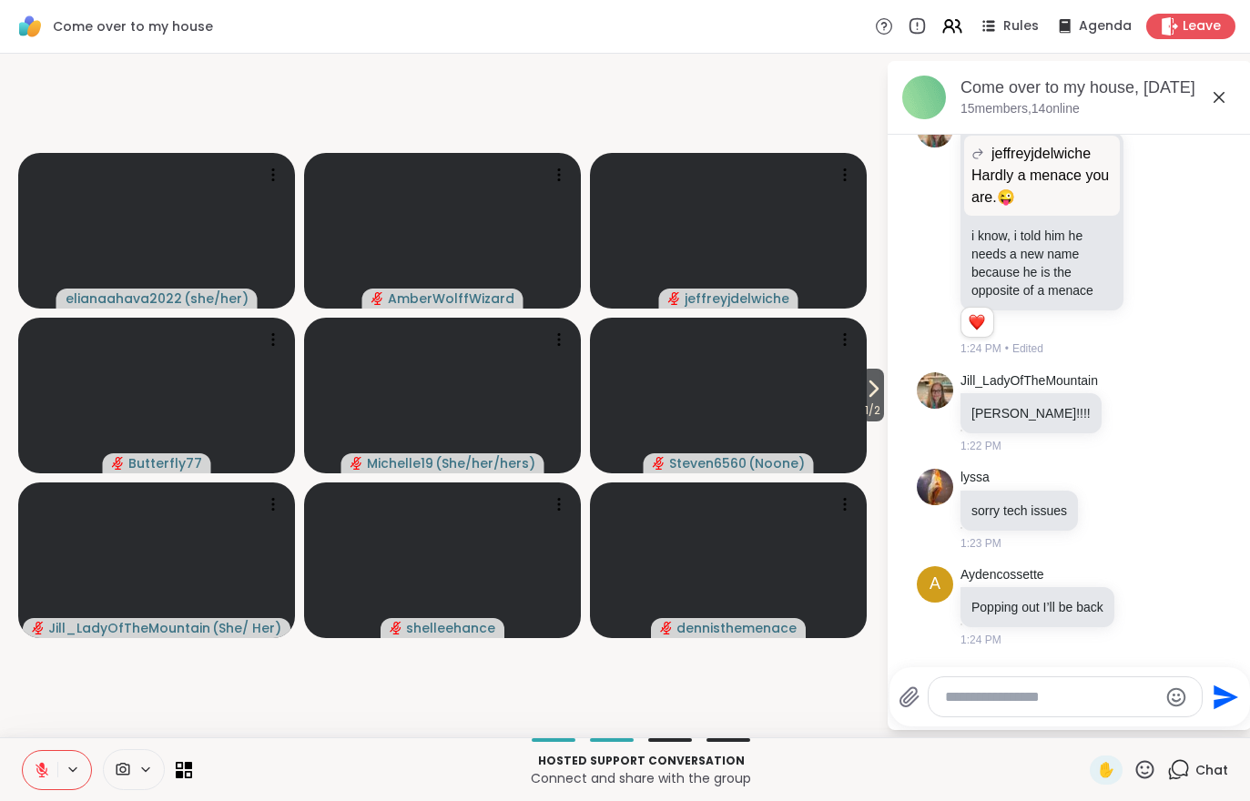
click at [1156, 762] on icon at bounding box center [1144, 769] width 23 height 23
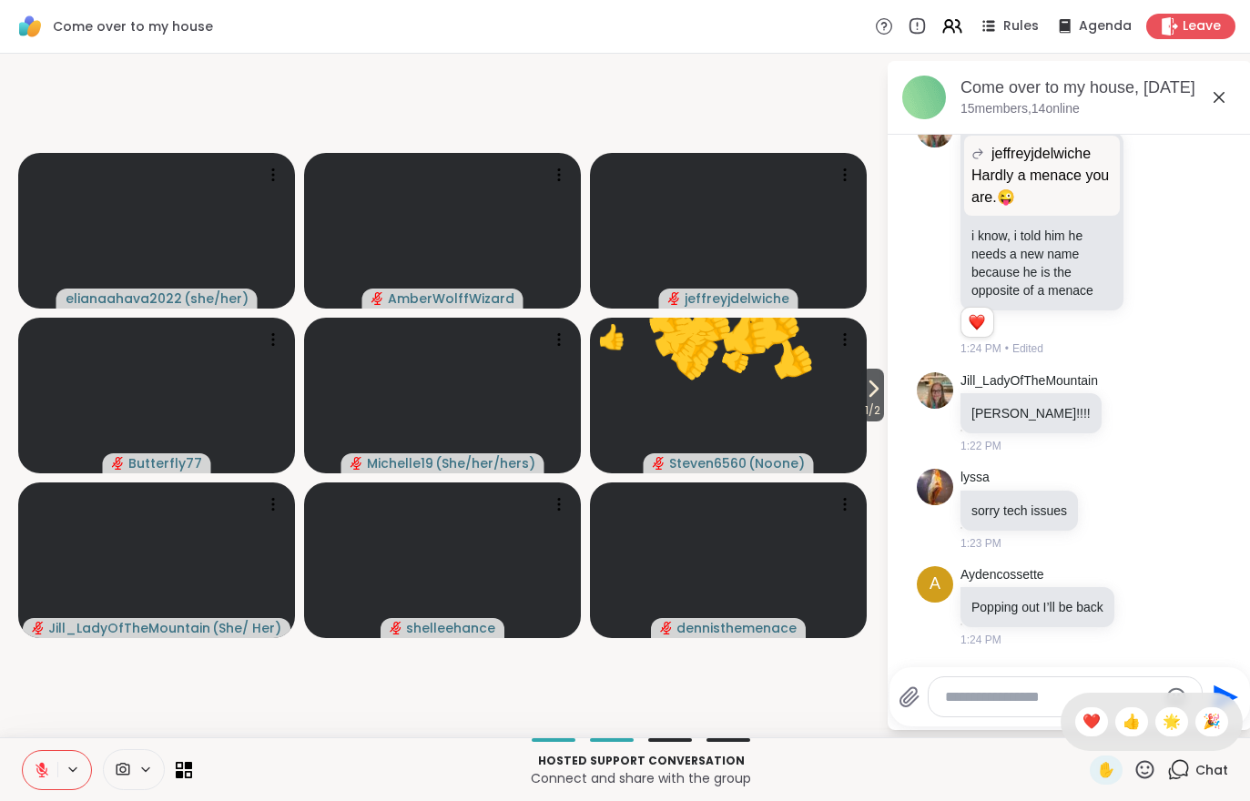
click at [760, 692] on video-player-container "1 / 2 elianaahava2022 ( she/her ) AmberWolffWizard jeffreyjdelwiche Butterfly77…" at bounding box center [443, 395] width 864 height 669
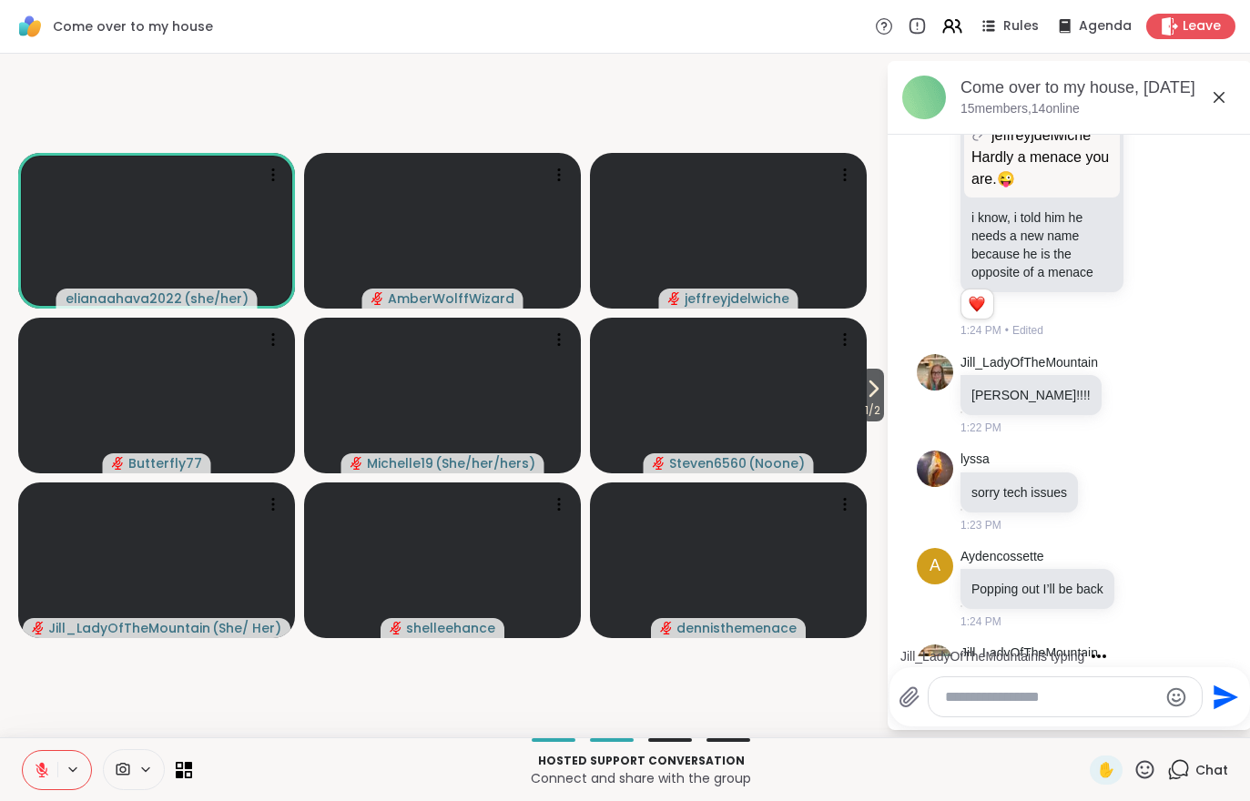
scroll to position [3735, 0]
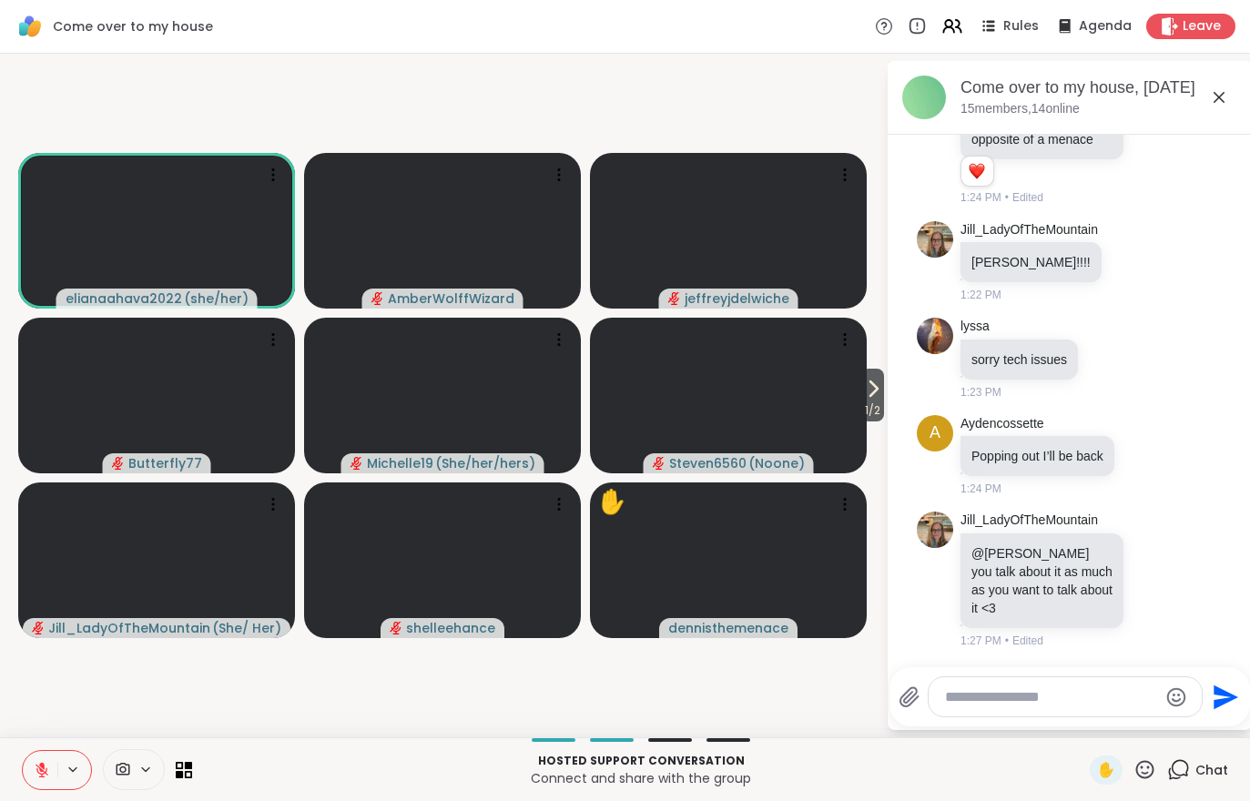
click at [873, 405] on span "1 / 2" at bounding box center [872, 411] width 23 height 22
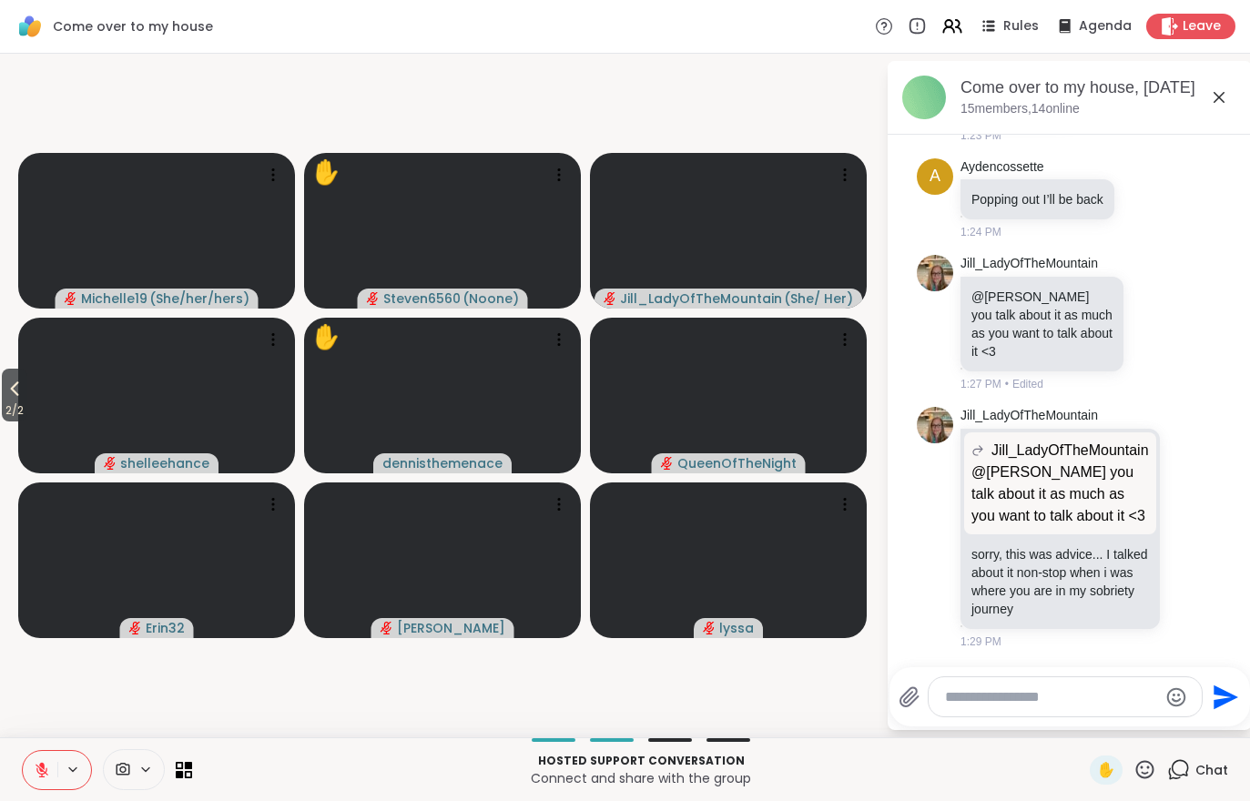
scroll to position [4088, 0]
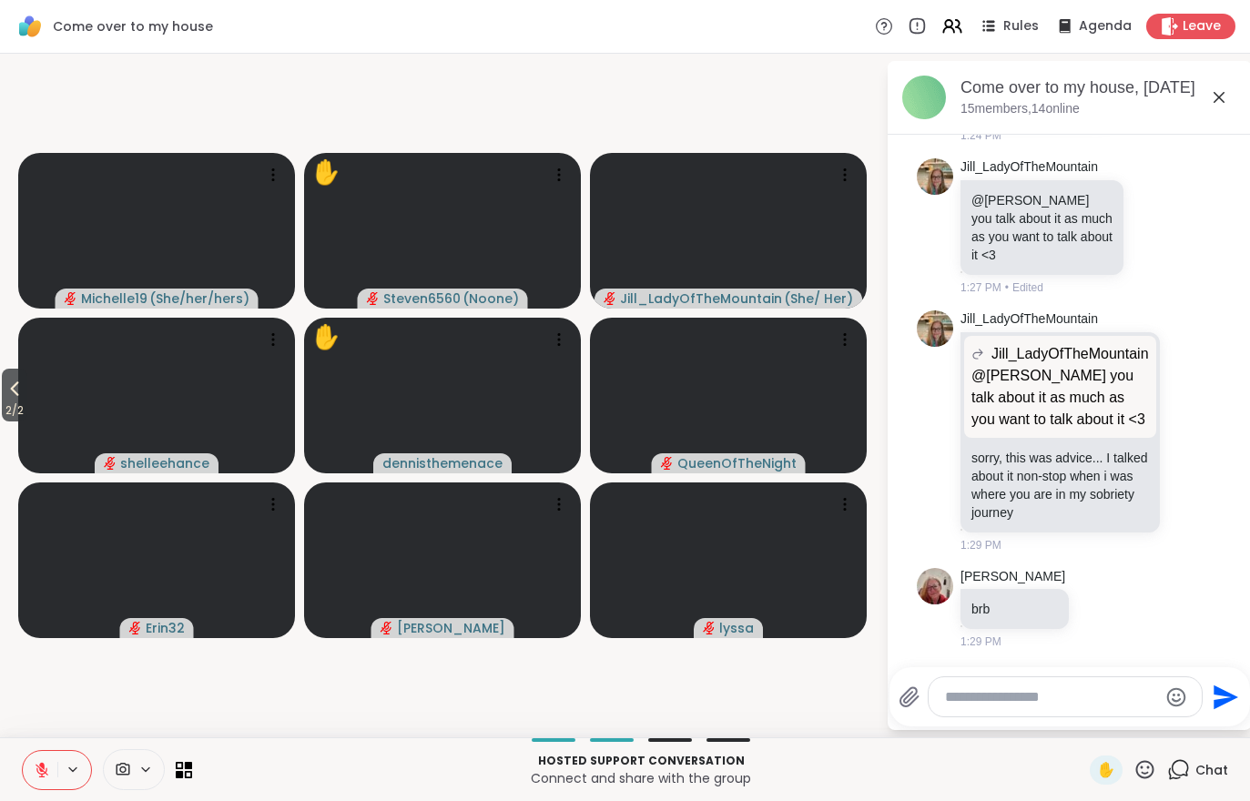
click at [5, 381] on button "2 / 2" at bounding box center [14, 395] width 25 height 53
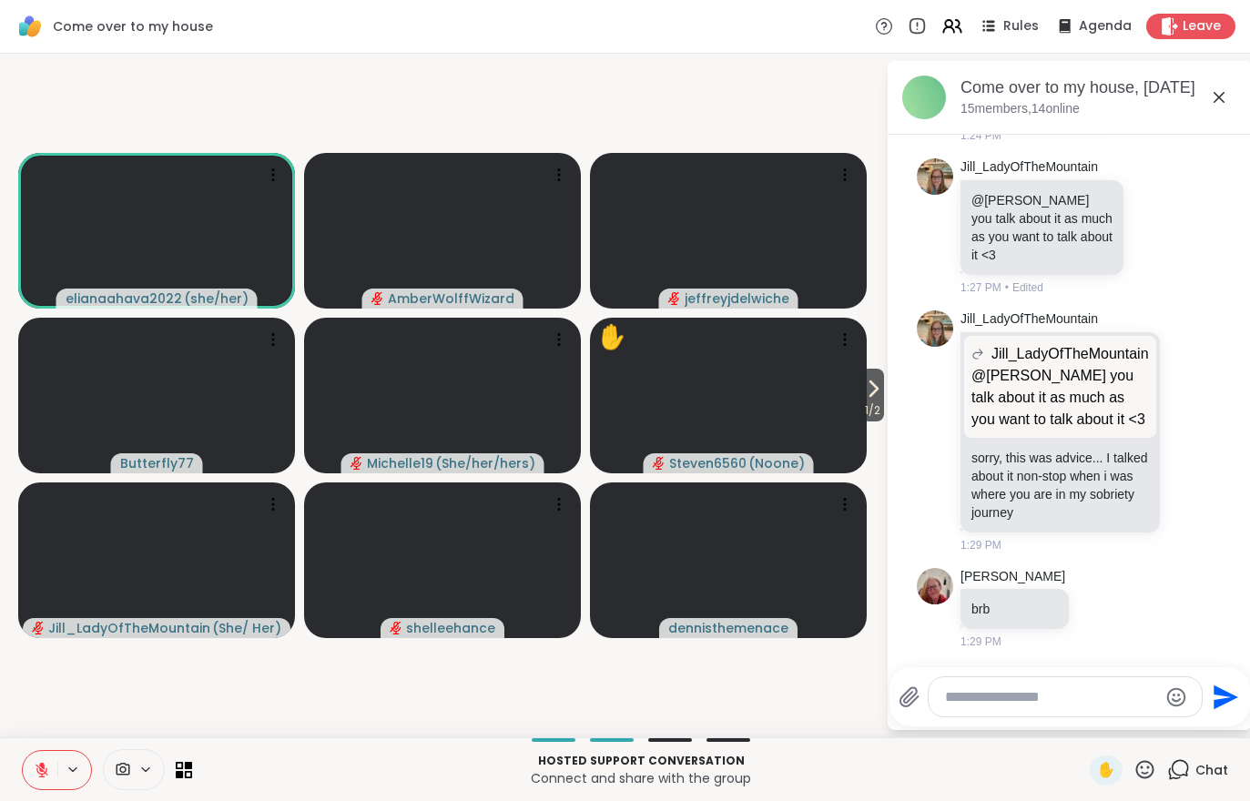
click at [952, 26] on icon at bounding box center [948, 23] width 7 height 7
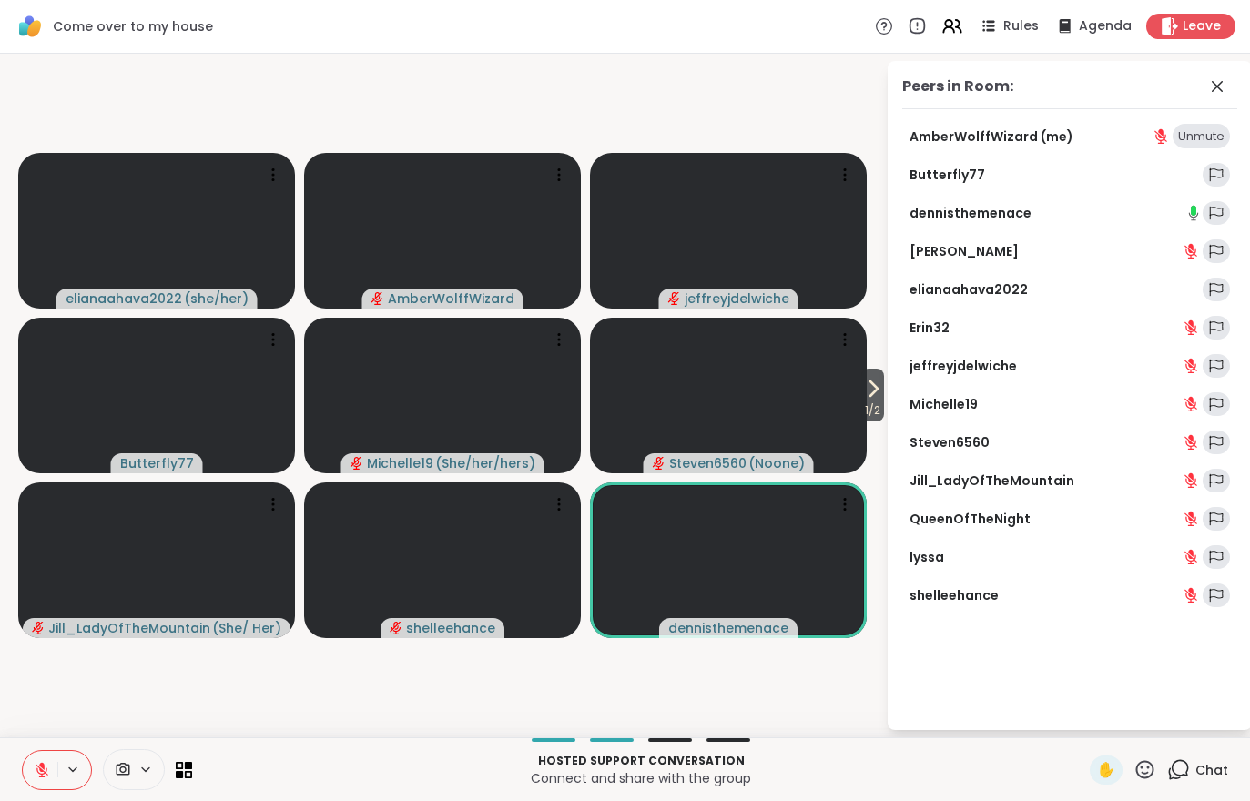
click at [1109, 773] on span "✋" at bounding box center [1106, 770] width 18 height 22
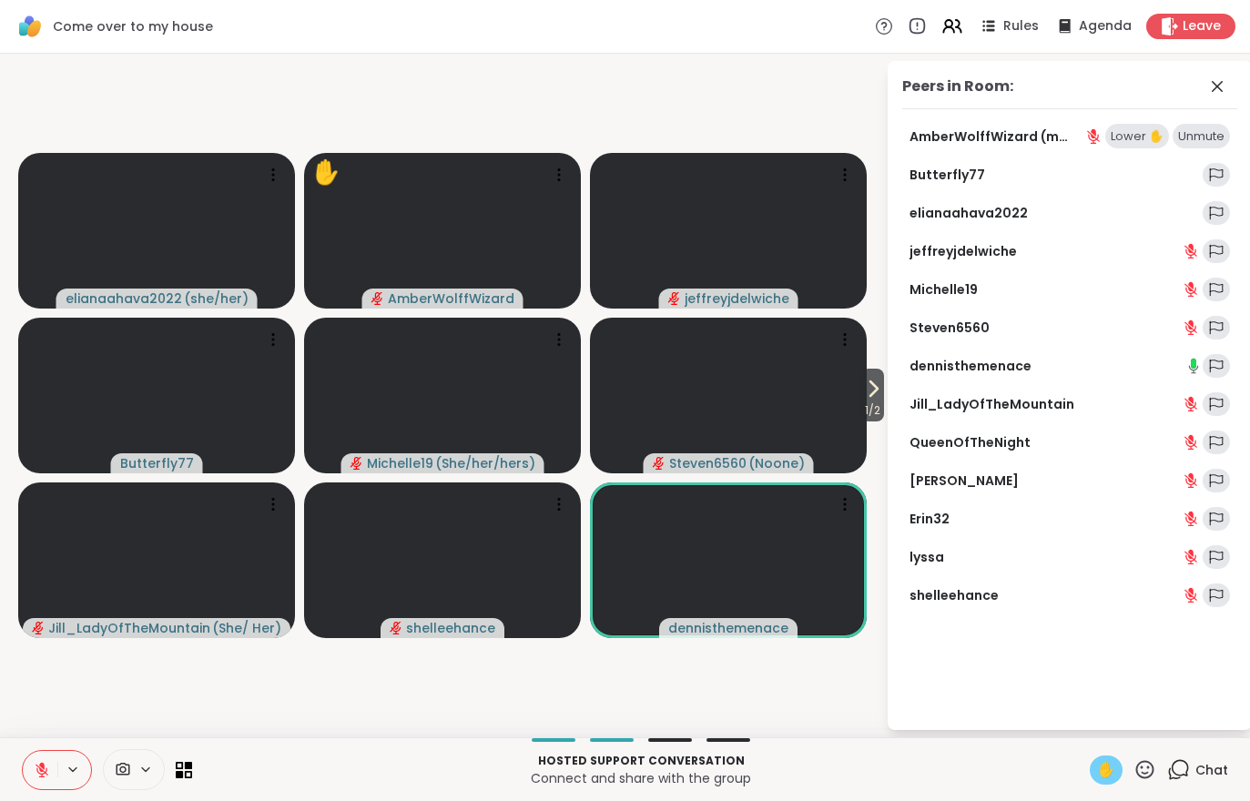
click at [537, 224] on video at bounding box center [442, 231] width 277 height 156
click at [463, 236] on div "View Profile" at bounding box center [469, 223] width 137 height 29
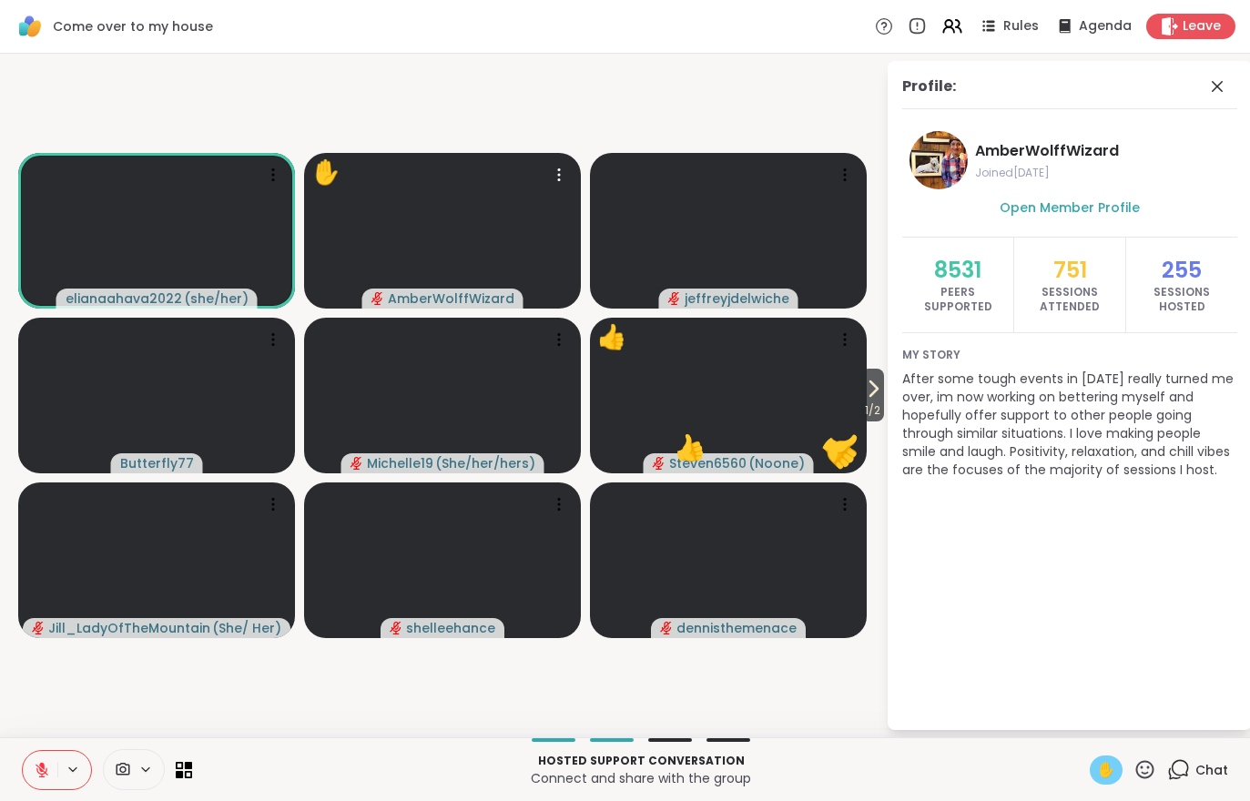
click at [36, 773] on icon at bounding box center [42, 770] width 16 height 16
click at [1196, 782] on div "Chat" at bounding box center [1197, 770] width 61 height 29
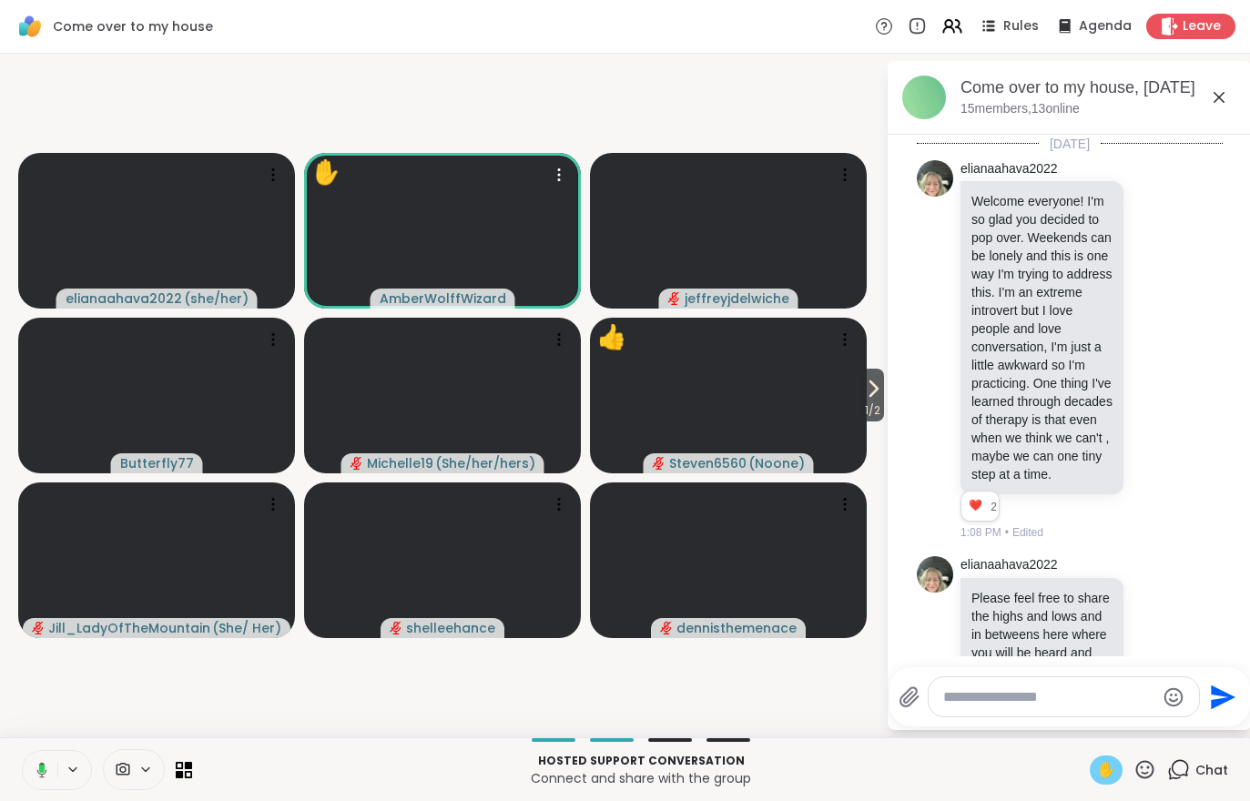
scroll to position [4070, 0]
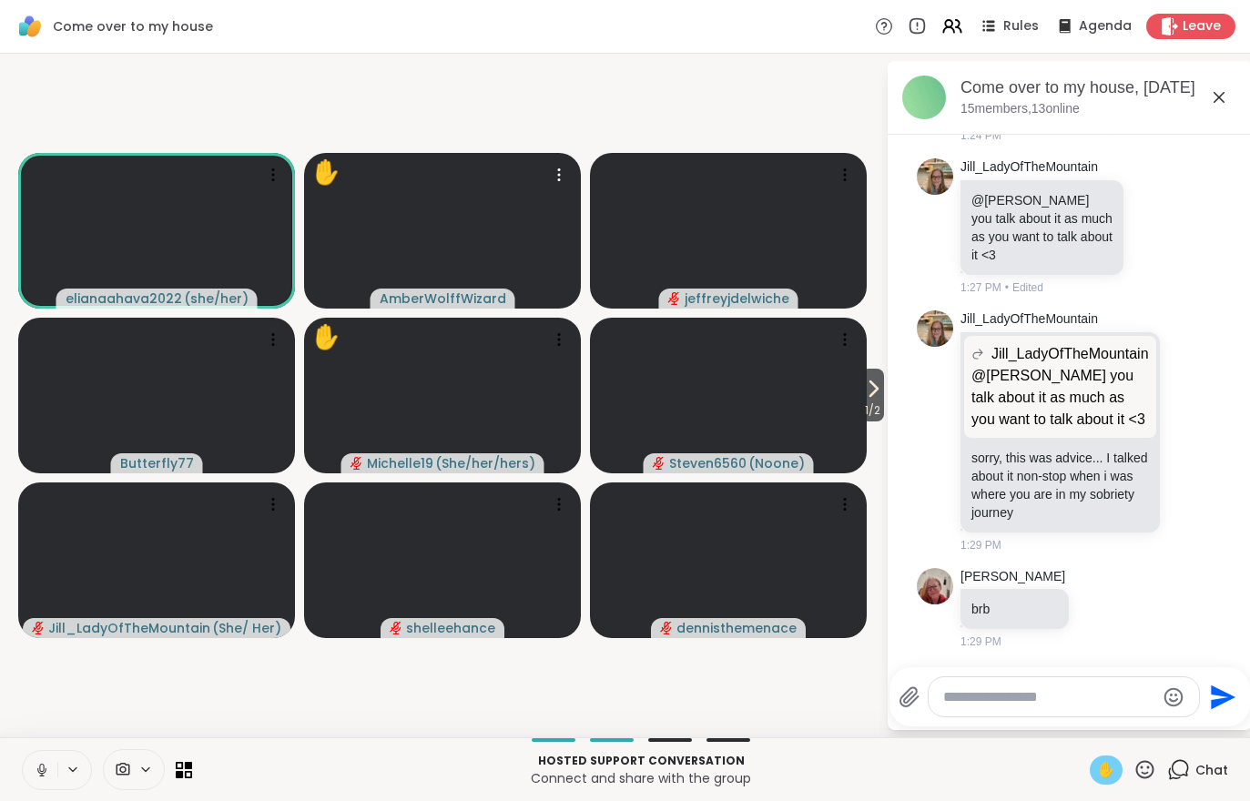
click at [861, 387] on button "1 / 2" at bounding box center [872, 395] width 23 height 53
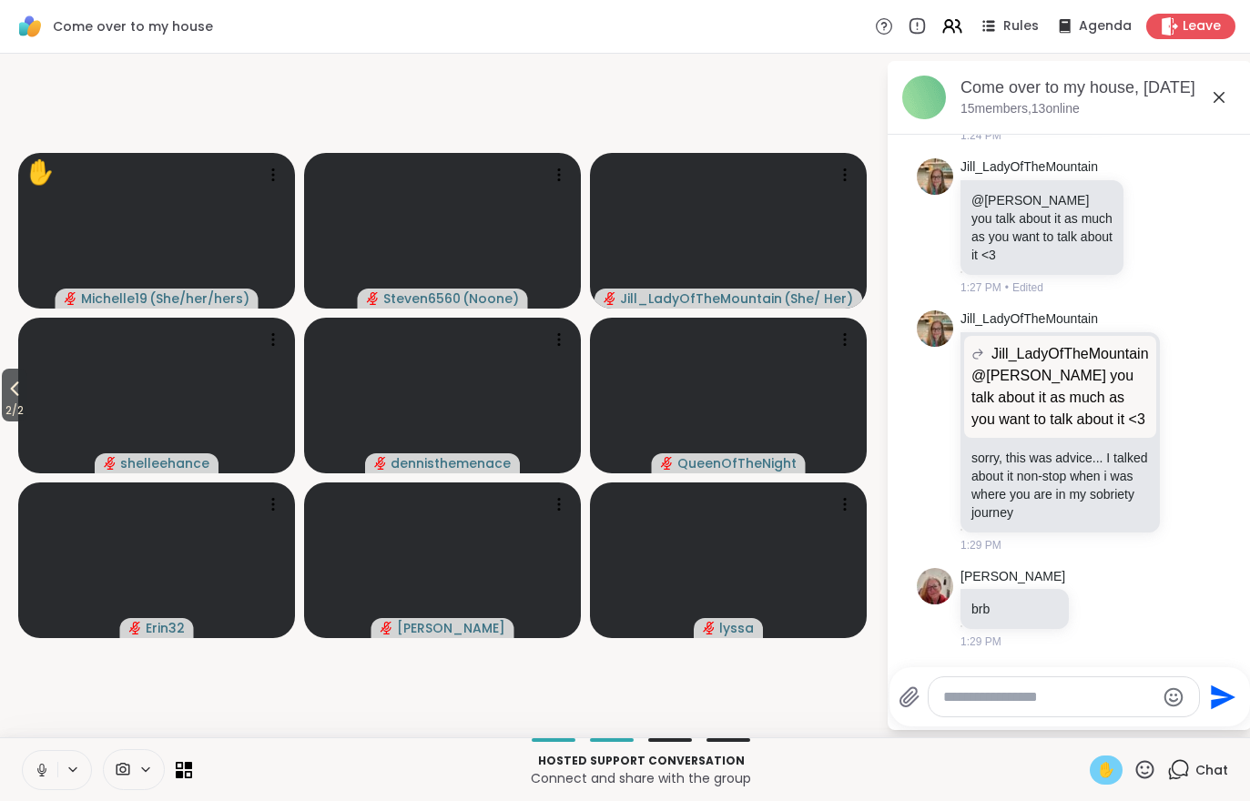
click at [5, 403] on span "2 / 2" at bounding box center [14, 411] width 25 height 22
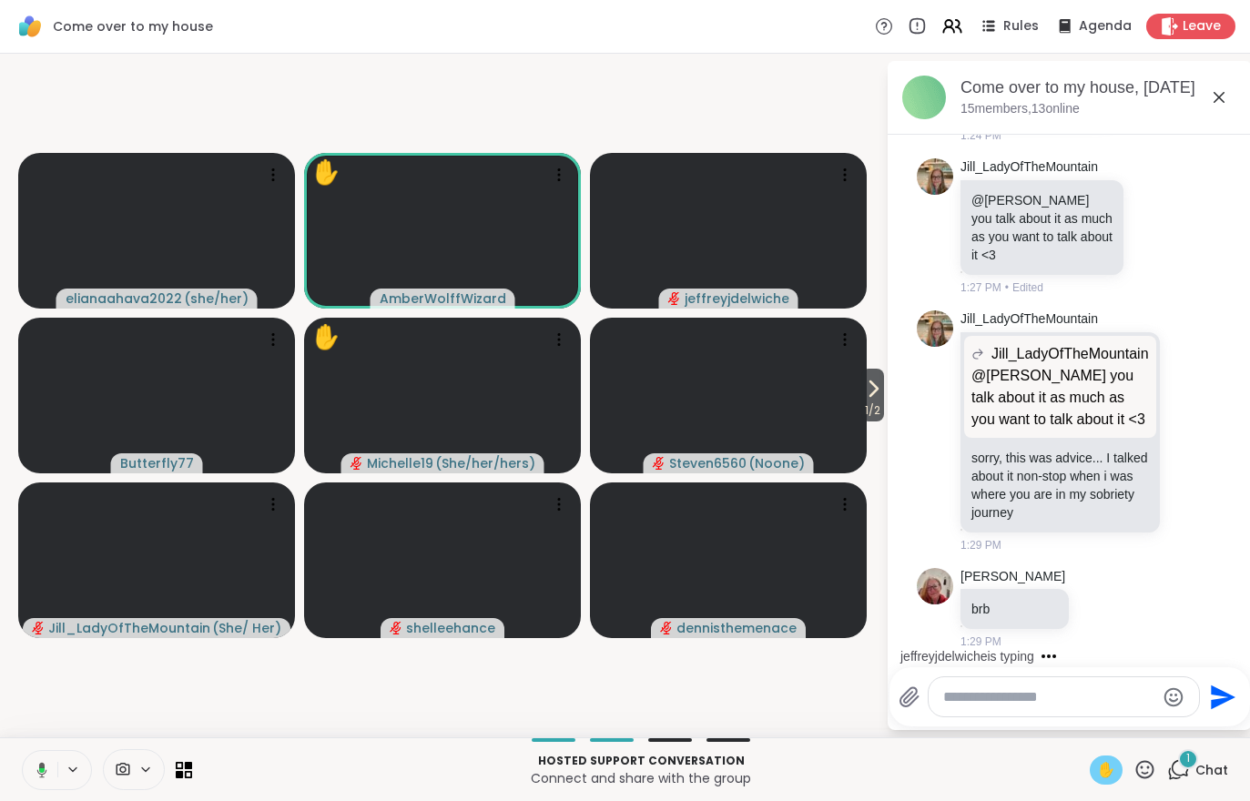
scroll to position [4185, 0]
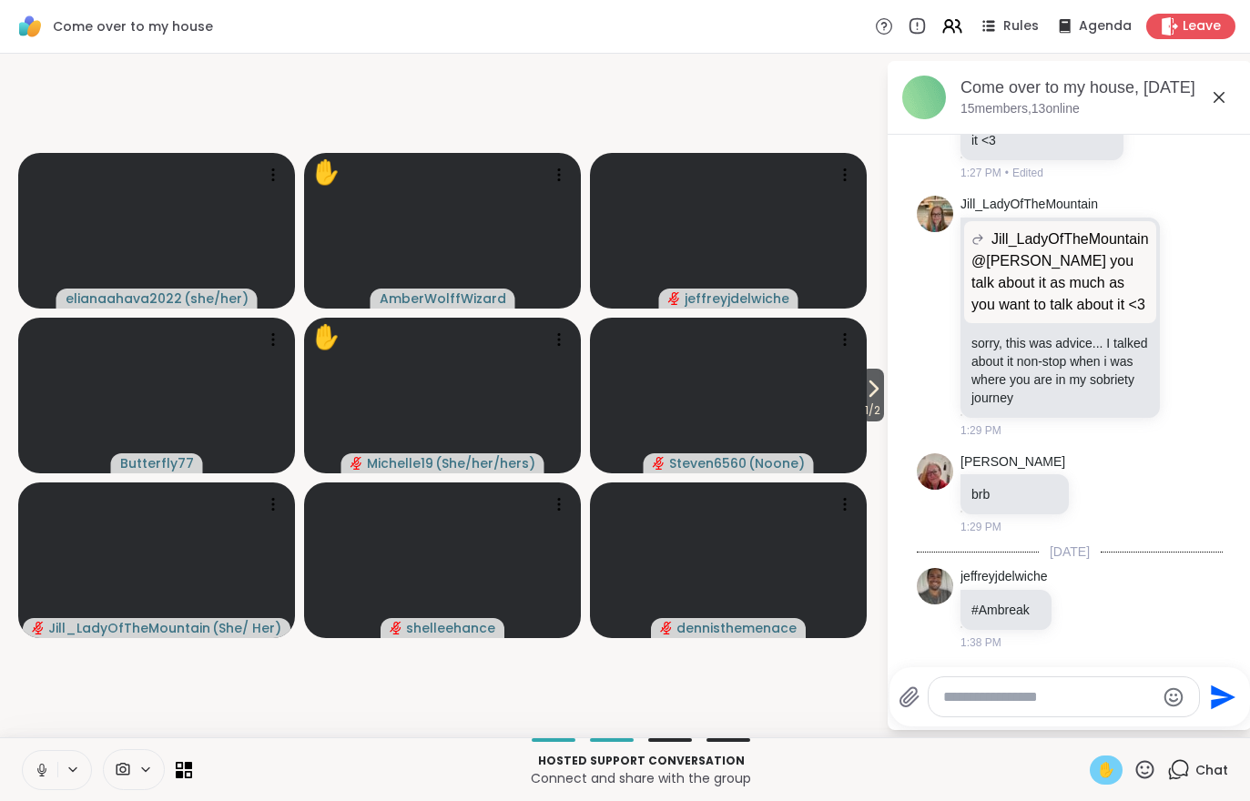
click at [1107, 761] on span "✋" at bounding box center [1106, 770] width 18 height 22
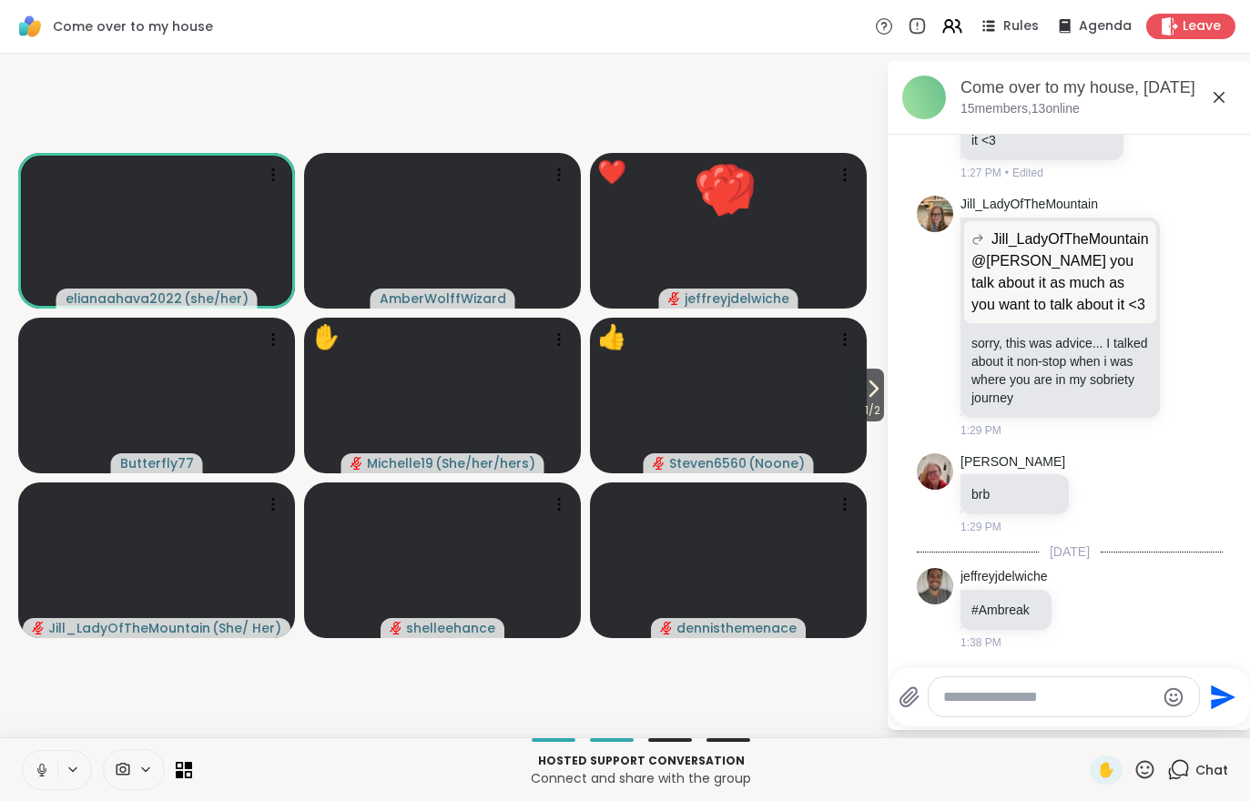
click at [52, 769] on button at bounding box center [40, 770] width 35 height 38
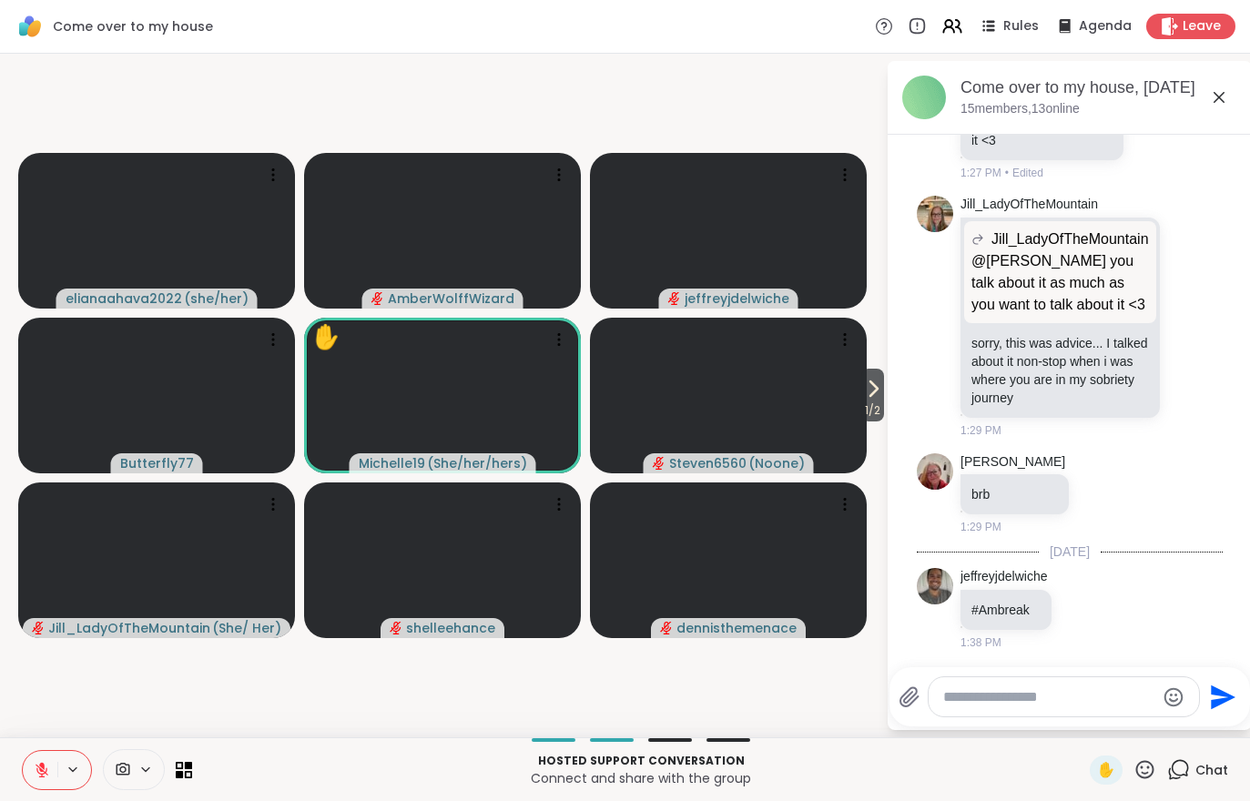
click at [878, 400] on icon at bounding box center [873, 389] width 22 height 22
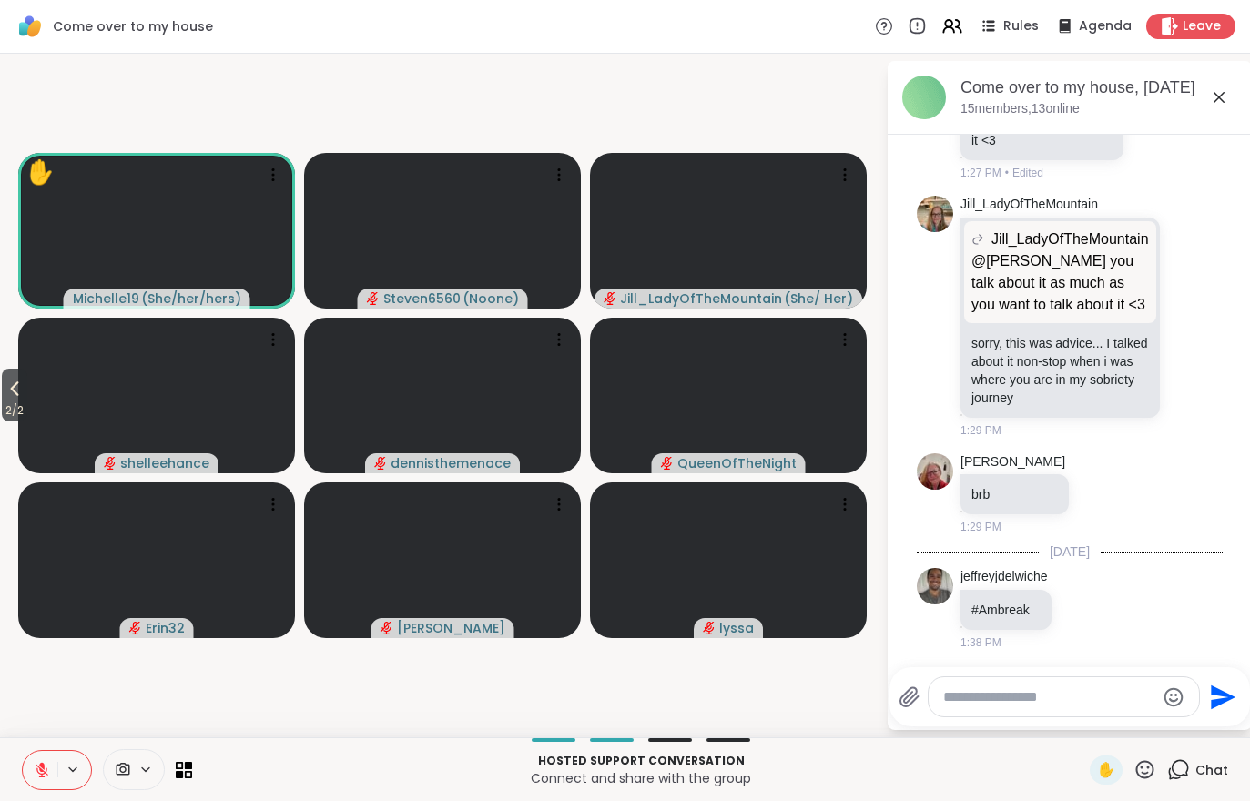
click at [27, 402] on span "2 / 2" at bounding box center [14, 411] width 25 height 22
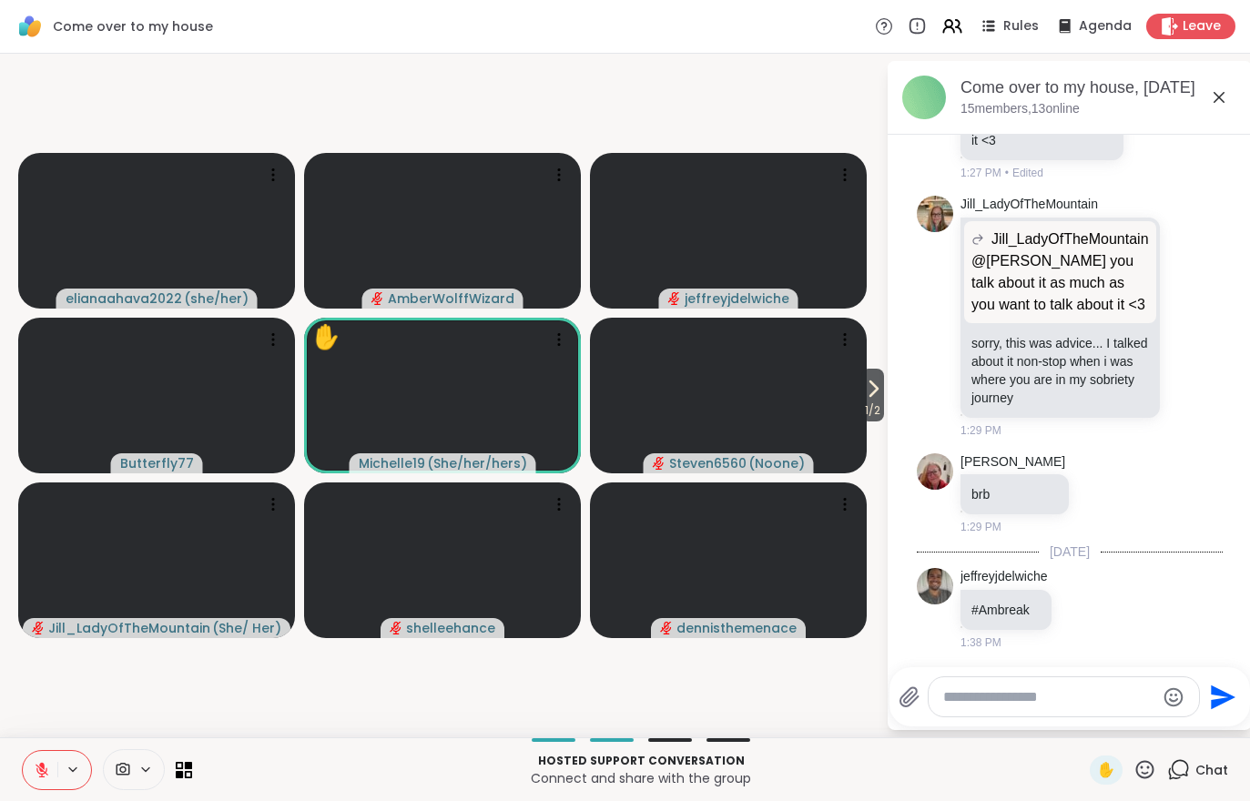
click at [884, 410] on span "1 / 2" at bounding box center [872, 411] width 23 height 22
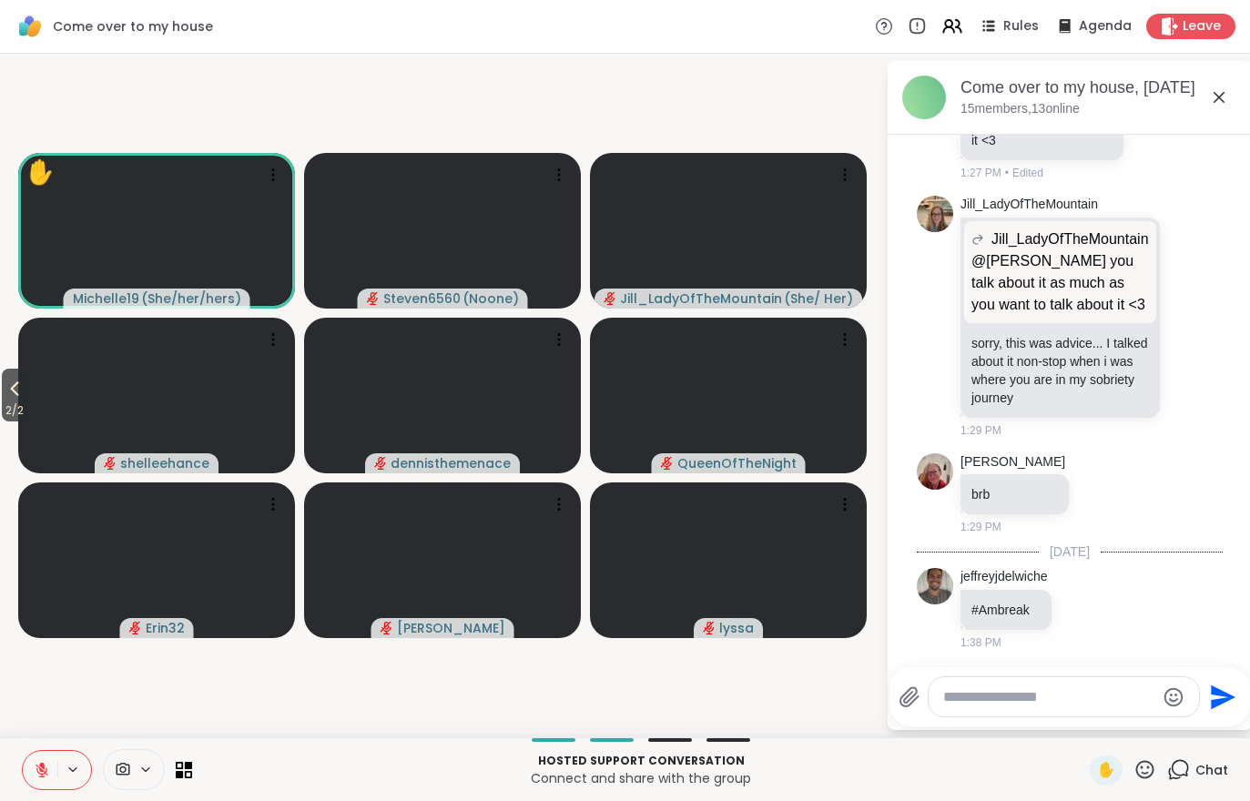
click at [25, 392] on icon at bounding box center [15, 389] width 22 height 22
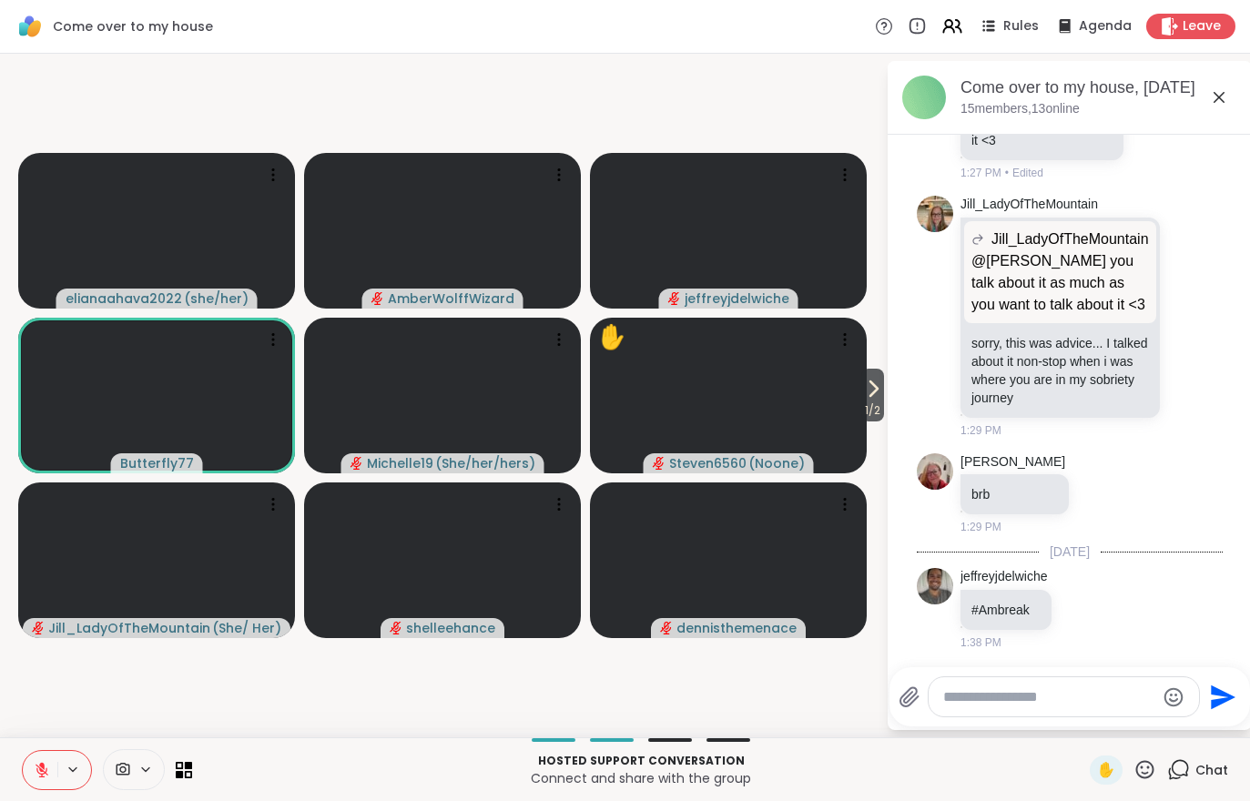
click at [872, 401] on span "1 / 2" at bounding box center [872, 411] width 23 height 22
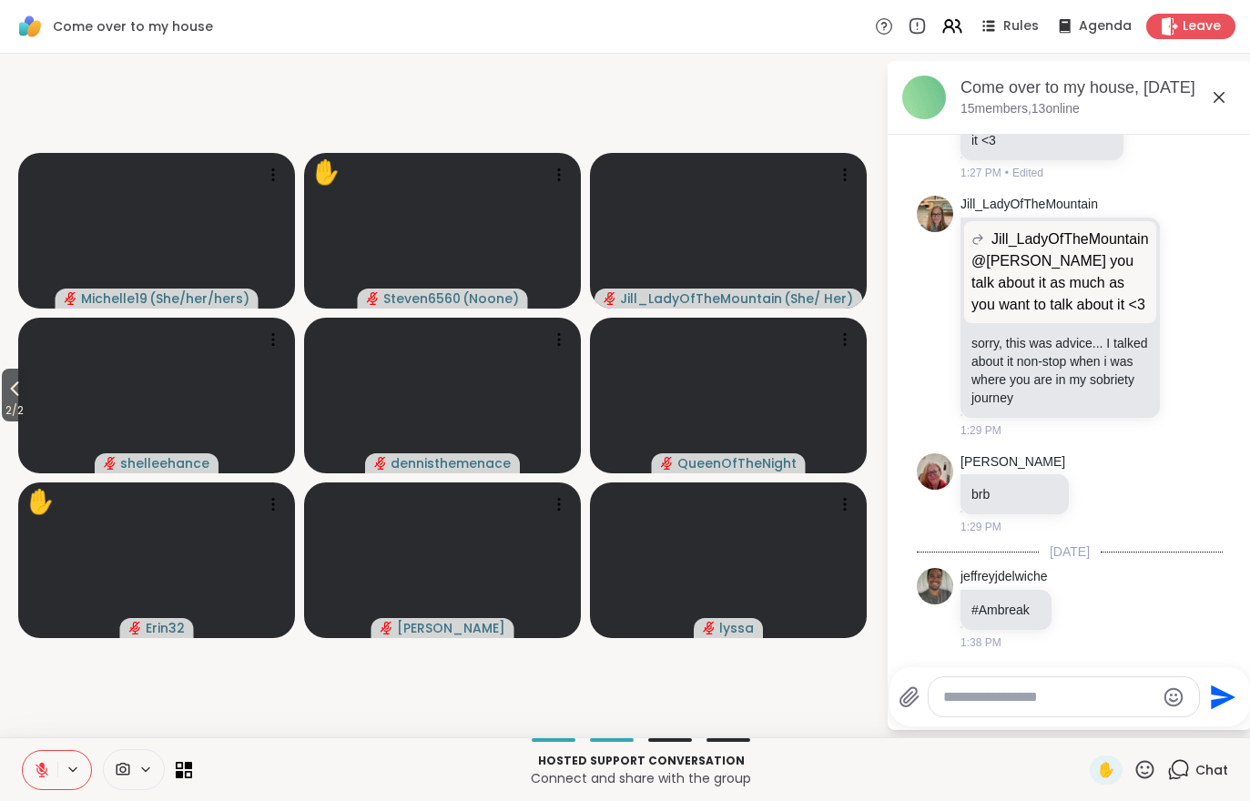
click at [36, 426] on video at bounding box center [156, 396] width 277 height 156
click at [446, 729] on video-player-container "2 / 2 Michelle19 ( She/her/hers ) ✋ Steven6560 ( Noone ) [PERSON_NAME] ( She/ H…" at bounding box center [443, 395] width 864 height 669
click at [3, 414] on span "2 / 2" at bounding box center [14, 411] width 25 height 22
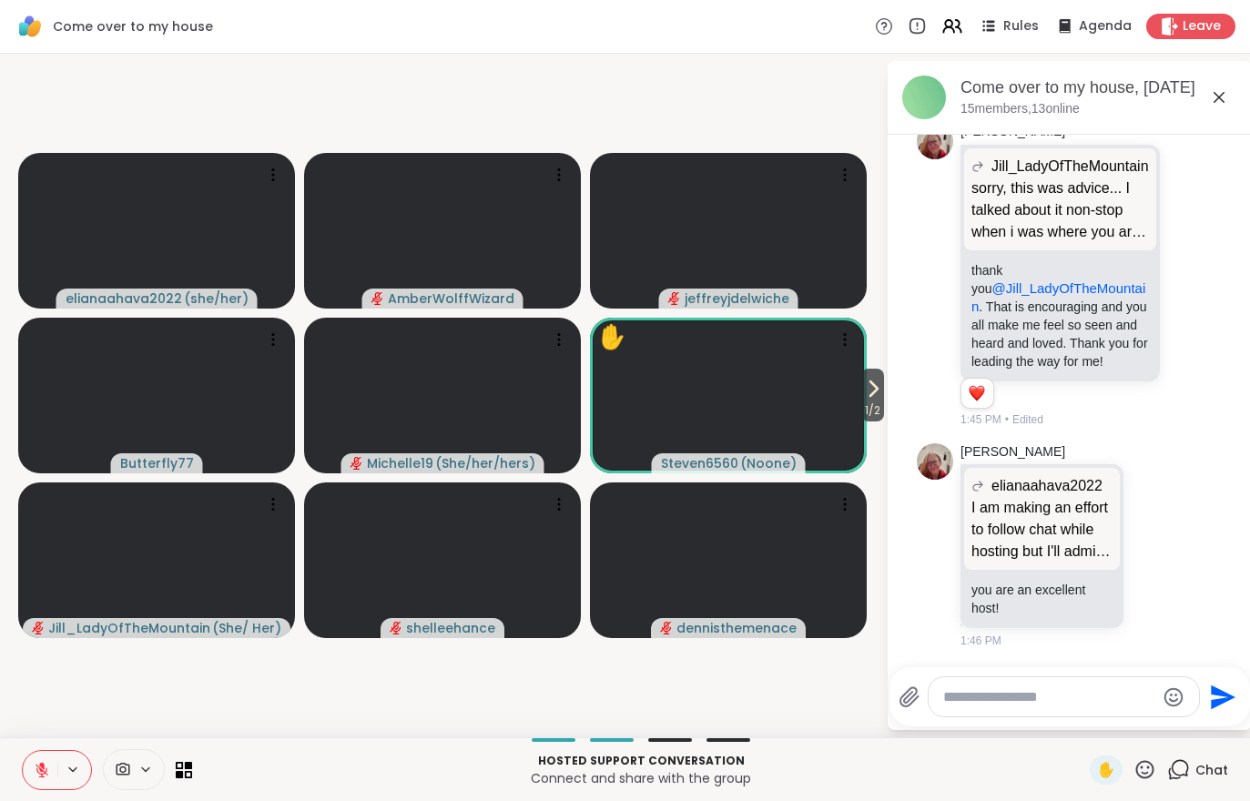
scroll to position [4969, 0]
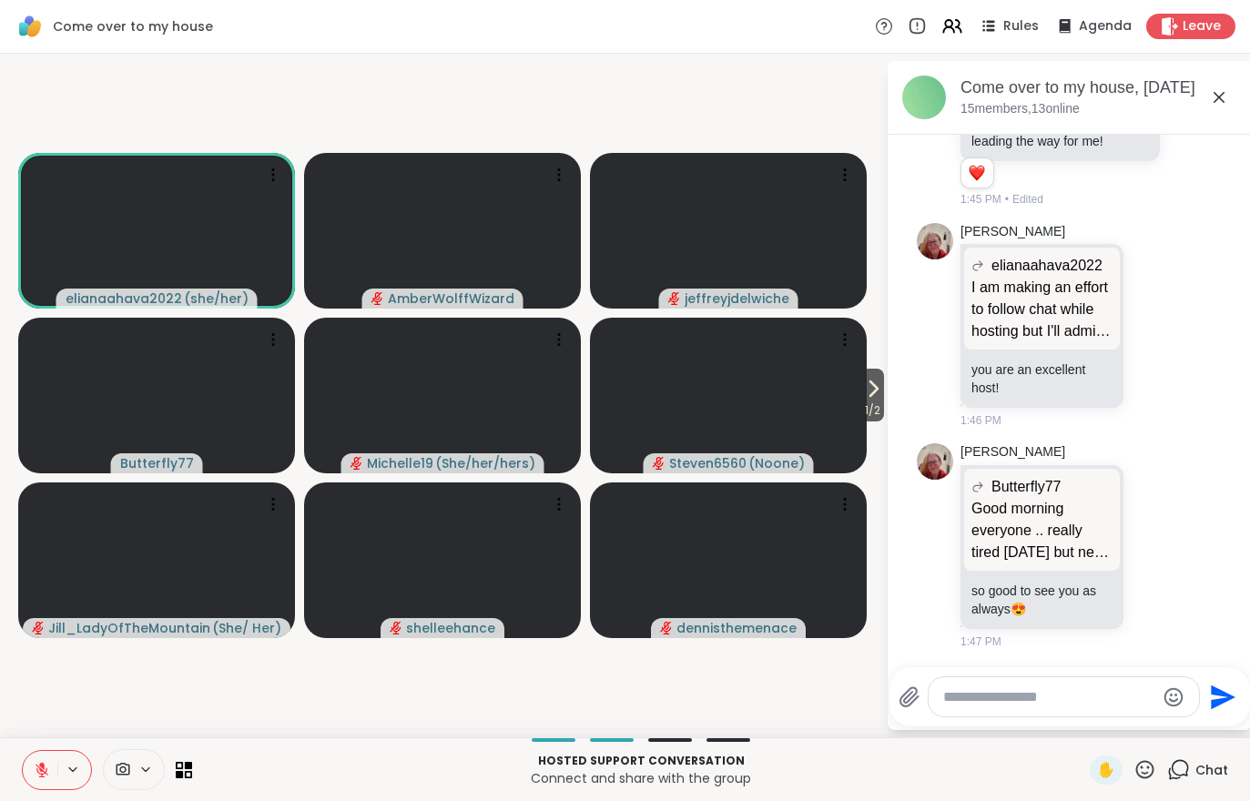
click at [867, 403] on span "1 / 2" at bounding box center [872, 411] width 23 height 22
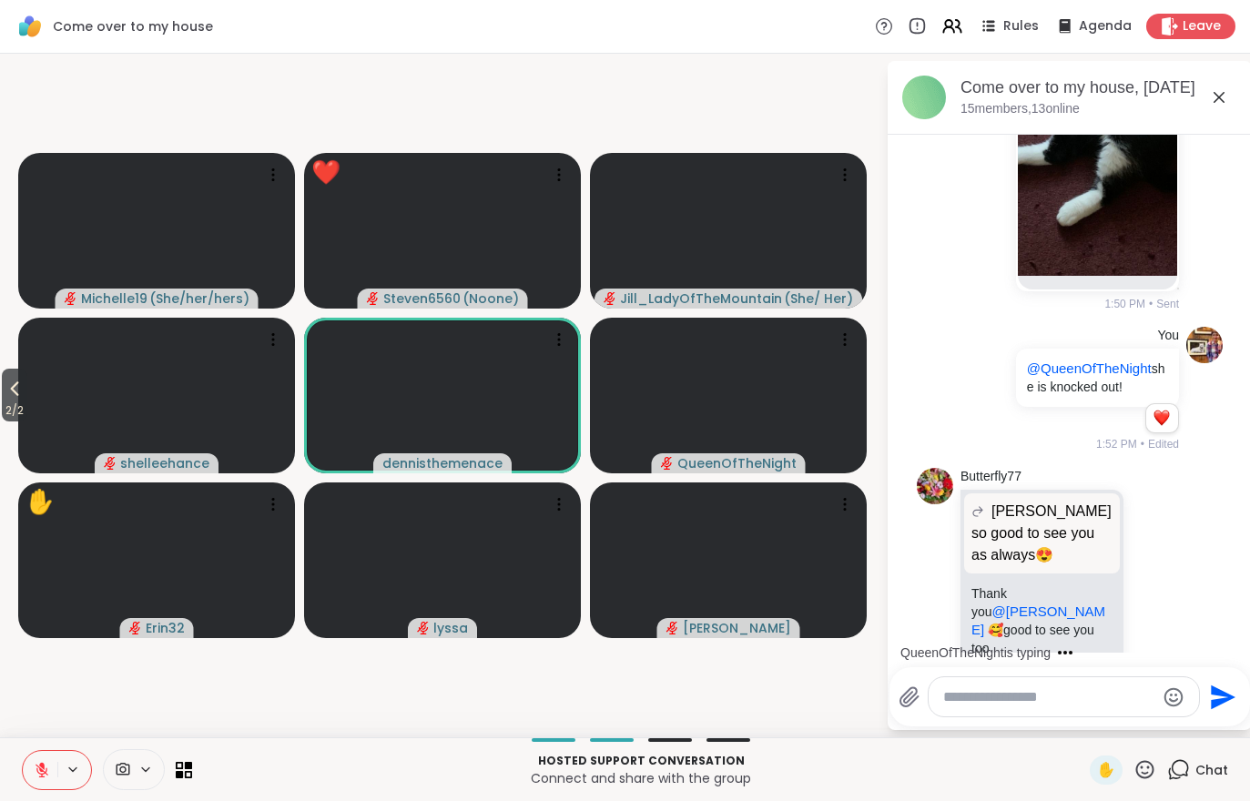
scroll to position [6057, 0]
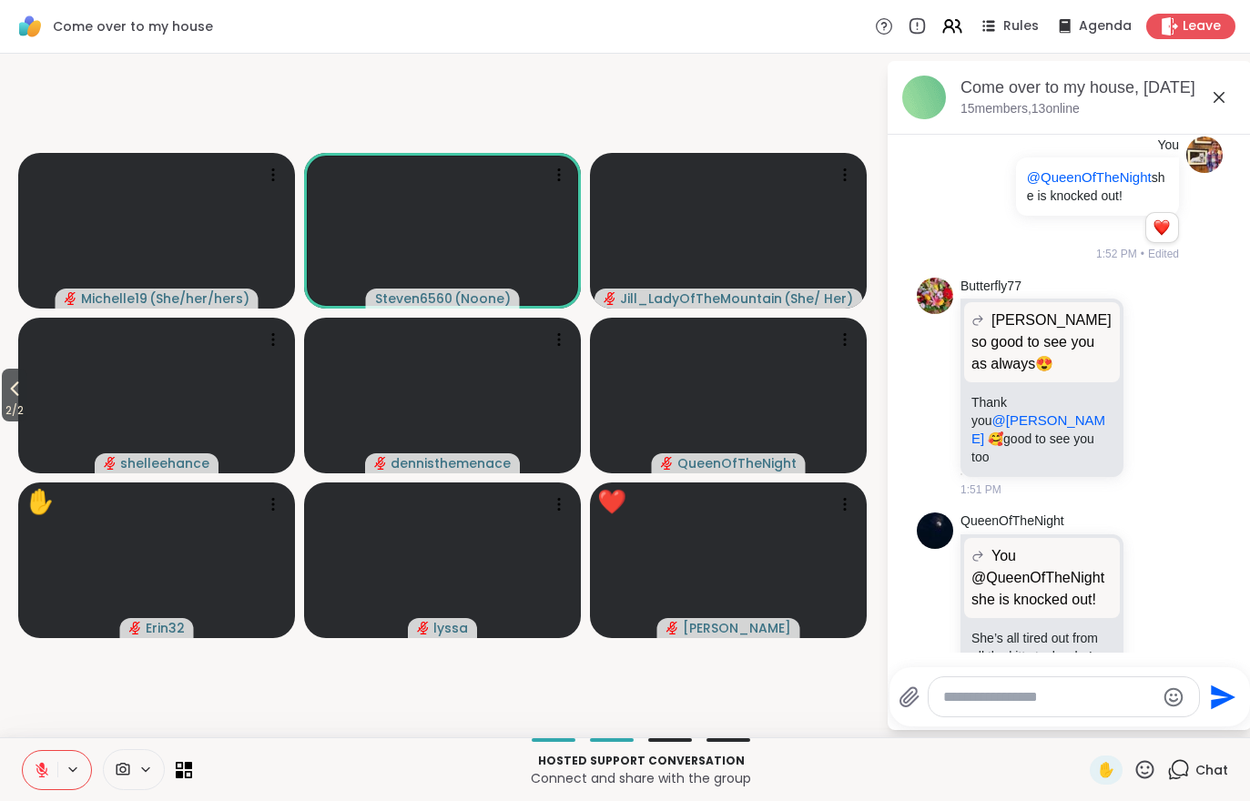
click at [3, 422] on div "2 / 2 Michelle19 ( She/her/hers ) Steven6560 ( Noone ) [PERSON_NAME] ( She/ Her…" at bounding box center [625, 396] width 1250 height 684
click at [36, 406] on video at bounding box center [156, 396] width 277 height 156
click at [428, 734] on div "2 / 2 Michelle19 ( She/her/hers ) Steven6560 ( Noone ) [PERSON_NAME] ( She/ Her…" at bounding box center [625, 396] width 1250 height 684
click at [8, 389] on icon at bounding box center [15, 389] width 22 height 22
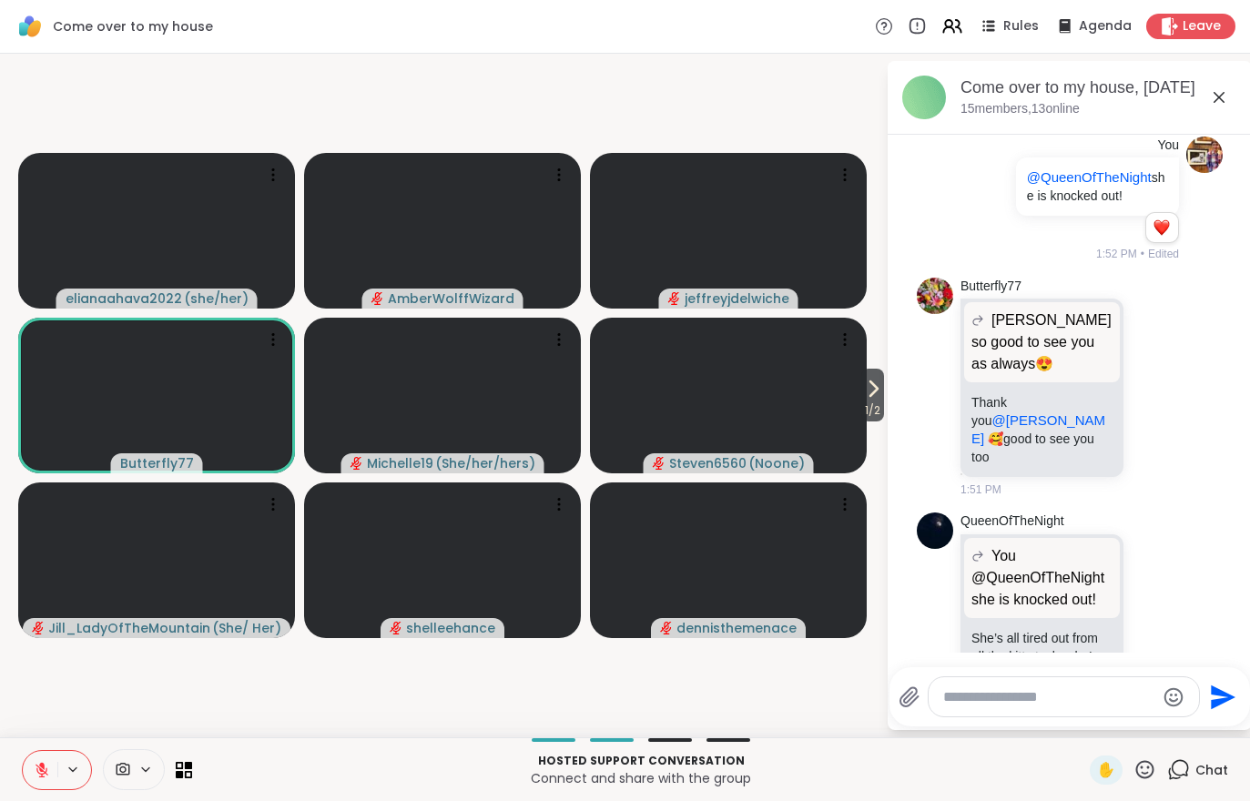
click at [1221, 25] on span "Leave" at bounding box center [1201, 26] width 38 height 18
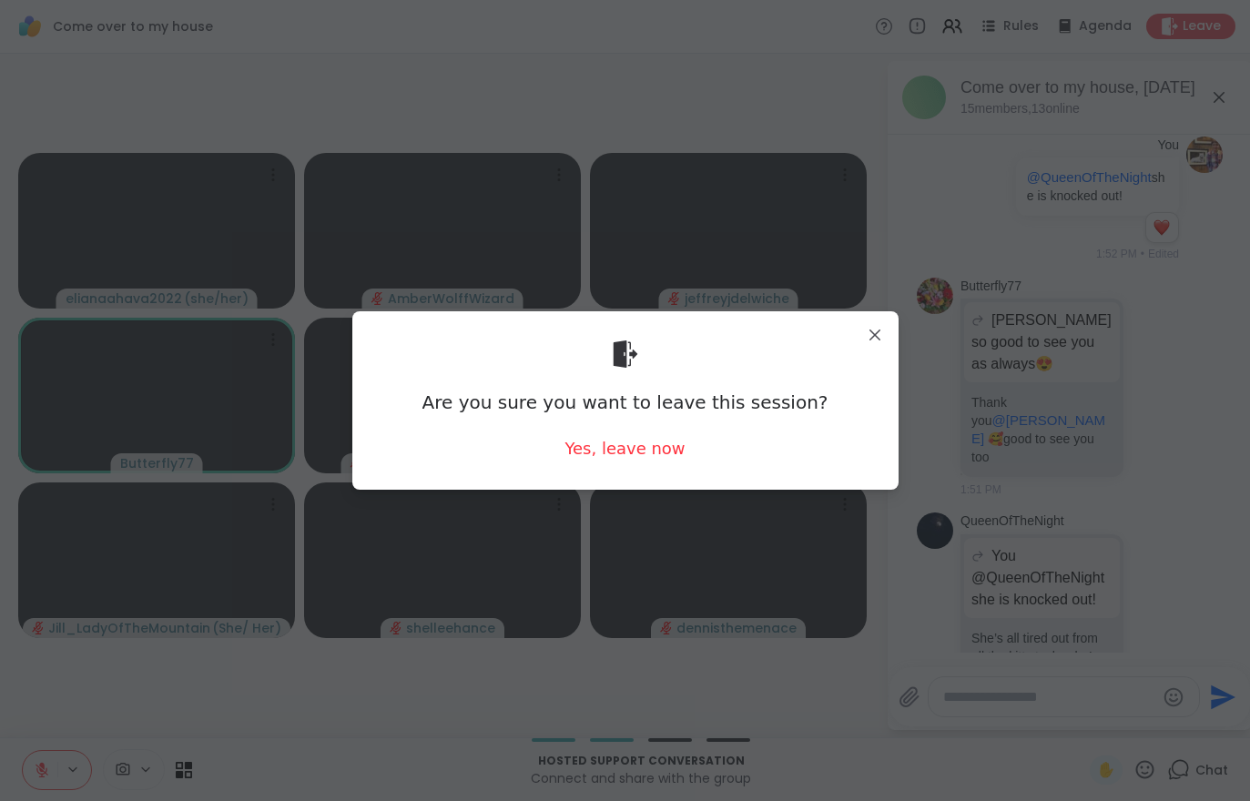
click at [645, 457] on div "Yes, leave now" at bounding box center [624, 448] width 120 height 23
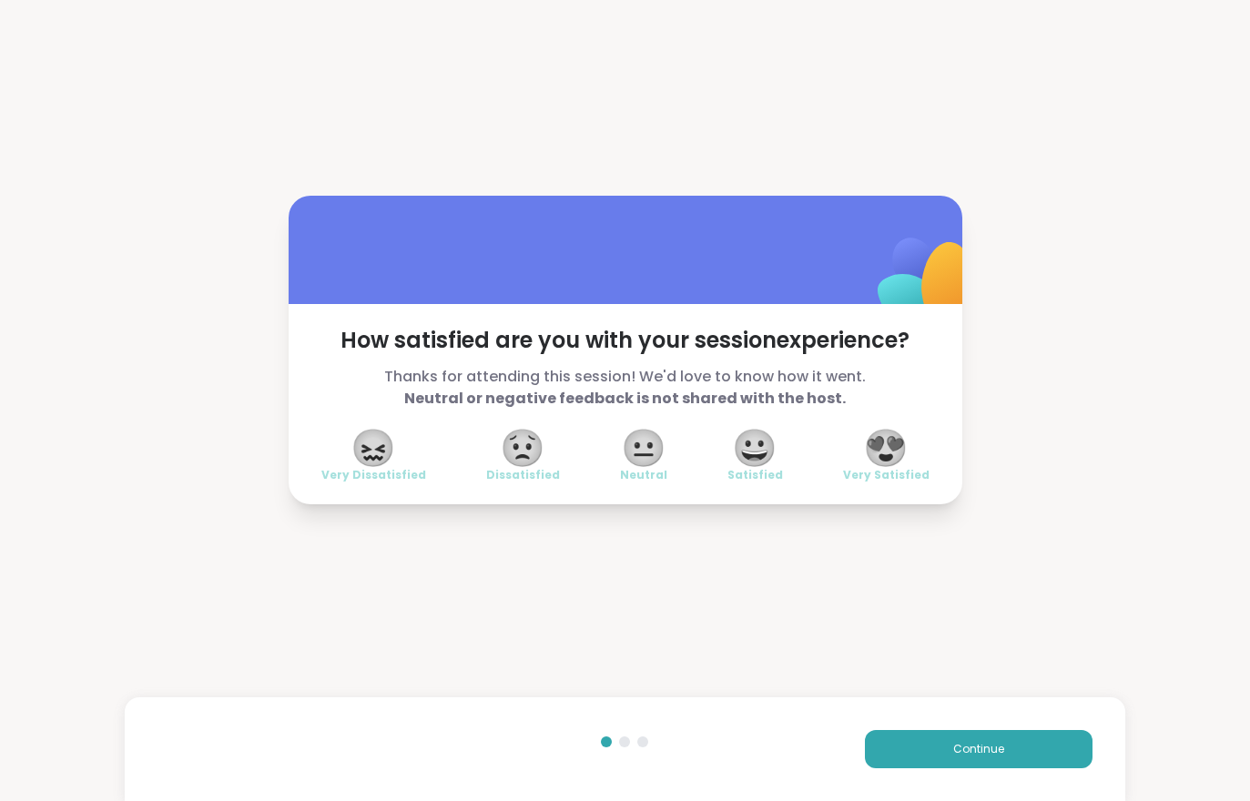
click at [1035, 753] on button "Continue" at bounding box center [979, 749] width 228 height 38
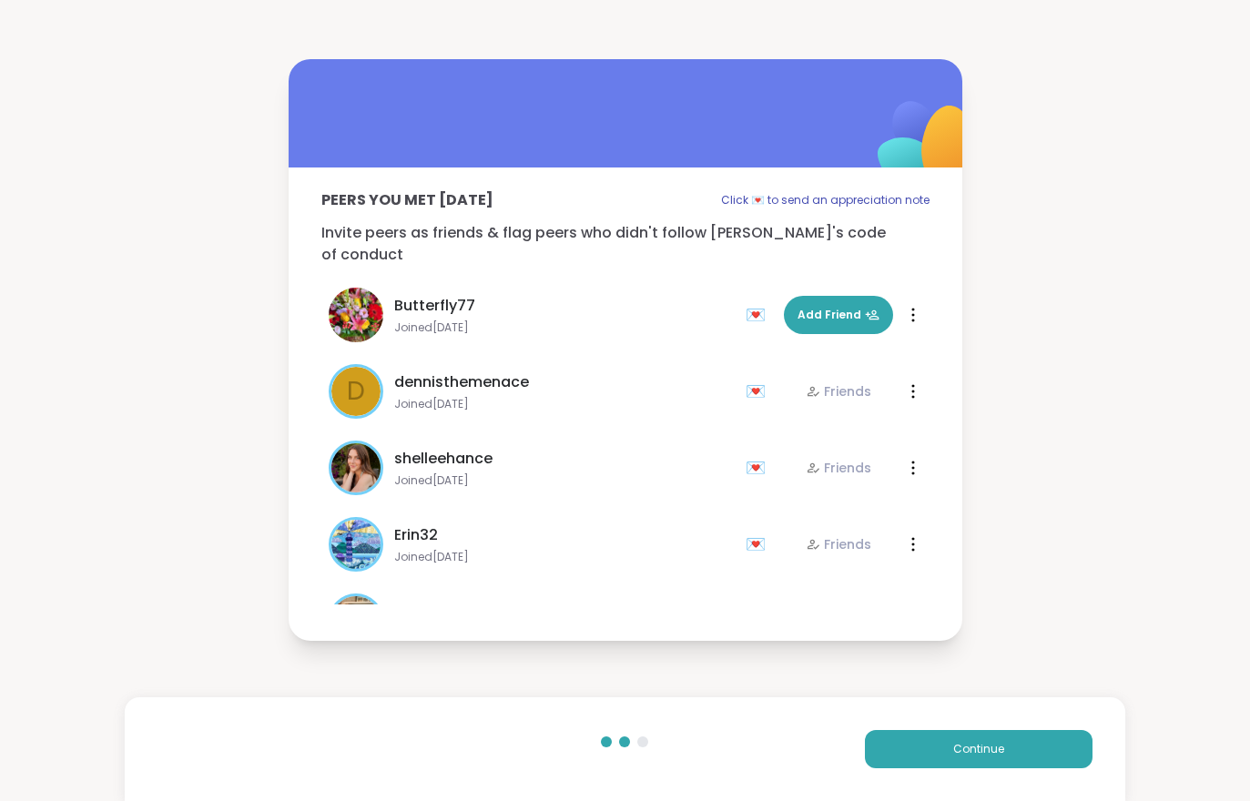
click at [1035, 753] on button "Continue" at bounding box center [979, 749] width 228 height 38
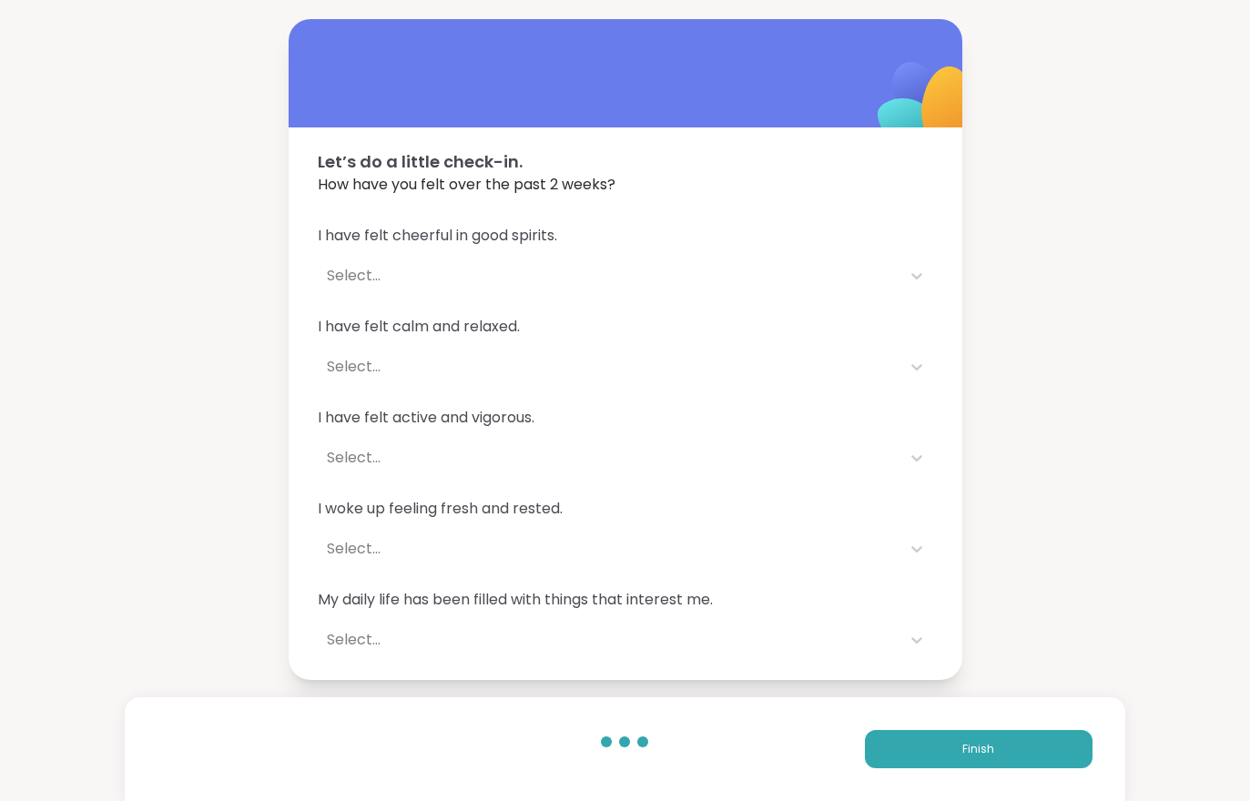
click at [1050, 749] on button "Finish" at bounding box center [979, 749] width 228 height 38
